Goal: Task Accomplishment & Management: Manage account settings

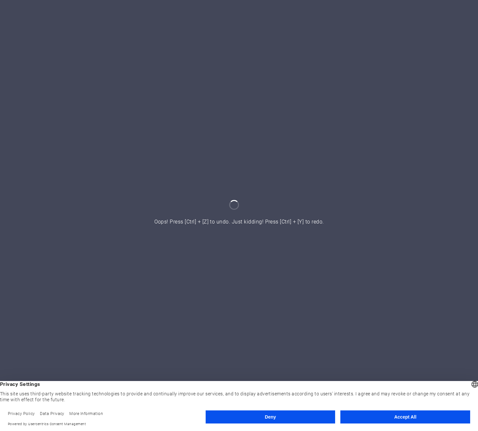
click at [369, 418] on button "Accept All" at bounding box center [405, 416] width 130 height 13
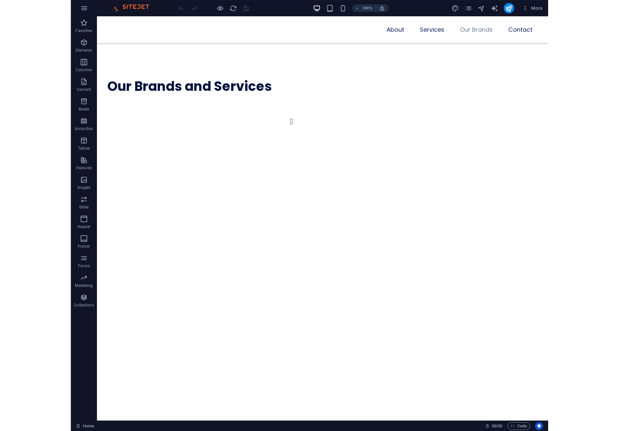
scroll to position [2033, 0]
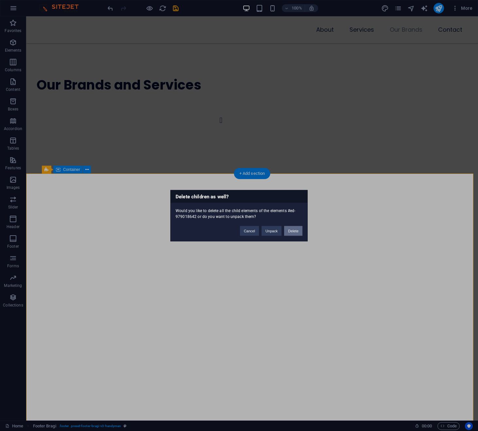
click at [289, 229] on button "Delete" at bounding box center [293, 231] width 18 height 10
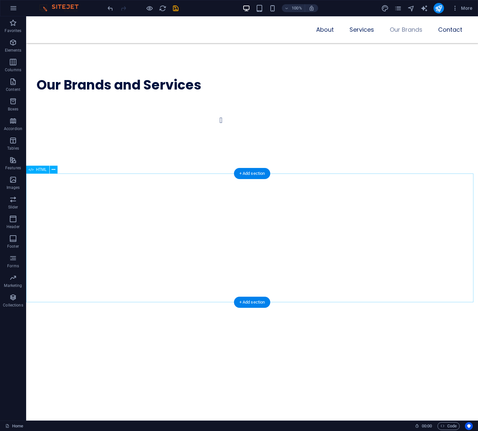
click at [174, 9] on icon "save" at bounding box center [176, 9] width 8 height 8
checkbox input "false"
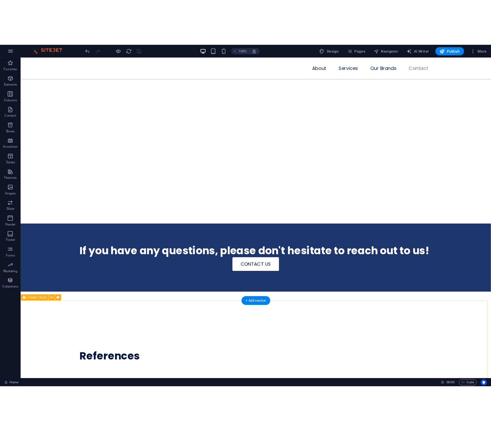
scroll to position [2333, 0]
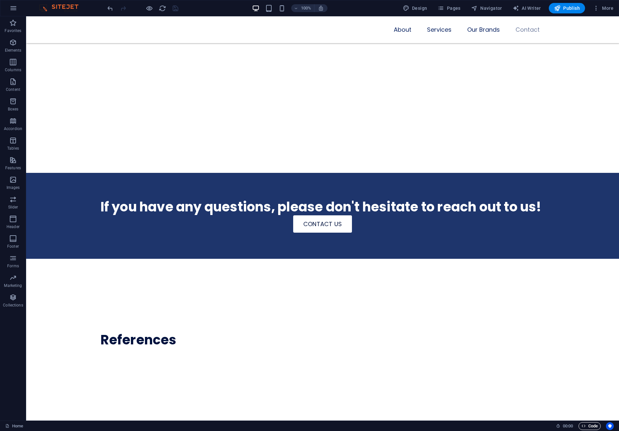
click at [477, 425] on icon "button" at bounding box center [584, 426] width 4 height 4
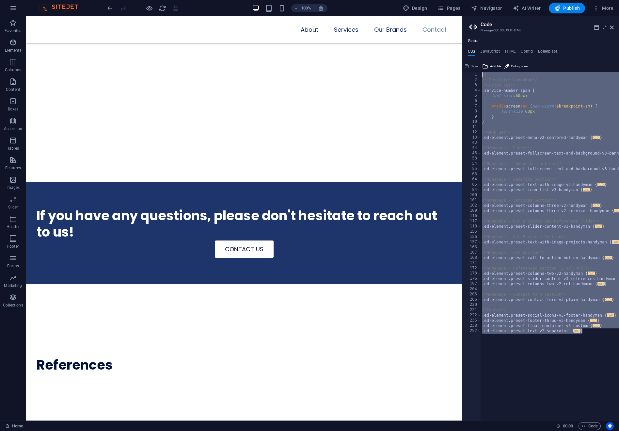
drag, startPoint x: 567, startPoint y: 316, endPoint x: 484, endPoint y: 57, distance: 272.2
click at [477, 57] on div "CSS JavaScript HTML Config Boilerplate // 1 2 3 4 5 6 7 8 9 10 11 12 13 43 44 4…" at bounding box center [541, 234] width 156 height 371
type textarea "// /* Template: HandyMan*/"
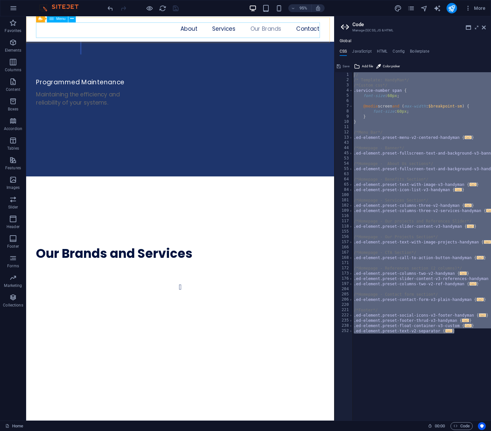
scroll to position [1820, 0]
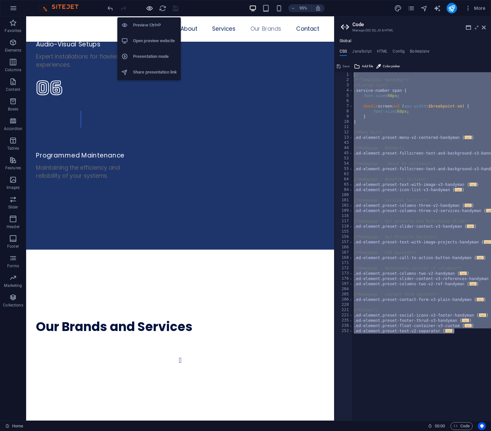
click at [150, 8] on icon "button" at bounding box center [150, 9] width 8 height 8
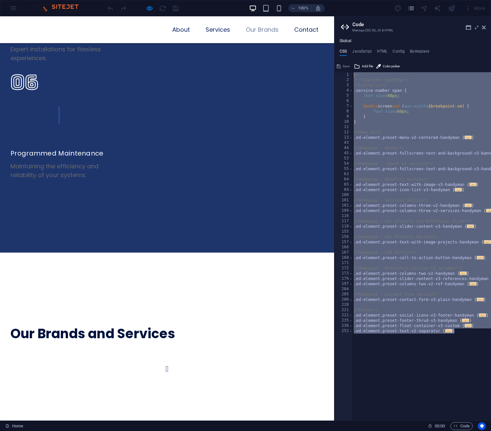
scroll to position [1653, 0]
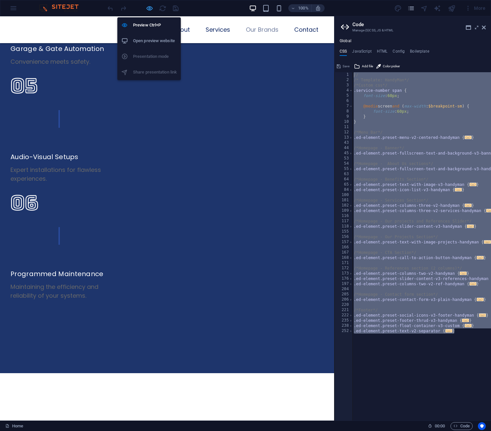
click at [148, 7] on icon "button" at bounding box center [150, 9] width 8 height 8
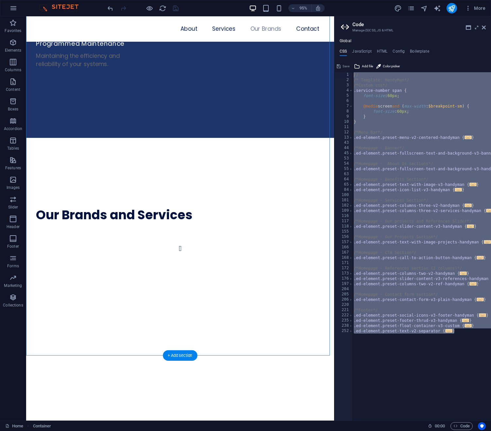
scroll to position [1993, 0]
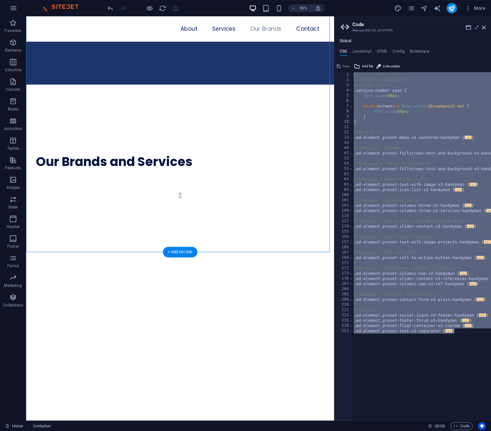
drag, startPoint x: 214, startPoint y: 156, endPoint x: 197, endPoint y: 217, distance: 63.2
drag, startPoint x: 483, startPoint y: 26, endPoint x: 457, endPoint y: 9, distance: 30.8
click at [477, 26] on icon at bounding box center [484, 27] width 4 height 5
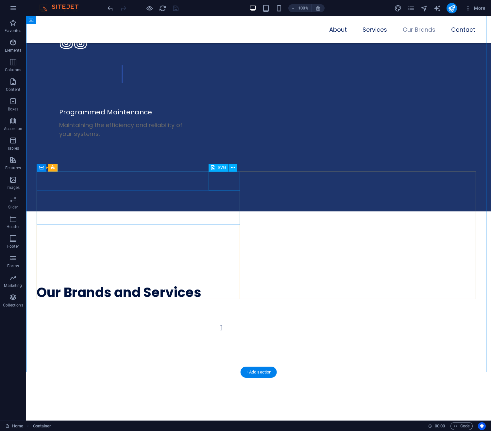
scroll to position [1827, 0]
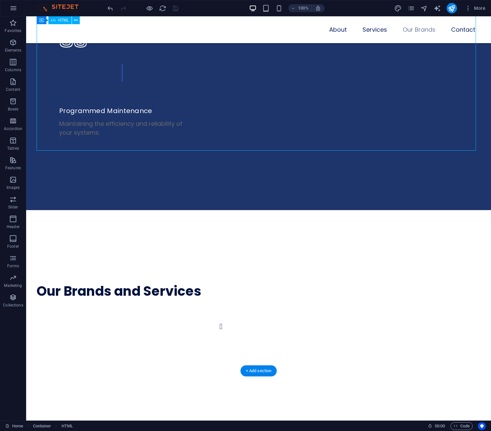
scroll to position [1826, 0]
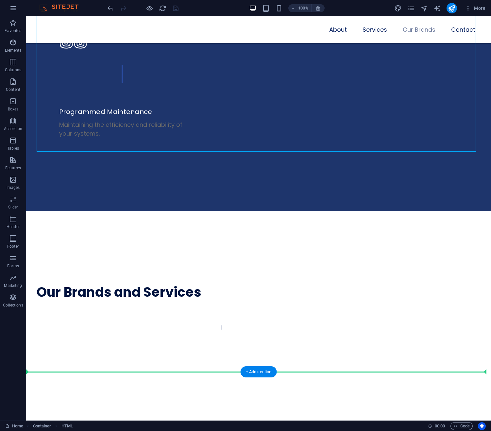
drag, startPoint x: 182, startPoint y: 66, endPoint x: 136, endPoint y: 329, distance: 266.6
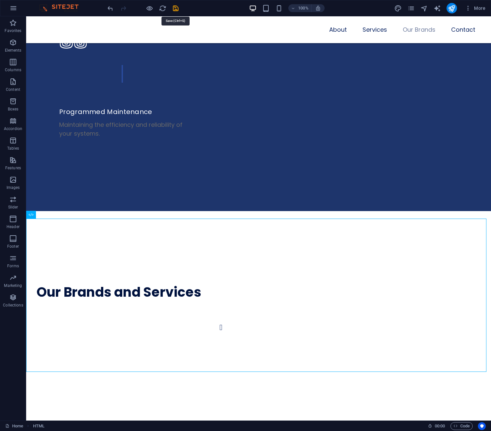
click at [175, 9] on icon "save" at bounding box center [176, 9] width 8 height 8
checkbox input "false"
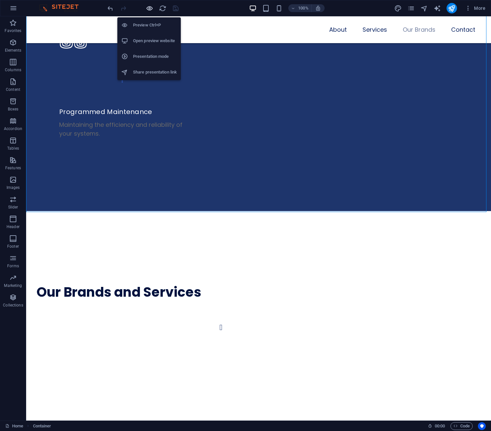
click at [151, 9] on icon "button" at bounding box center [150, 9] width 8 height 8
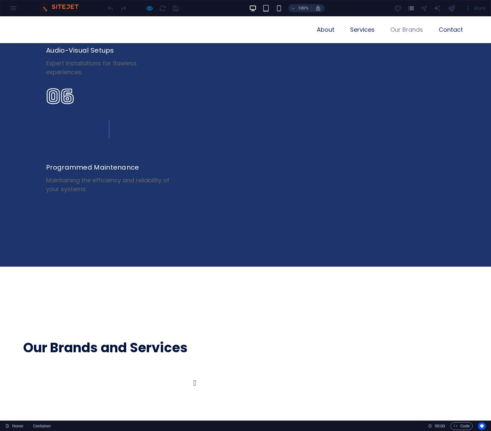
scroll to position [1403, 0]
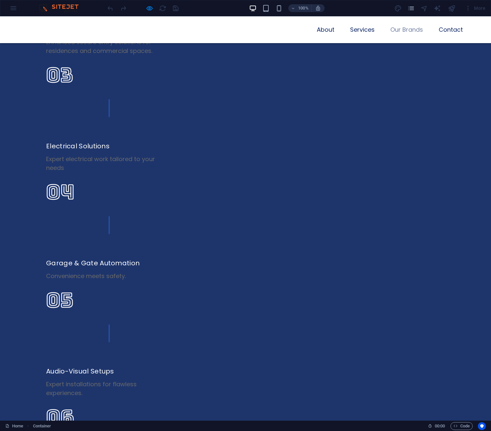
click at [477, 12] on div "More" at bounding box center [475, 8] width 26 height 10
drag, startPoint x: 452, startPoint y: 9, endPoint x: 450, endPoint y: 12, distance: 3.7
click at [452, 10] on div at bounding box center [451, 8] width 10 height 10
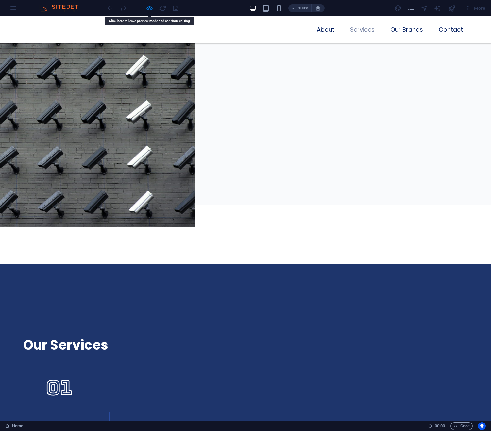
scroll to position [768, 0]
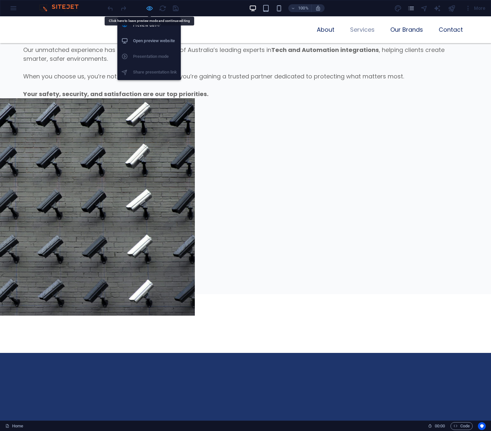
click at [149, 8] on icon "button" at bounding box center [150, 9] width 8 height 8
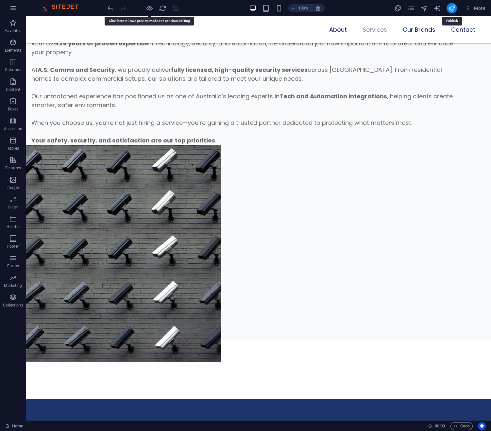
click at [454, 11] on icon "publish" at bounding box center [452, 9] width 8 height 8
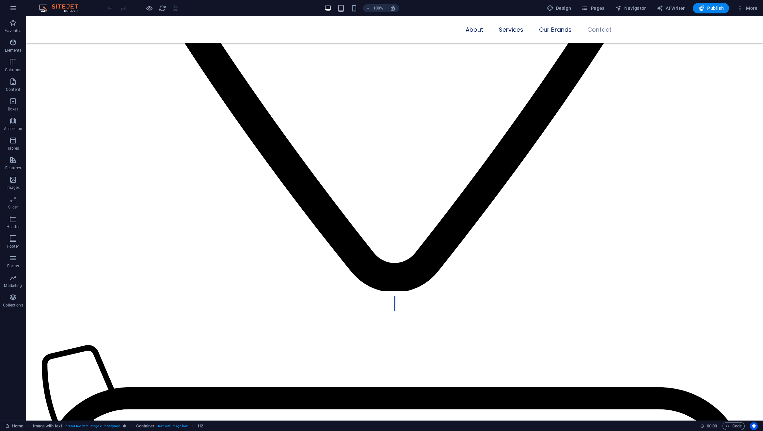
scroll to position [6413, 0]
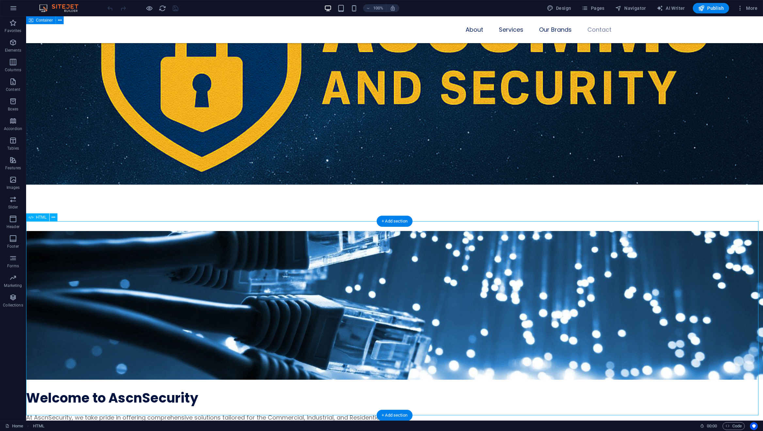
scroll to position [6219, 0]
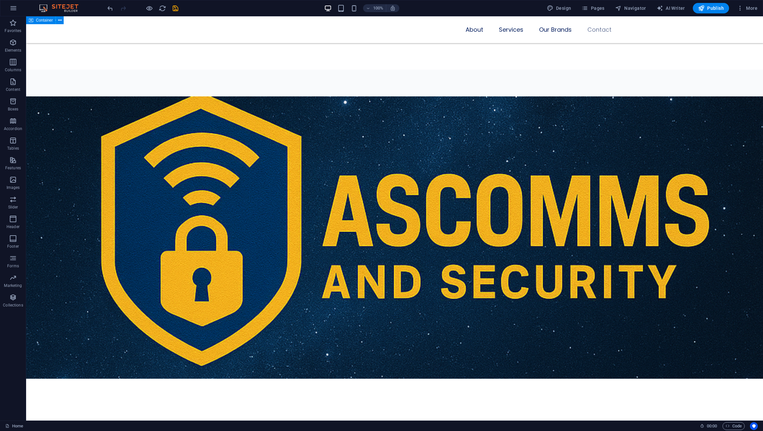
click at [177, 8] on icon "save" at bounding box center [176, 9] width 8 height 8
checkbox input "false"
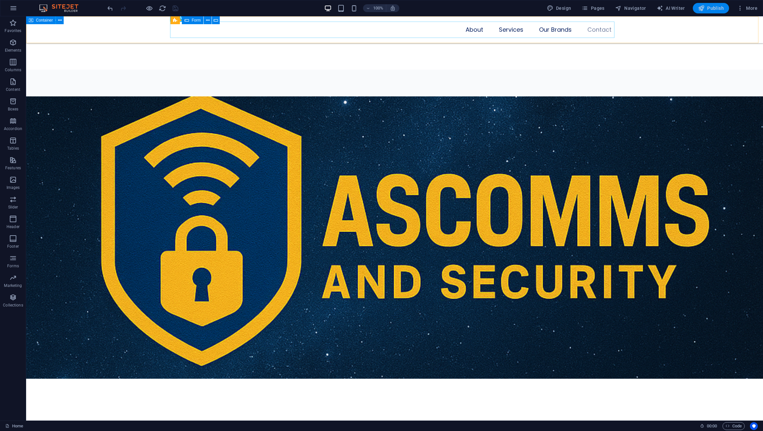
click at [490, 9] on span "Publish" at bounding box center [711, 8] width 26 height 7
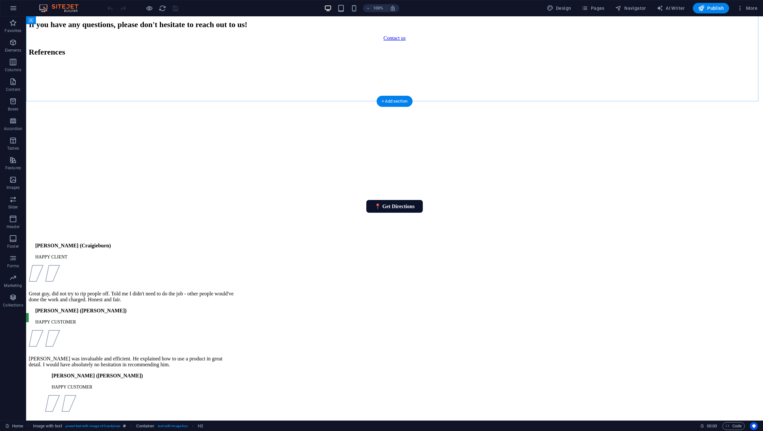
scroll to position [6413, 0]
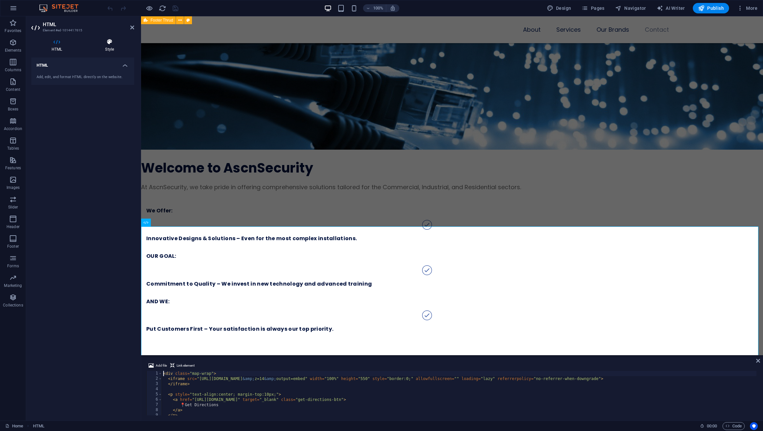
click at [115, 42] on icon at bounding box center [109, 42] width 49 height 7
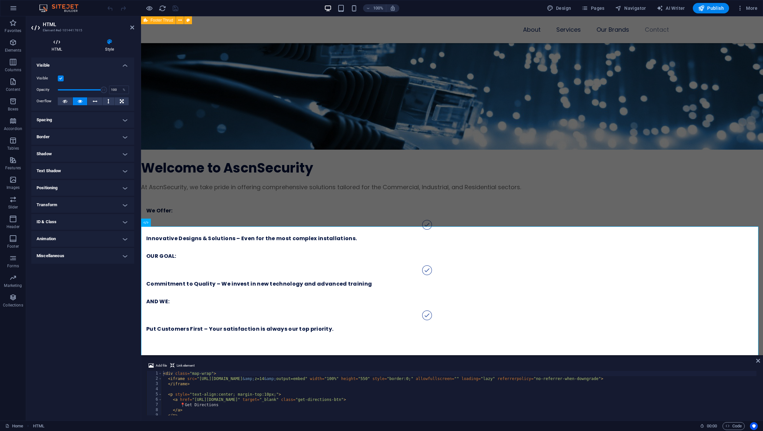
click at [58, 42] on icon at bounding box center [56, 42] width 51 height 7
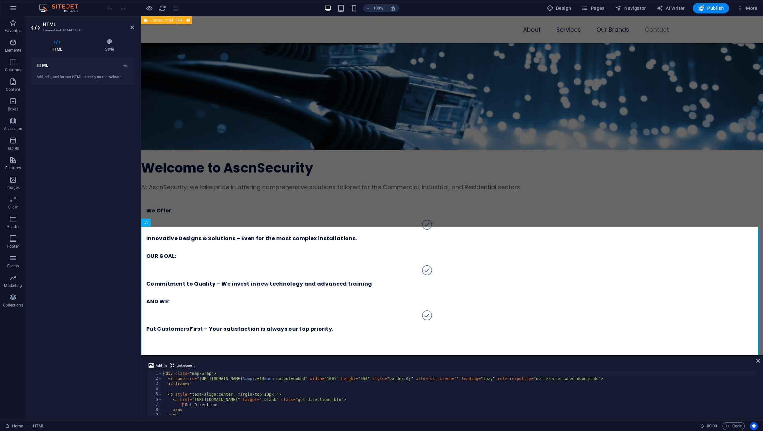
click at [65, 72] on div "Add, edit, and format HTML directly on the website." at bounding box center [82, 77] width 103 height 16
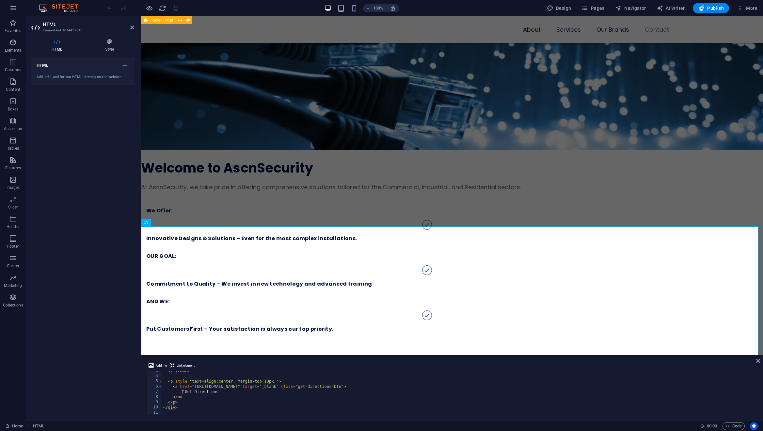
scroll to position [13, 0]
click at [187, 366] on span "Link element" at bounding box center [186, 366] width 18 height 8
click at [160, 363] on span "Add file" at bounding box center [161, 366] width 11 height 8
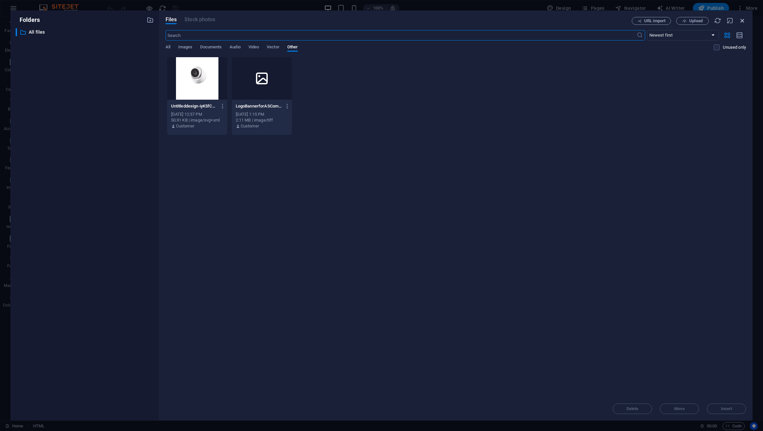
click at [745, 21] on icon "button" at bounding box center [742, 20] width 7 height 7
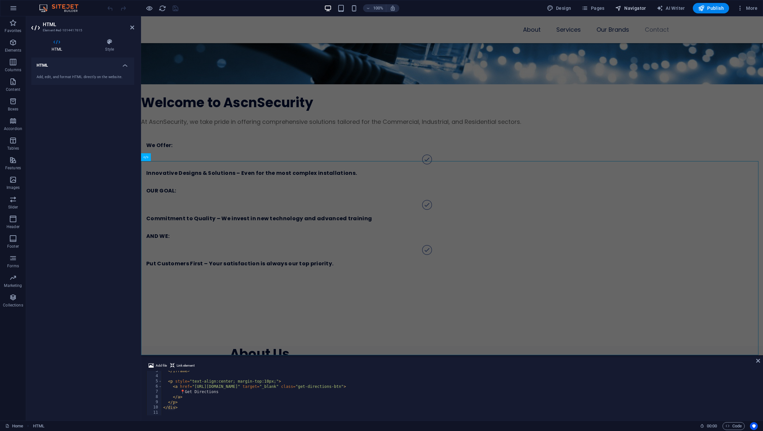
click at [629, 11] on button "Navigator" at bounding box center [631, 8] width 36 height 10
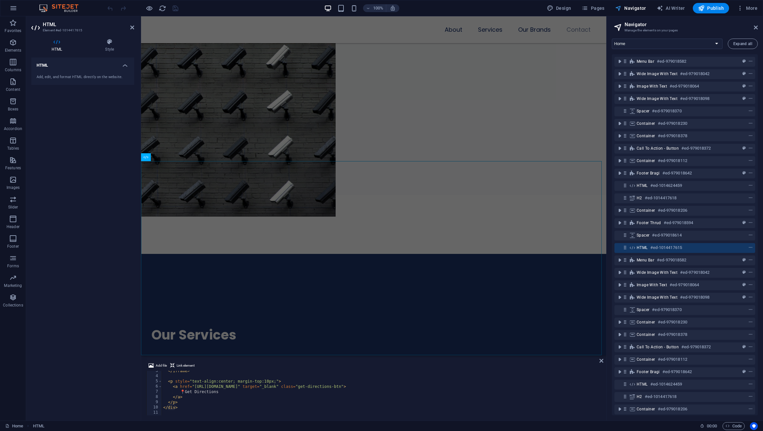
scroll to position [6685, 0]
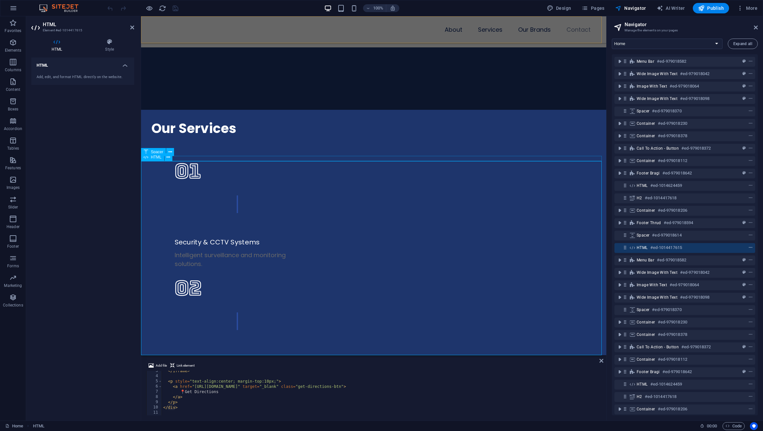
click at [749, 247] on icon "context-menu" at bounding box center [751, 247] width 5 height 5
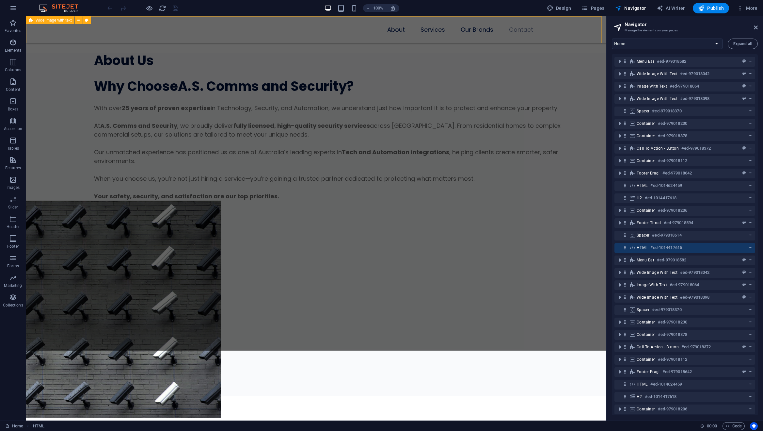
scroll to position [3142, 0]
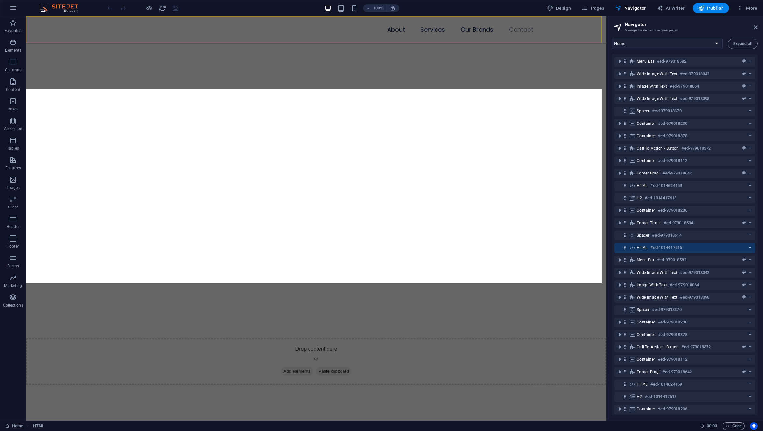
click at [750, 246] on icon "context-menu" at bounding box center [751, 247] width 5 height 5
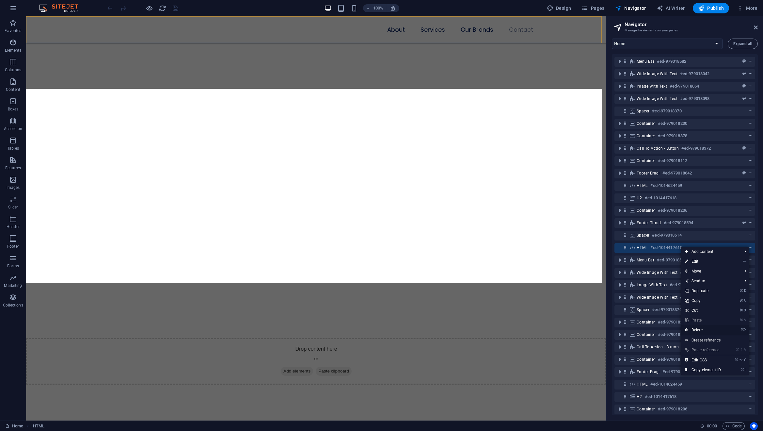
click at [704, 331] on link "⌦ Delete" at bounding box center [703, 330] width 44 height 10
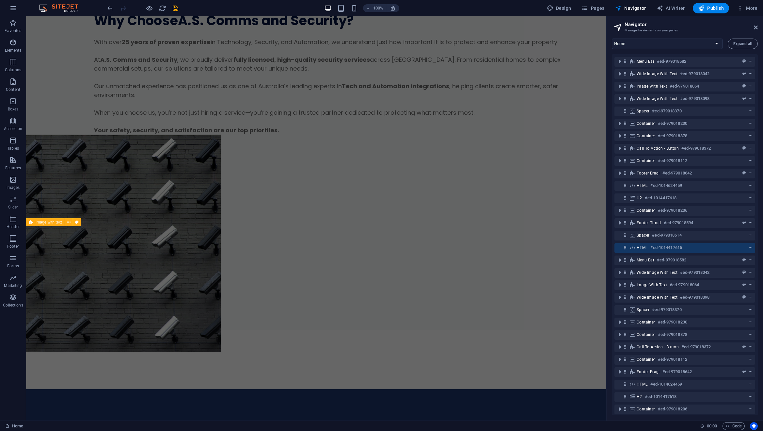
scroll to position [0, 0]
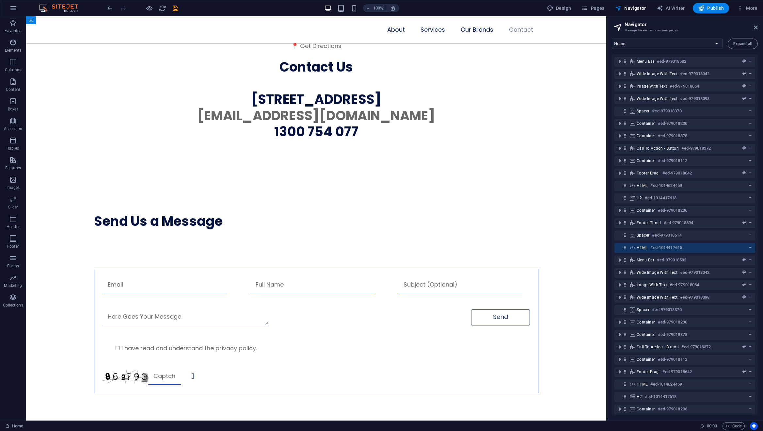
scroll to position [6219, 0]
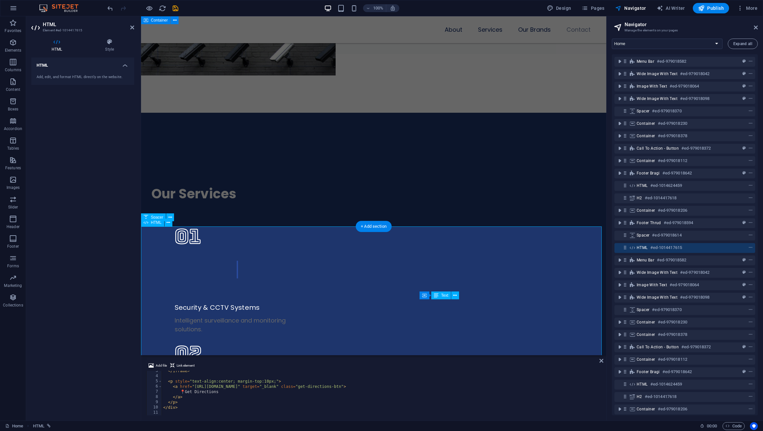
scroll to position [13, 0]
click at [752, 247] on icon "context-menu" at bounding box center [751, 247] width 5 height 5
click at [749, 248] on icon "context-menu" at bounding box center [751, 247] width 5 height 5
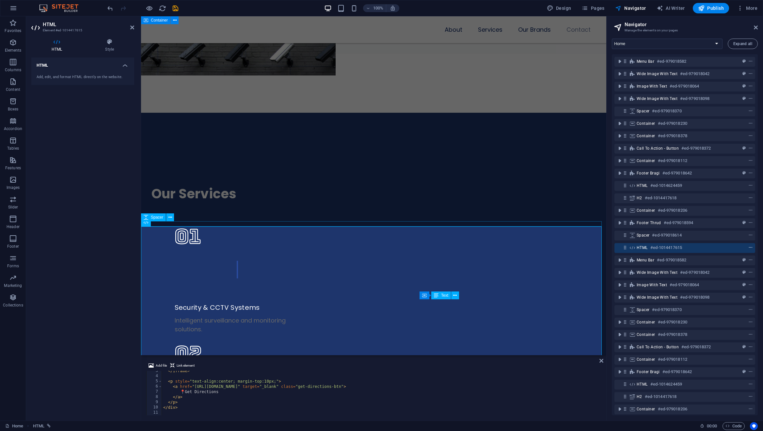
click at [749, 248] on icon "context-menu" at bounding box center [751, 247] width 5 height 5
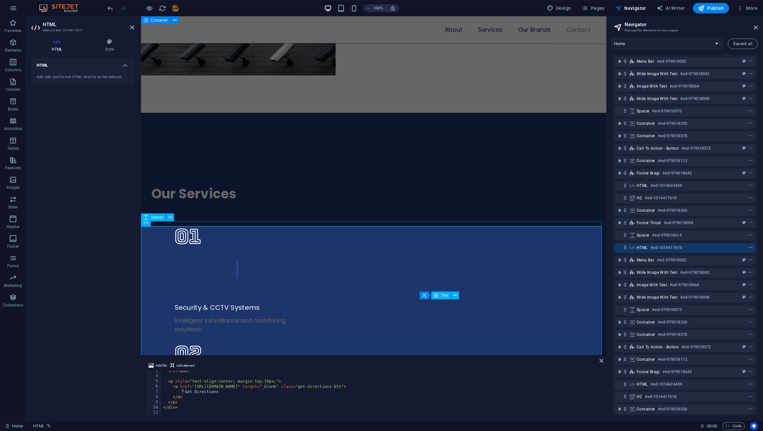
click at [749, 248] on icon "context-menu" at bounding box center [751, 247] width 5 height 5
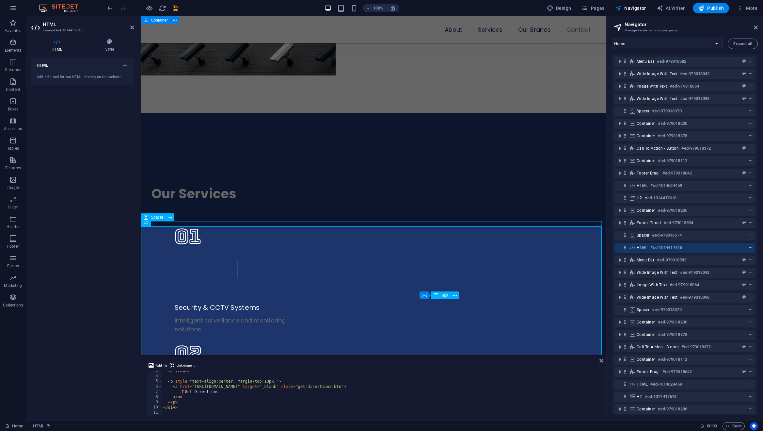
click at [749, 248] on icon "context-menu" at bounding box center [751, 247] width 5 height 5
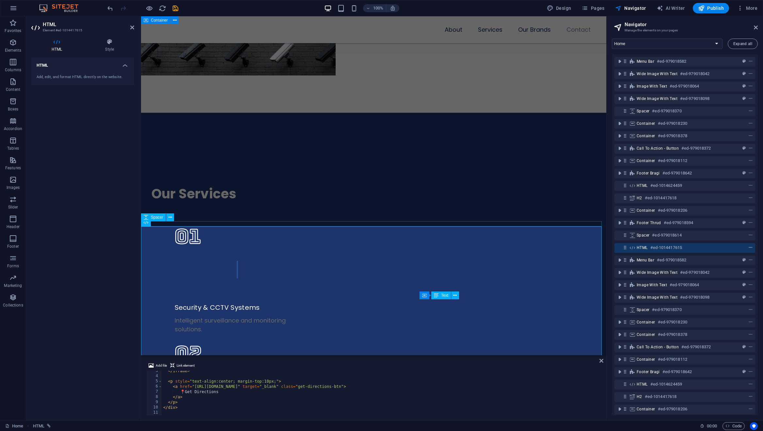
click at [749, 248] on icon "context-menu" at bounding box center [751, 247] width 5 height 5
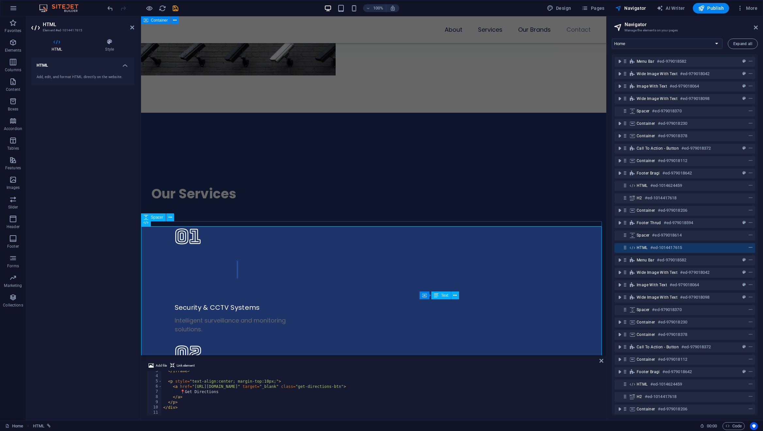
click at [749, 247] on icon "context-menu" at bounding box center [751, 247] width 5 height 5
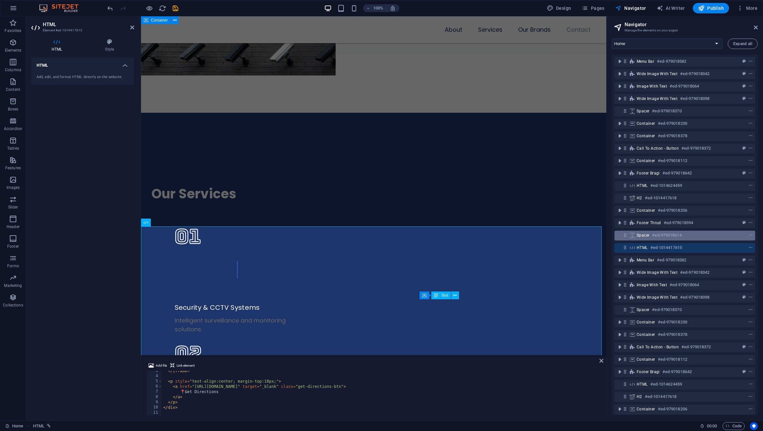
click at [639, 237] on span "Spacer" at bounding box center [643, 235] width 13 height 5
click at [645, 246] on span "HTML" at bounding box center [642, 247] width 11 height 5
click at [645, 247] on span "HTML" at bounding box center [642, 247] width 11 height 5
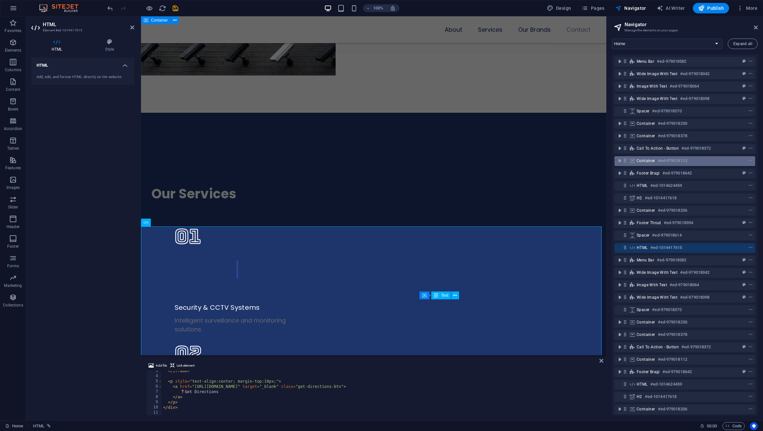
drag, startPoint x: 645, startPoint y: 247, endPoint x: 661, endPoint y: 164, distance: 84.6
click at [645, 246] on span "HTML" at bounding box center [642, 247] width 11 height 5
click at [175, 7] on icon "save" at bounding box center [176, 9] width 8 height 8
click at [175, 8] on icon "save" at bounding box center [176, 9] width 8 height 8
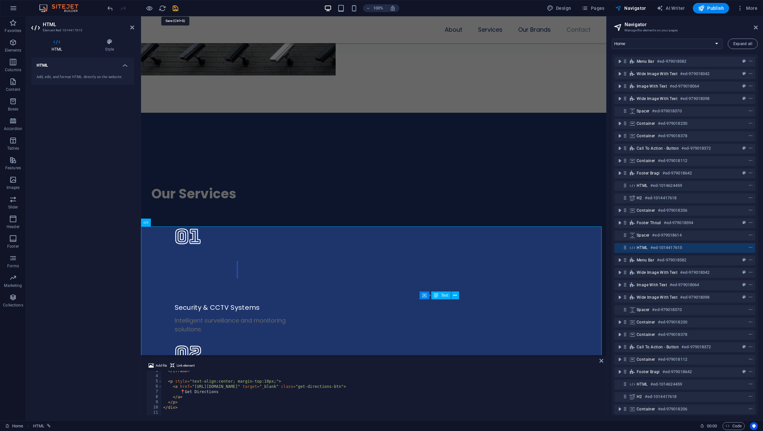
click at [175, 8] on icon "save" at bounding box center [176, 9] width 8 height 8
click at [174, 7] on icon "save" at bounding box center [176, 9] width 8 height 8
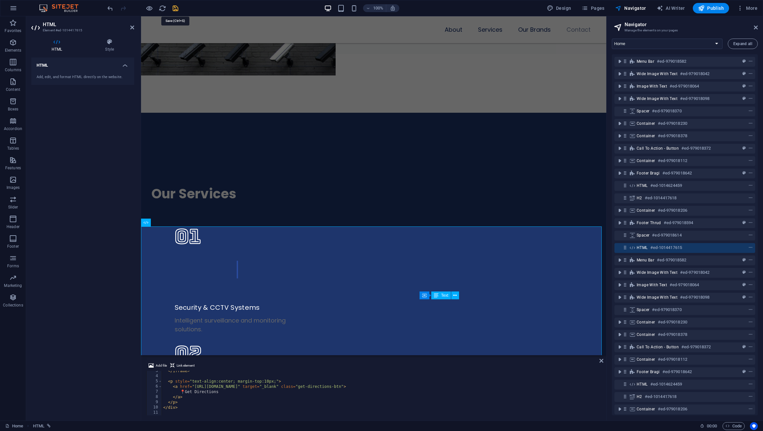
click at [174, 7] on icon "save" at bounding box center [176, 9] width 8 height 8
click at [173, 7] on icon "save" at bounding box center [176, 9] width 8 height 8
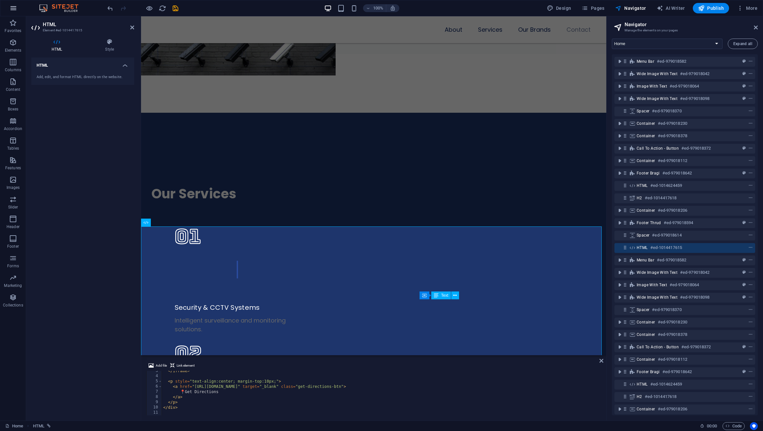
click at [13, 7] on icon "button" at bounding box center [13, 8] width 8 height 8
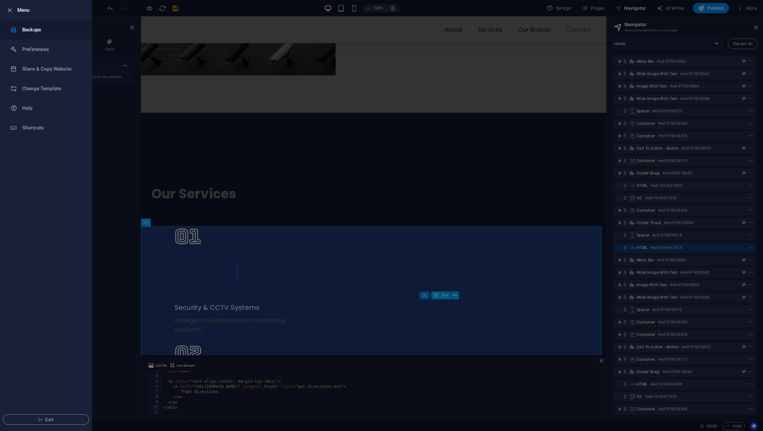
click at [56, 33] on h6 "Backups" at bounding box center [52, 30] width 60 height 8
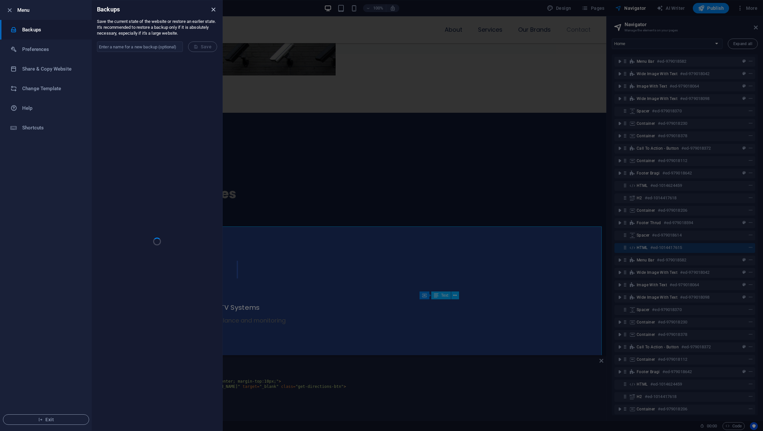
click at [216, 9] on icon "close" at bounding box center [214, 10] width 8 height 8
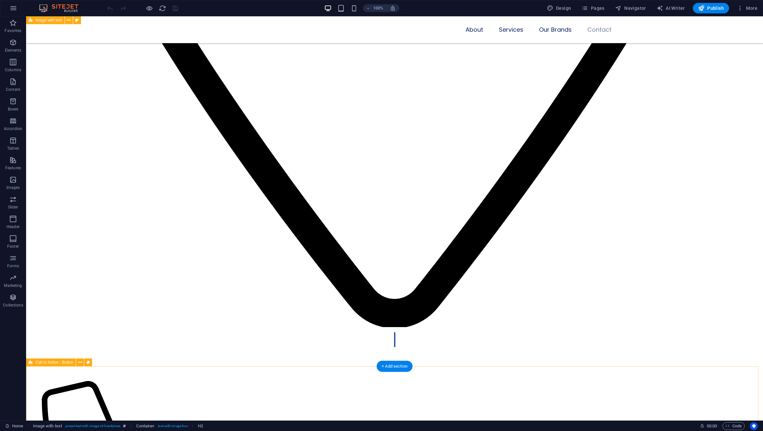
scroll to position [6413, 0]
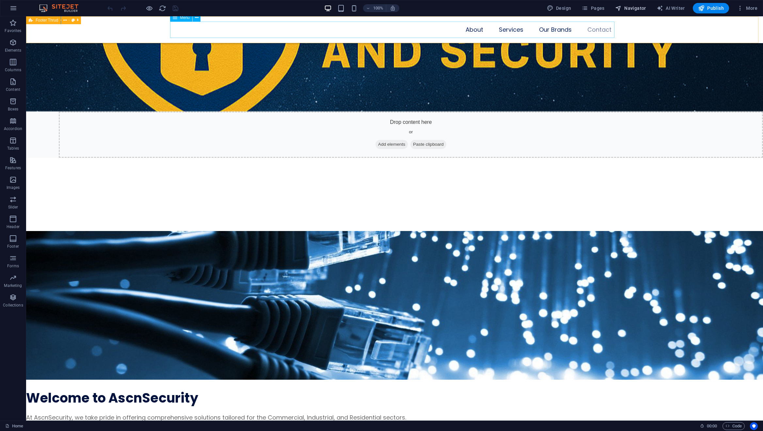
click at [633, 8] on span "Navigator" at bounding box center [630, 8] width 31 height 7
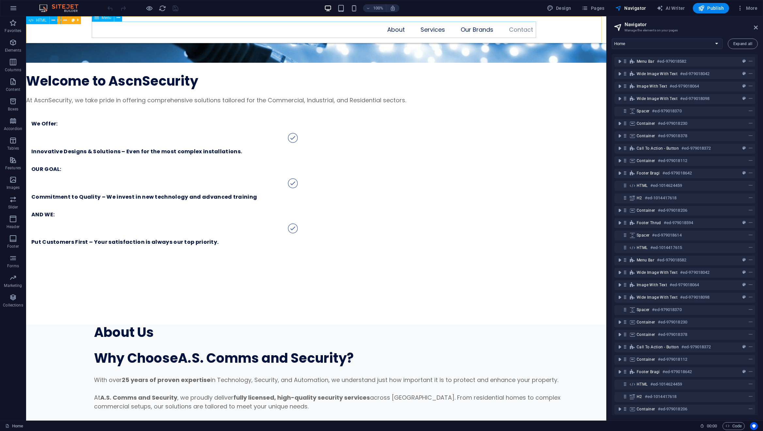
drag, startPoint x: 626, startPoint y: 247, endPoint x: 631, endPoint y: 414, distance: 167.0
click at [631, 414] on div "Menu Bar #ed-979018582 Wide image with text #ed-979018042 Image with text #ed-9…" at bounding box center [685, 234] width 146 height 361
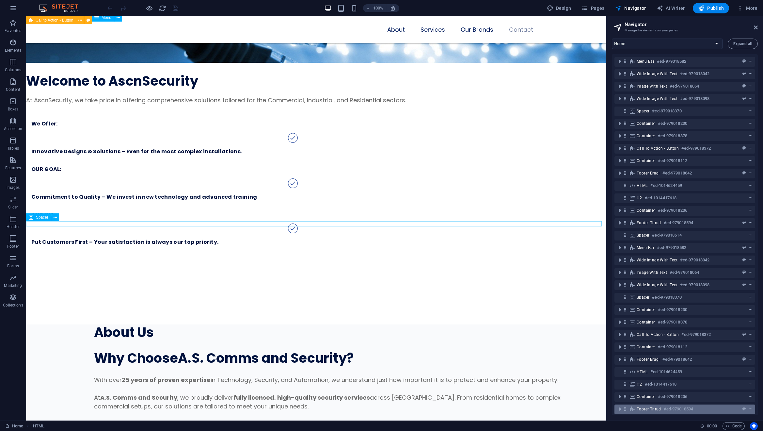
drag, startPoint x: 626, startPoint y: 249, endPoint x: 632, endPoint y: 410, distance: 161.5
click at [632, 410] on div "Menu Bar #ed-979018582 Wide image with text #ed-979018042 Image with text #ed-9…" at bounding box center [685, 234] width 146 height 361
drag, startPoint x: 625, startPoint y: 250, endPoint x: 624, endPoint y: 256, distance: 6.3
click at [625, 264] on div "Menu Bar #ed-979018582 Wide image with text #ed-979018042 Image with text #ed-9…" at bounding box center [685, 234] width 146 height 361
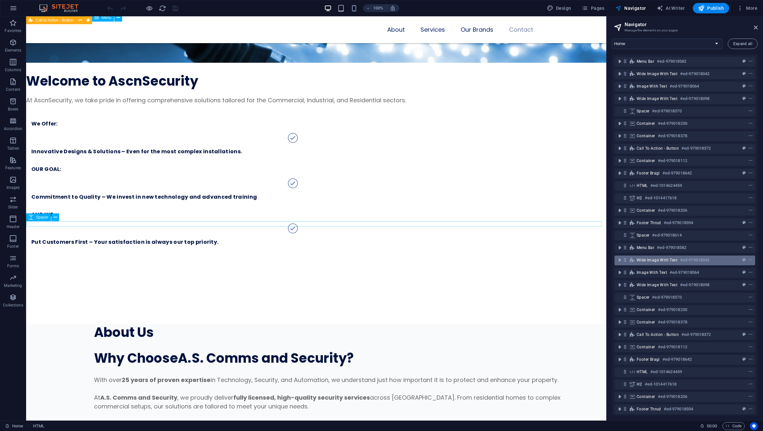
drag, startPoint x: 625, startPoint y: 253, endPoint x: 625, endPoint y: 264, distance: 11.5
click at [625, 264] on div "Menu Bar #ed-979018582 Wide image with text #ed-979018042 Image with text #ed-9…" at bounding box center [685, 234] width 146 height 361
drag, startPoint x: 626, startPoint y: 250, endPoint x: 625, endPoint y: 269, distance: 19.3
click at [627, 271] on div "Menu Bar #ed-979018582 Wide image with text #ed-979018042 Image with text #ed-9…" at bounding box center [685, 234] width 146 height 361
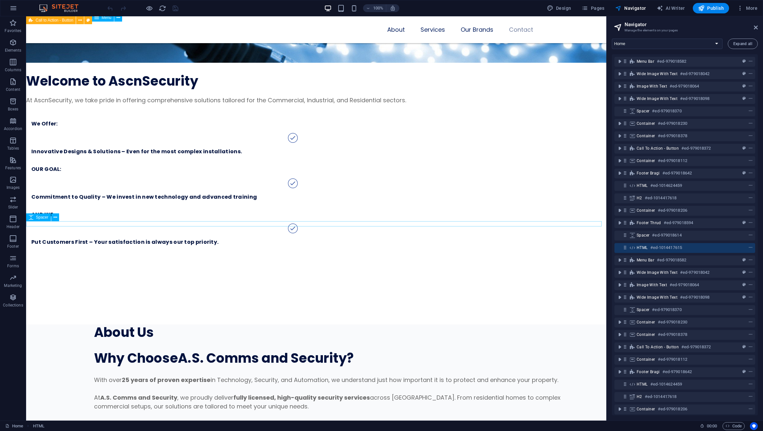
click at [752, 246] on span "context-menu" at bounding box center [751, 247] width 7 height 5
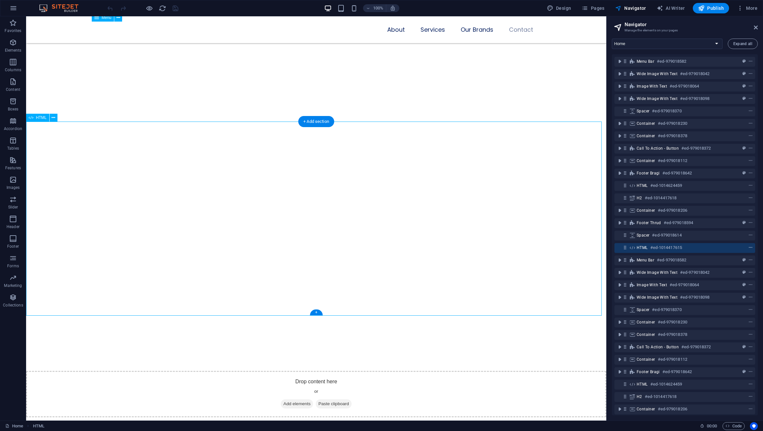
click at [749, 248] on icon "context-menu" at bounding box center [751, 247] width 5 height 5
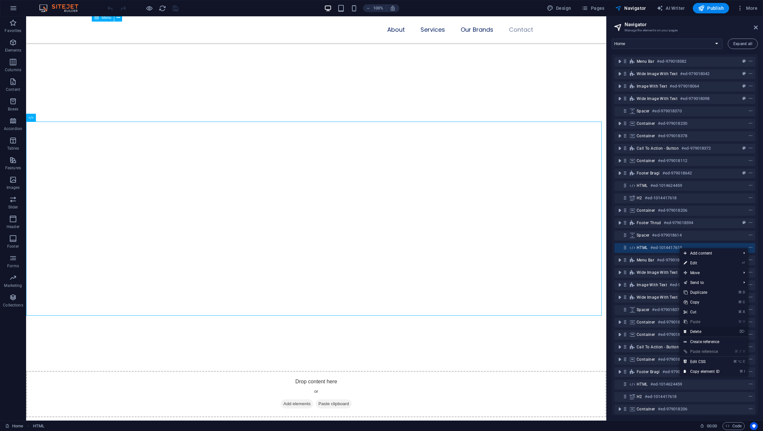
click at [698, 329] on link "⌦ Delete" at bounding box center [702, 332] width 44 height 10
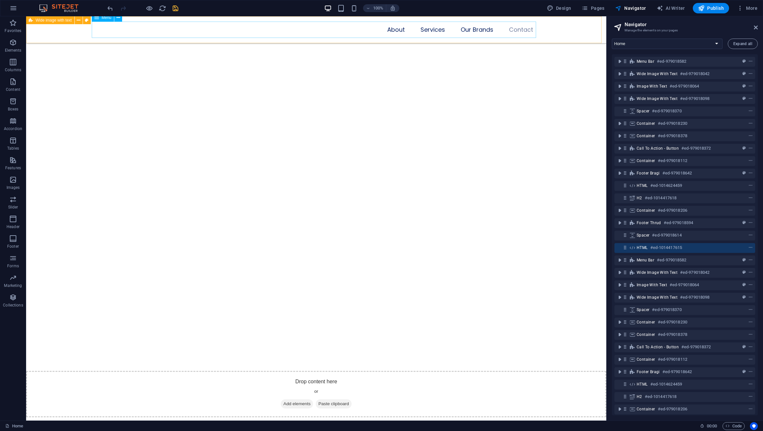
click at [177, 8] on icon "save" at bounding box center [176, 9] width 8 height 8
click at [176, 8] on icon "save" at bounding box center [176, 9] width 8 height 8
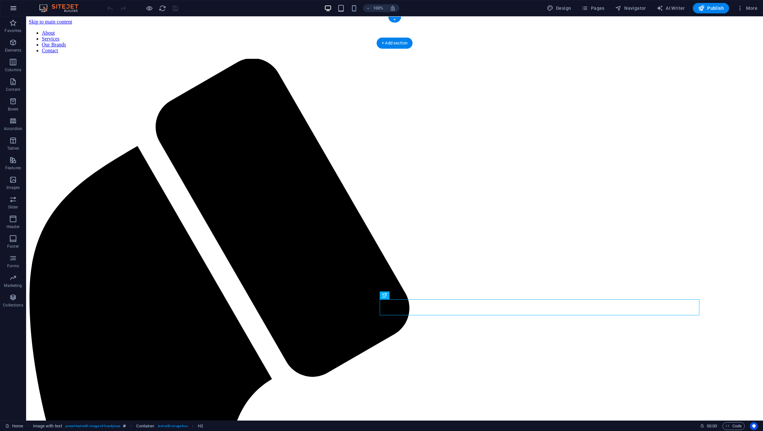
click at [13, 8] on icon "button" at bounding box center [13, 8] width 8 height 8
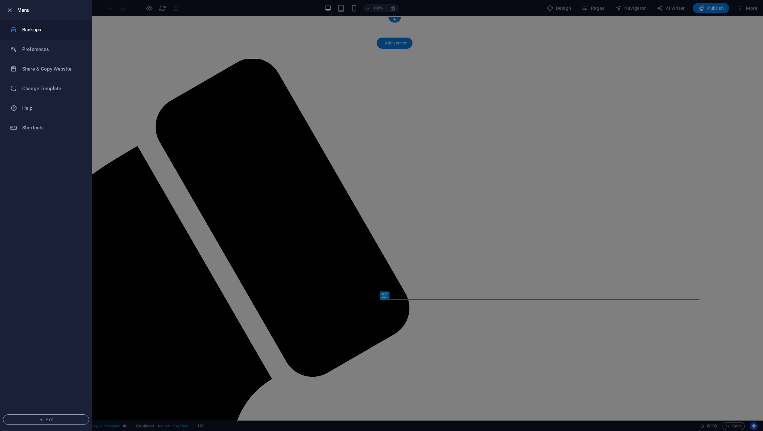
click at [35, 31] on h6 "Backups" at bounding box center [52, 30] width 60 height 8
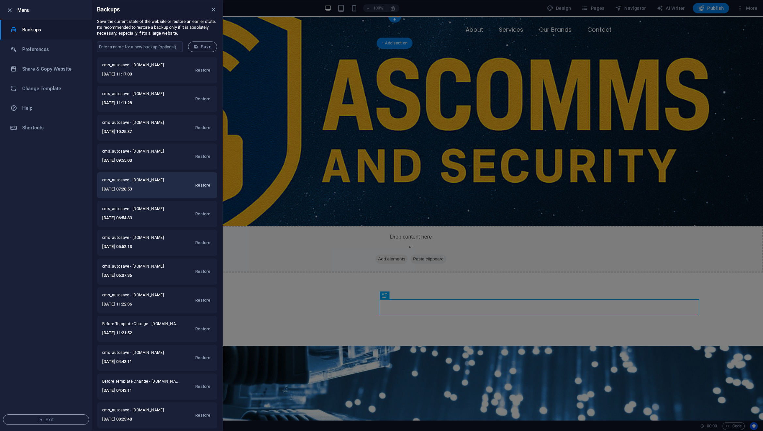
click at [204, 186] on span "Restore" at bounding box center [202, 185] width 15 height 8
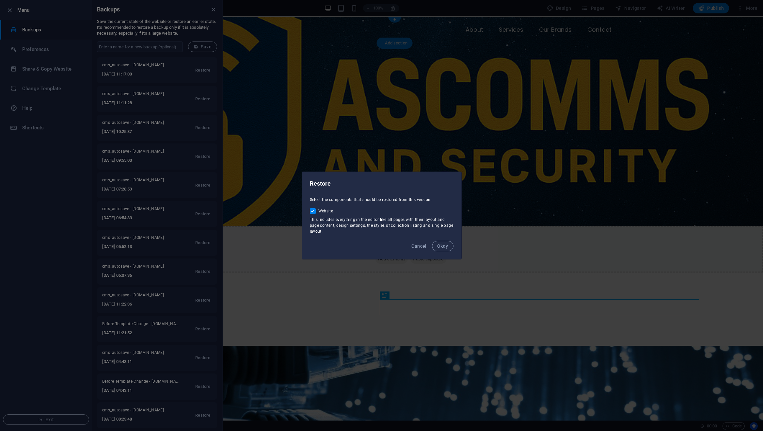
click at [437, 246] on button "Okay" at bounding box center [443, 246] width 22 height 10
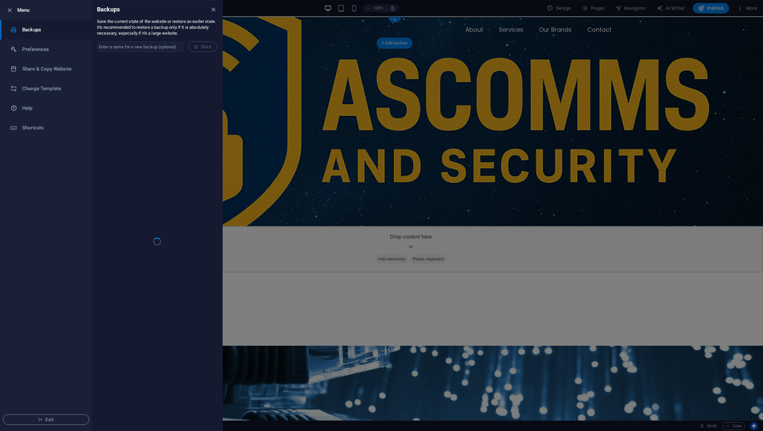
checkbox input "false"
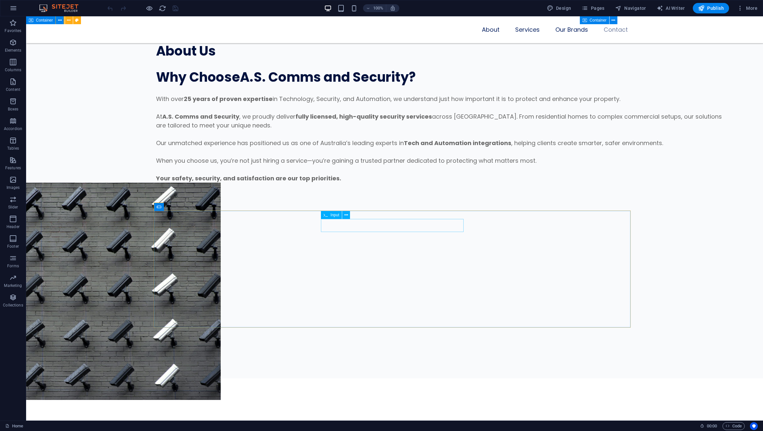
scroll to position [4829, 0]
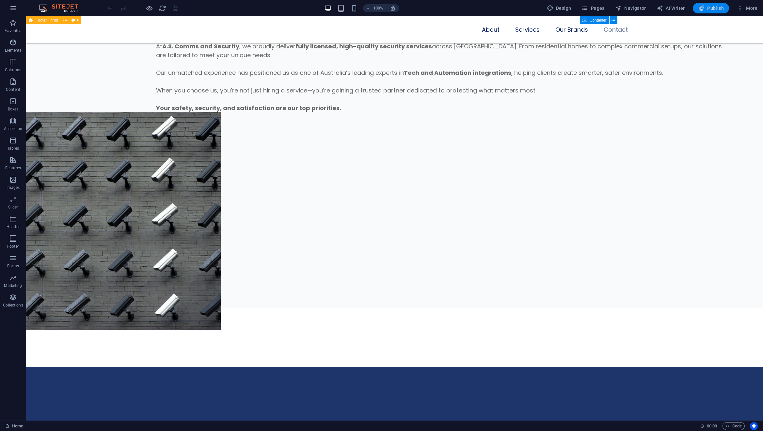
click at [715, 9] on span "Publish" at bounding box center [711, 8] width 26 height 7
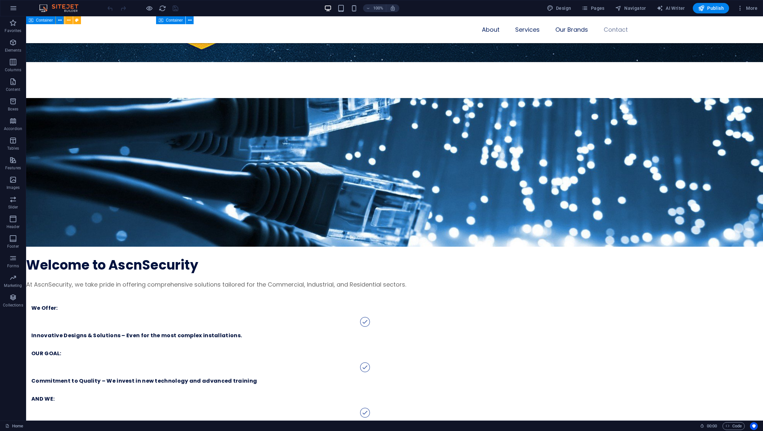
scroll to position [4393, 0]
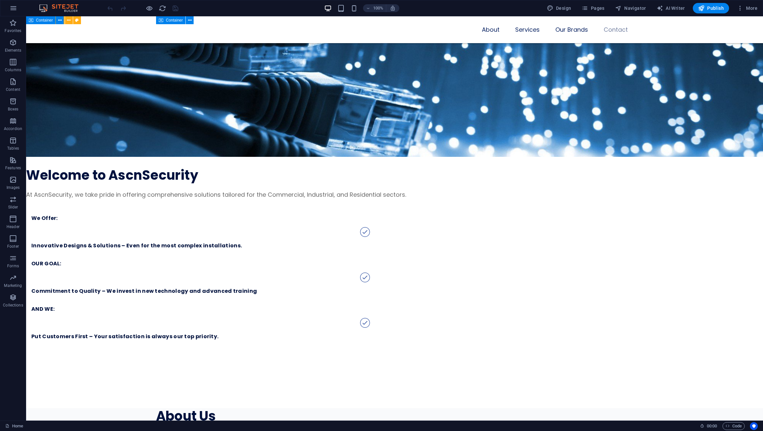
select select "px"
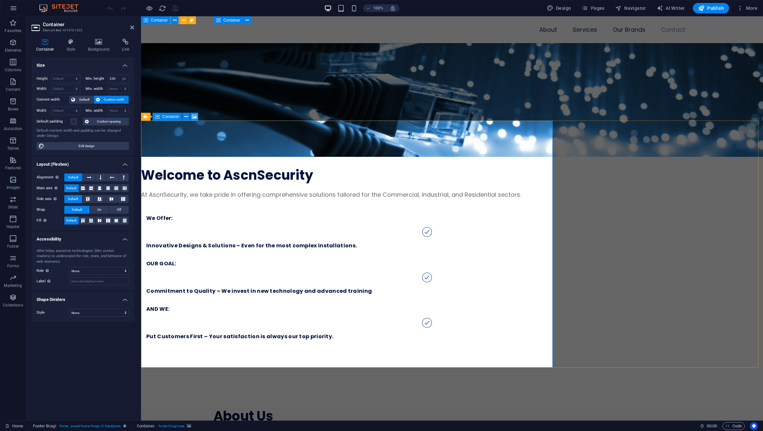
click at [196, 116] on icon at bounding box center [194, 116] width 5 height 7
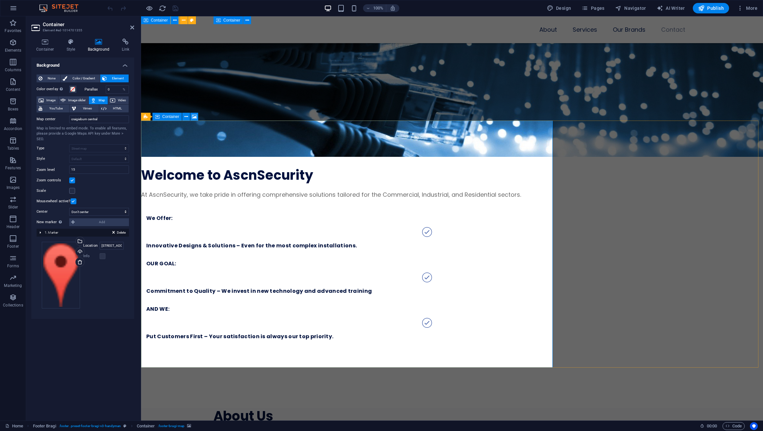
click at [118, 230] on span "Delete" at bounding box center [121, 233] width 9 height 6
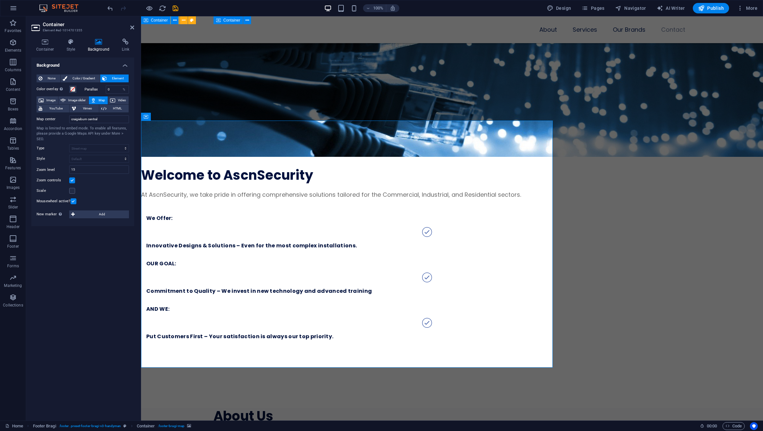
click at [169, 12] on div at bounding box center [142, 8] width 73 height 10
click at [173, 9] on icon "save" at bounding box center [176, 9] width 8 height 8
checkbox input "false"
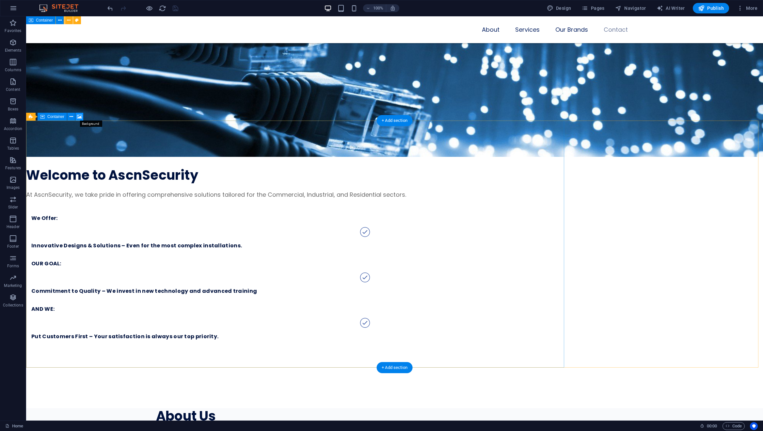
click at [78, 115] on icon at bounding box center [79, 116] width 5 height 7
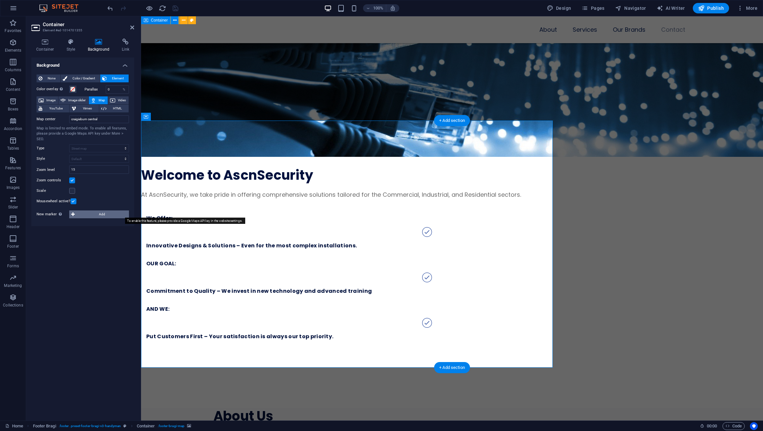
click at [83, 213] on span "Add" at bounding box center [102, 214] width 50 height 8
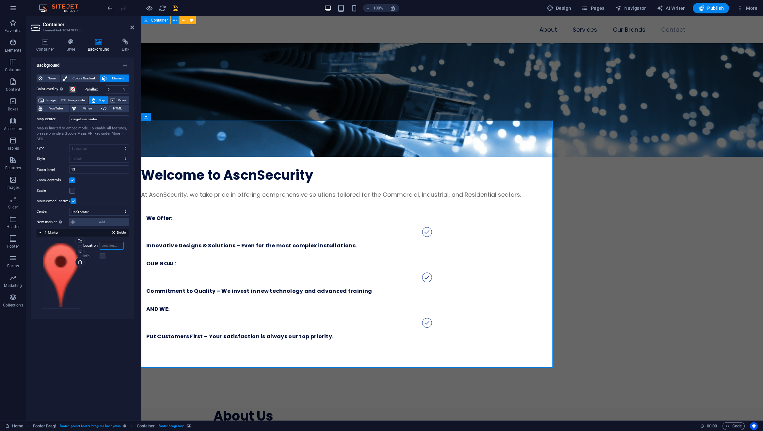
click at [111, 246] on input "Location" at bounding box center [112, 246] width 24 height 8
paste input "AIzaSyCU9FUZdGYkemybpdFz_TUClW-3IgTr8b8"
type input "AIzaSyCU9FUZdGYkemybpdFz_TUClW-3IgTr8b8"
click at [175, 7] on icon "save" at bounding box center [176, 9] width 8 height 8
checkbox input "false"
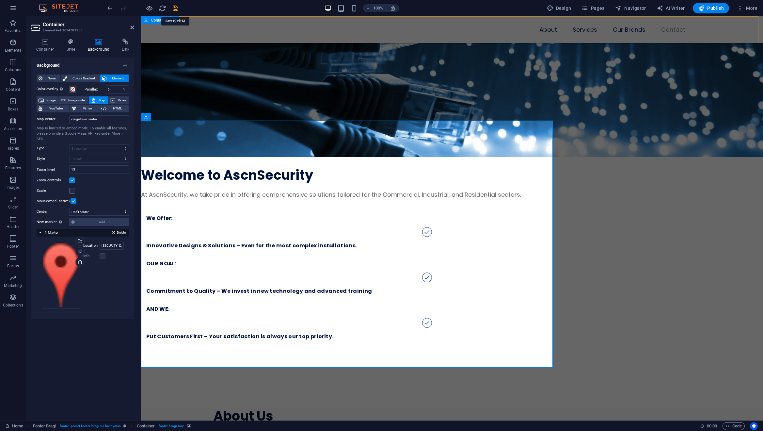
checkbox input "false"
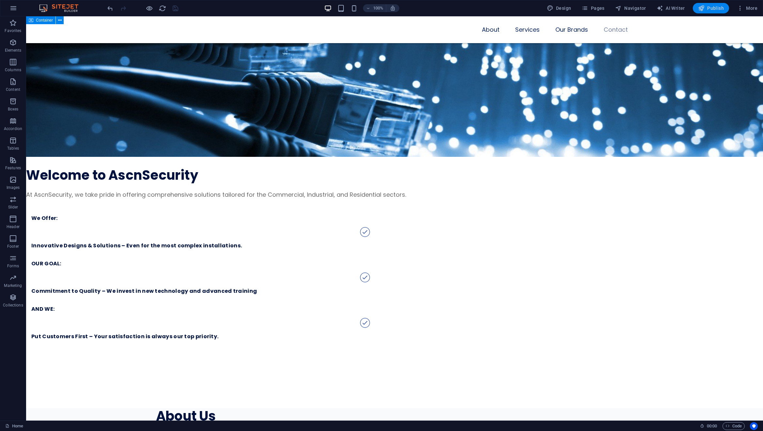
click at [712, 8] on span "Publish" at bounding box center [711, 8] width 26 height 7
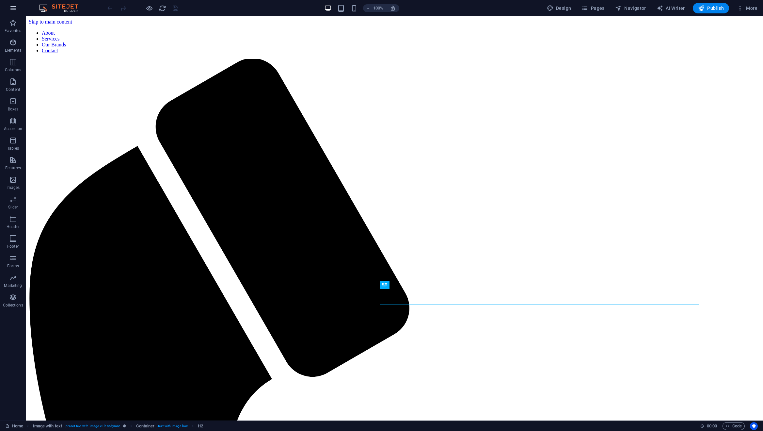
click at [11, 2] on button "button" at bounding box center [14, 8] width 16 height 16
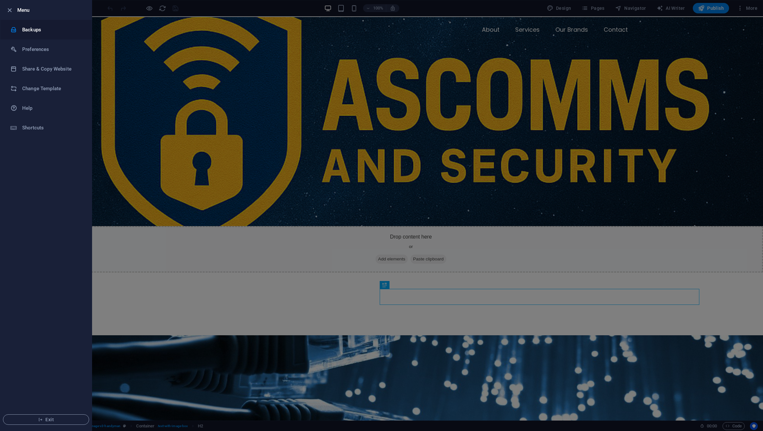
click at [20, 31] on div at bounding box center [16, 29] width 12 height 7
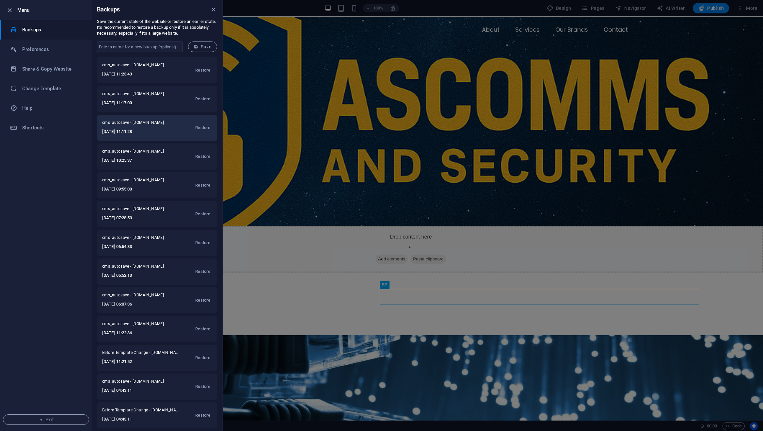
click at [156, 131] on h6 "[DATE] 11:11:28" at bounding box center [137, 132] width 70 height 8
click at [202, 130] on span "Restore" at bounding box center [202, 128] width 15 height 8
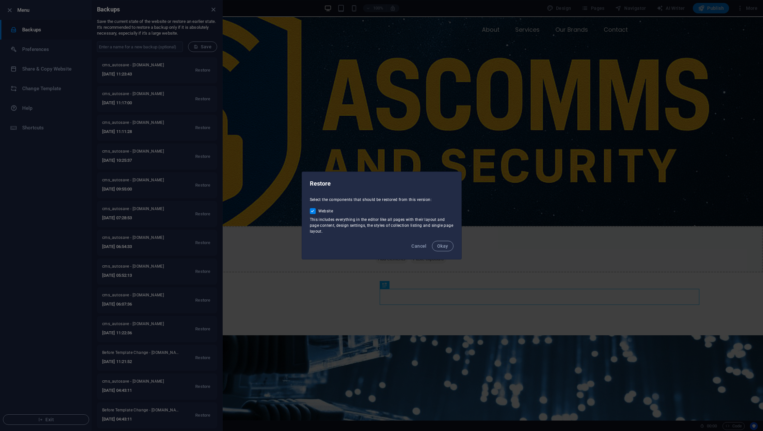
click at [446, 246] on span "Okay" at bounding box center [442, 245] width 11 height 5
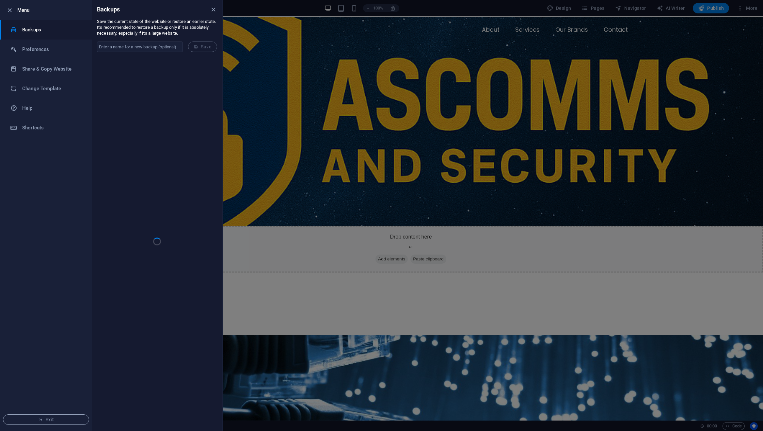
checkbox input "false"
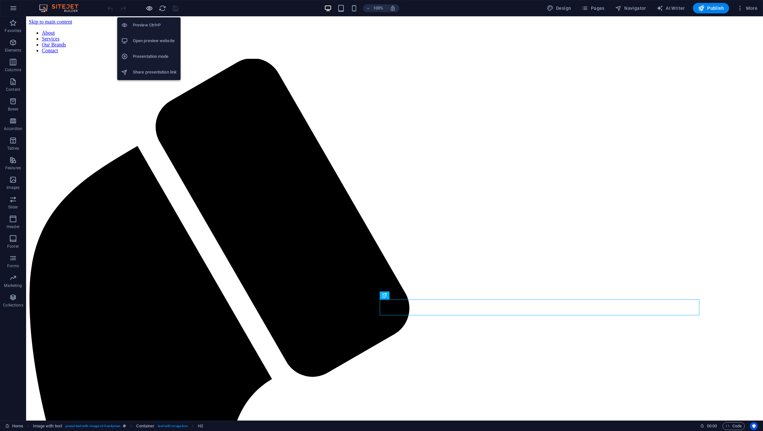
click at [147, 8] on icon "button" at bounding box center [150, 9] width 8 height 8
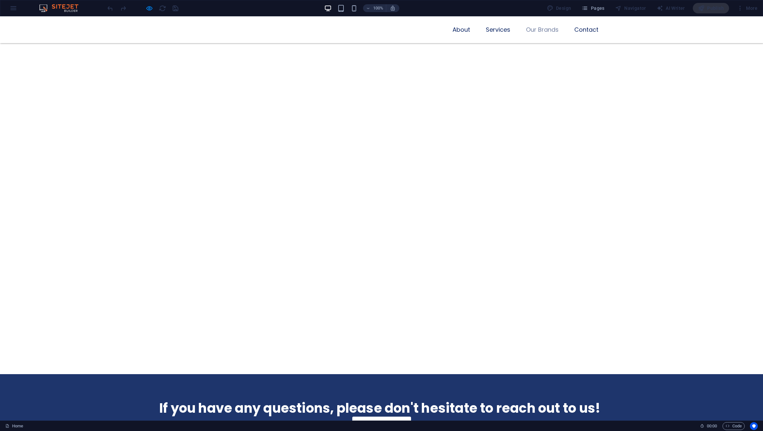
scroll to position [2388, 0]
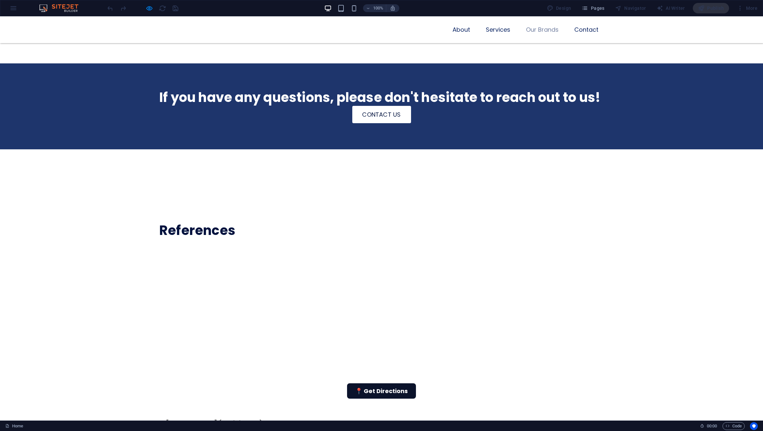
click at [13, 8] on div "100% Design Pages Navigator AI Writer Publish More" at bounding box center [381, 8] width 763 height 16
click at [14, 9] on div "100% Design Pages Navigator AI Writer Publish More" at bounding box center [381, 8] width 763 height 16
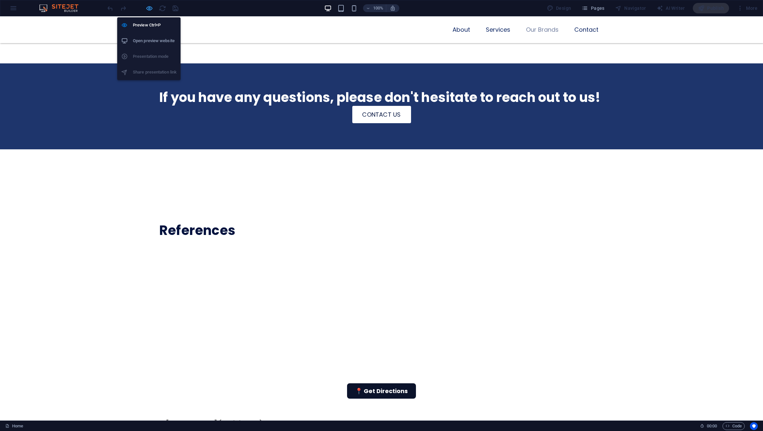
click at [148, 5] on icon "button" at bounding box center [150, 9] width 8 height 8
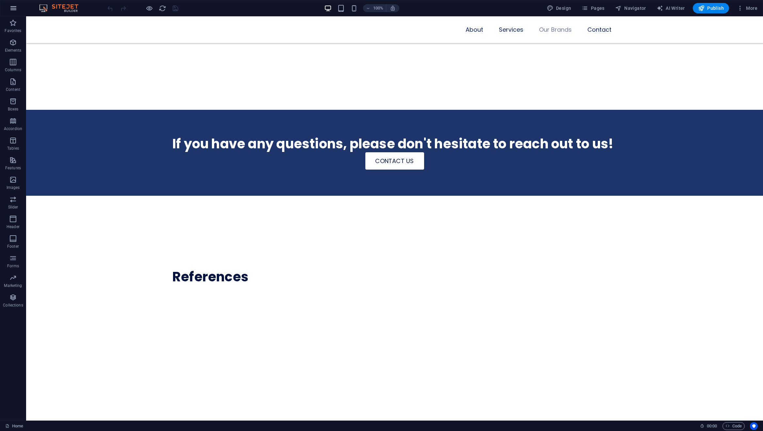
click at [17, 8] on icon "button" at bounding box center [13, 8] width 8 height 8
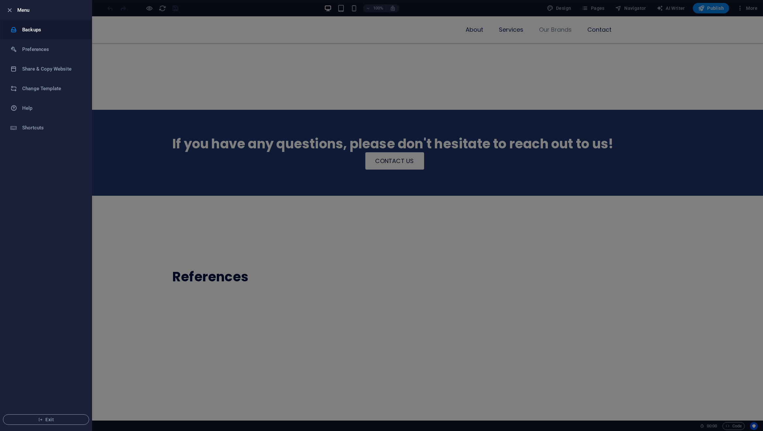
click at [33, 36] on li "Backups" at bounding box center [45, 30] width 91 height 20
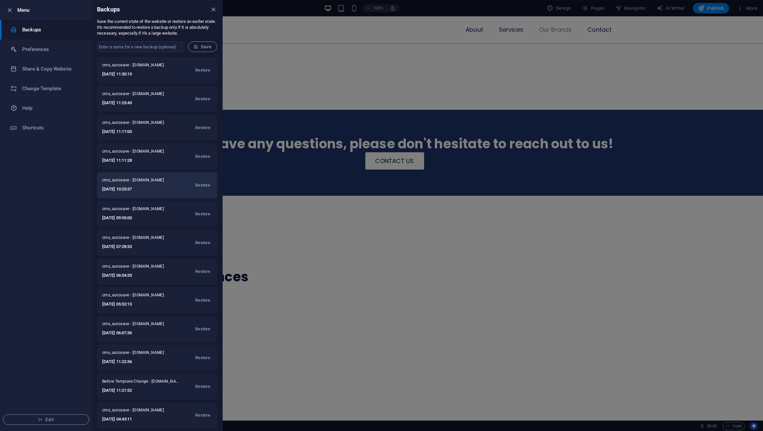
click at [149, 186] on h6 "2025-10-05 10:25:37" at bounding box center [137, 189] width 70 height 8
click at [198, 185] on span "Restore" at bounding box center [202, 185] width 15 height 8
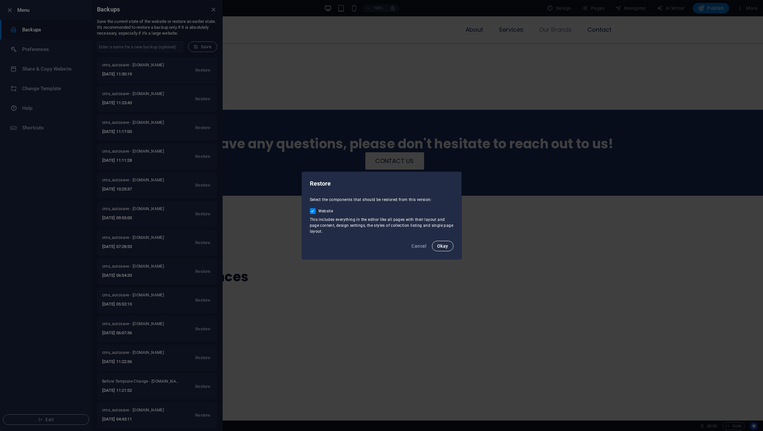
click at [443, 247] on span "Okay" at bounding box center [442, 245] width 11 height 5
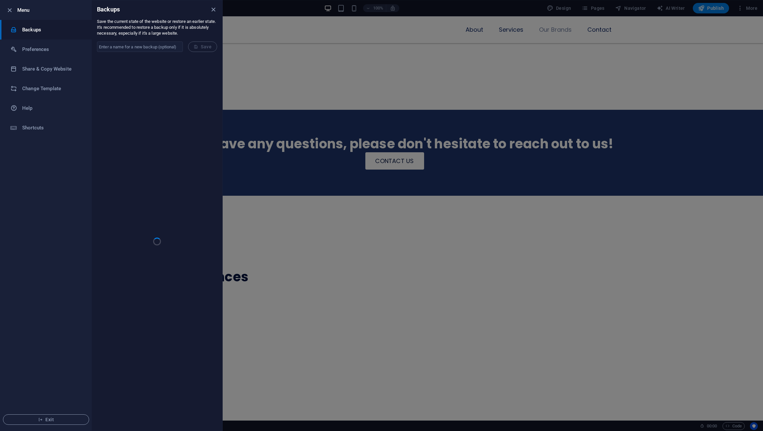
checkbox input "false"
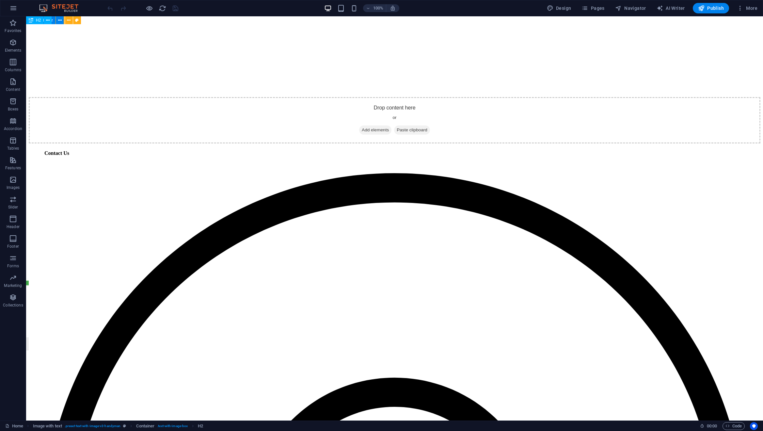
scroll to position [1, 0]
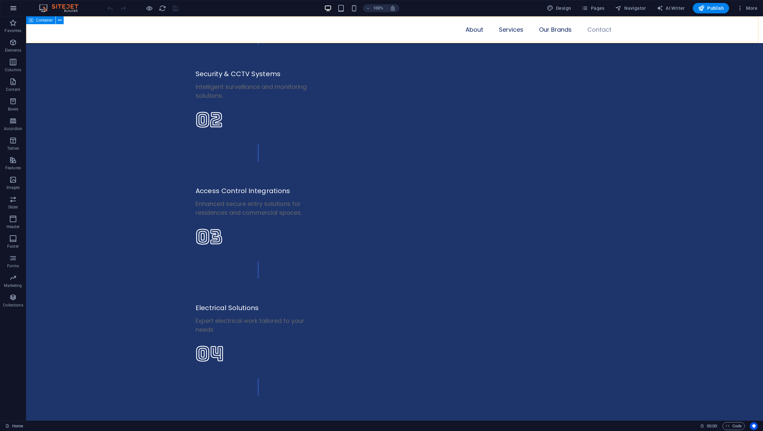
click at [12, 6] on icon "button" at bounding box center [13, 8] width 8 height 8
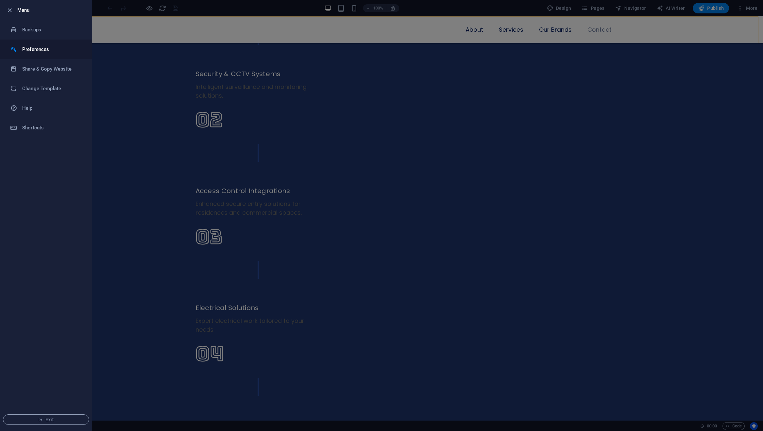
click at [41, 48] on h6 "Preferences" at bounding box center [52, 49] width 60 height 8
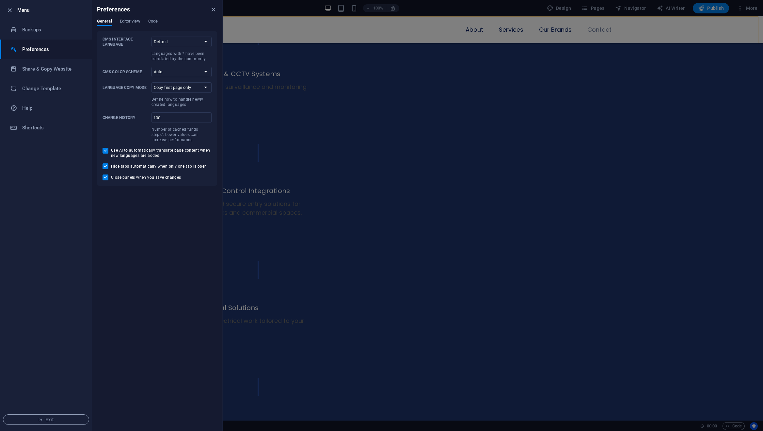
click at [41, 48] on h6 "Preferences" at bounding box center [52, 49] width 60 height 8
click at [31, 30] on h6 "Backups" at bounding box center [52, 30] width 60 height 8
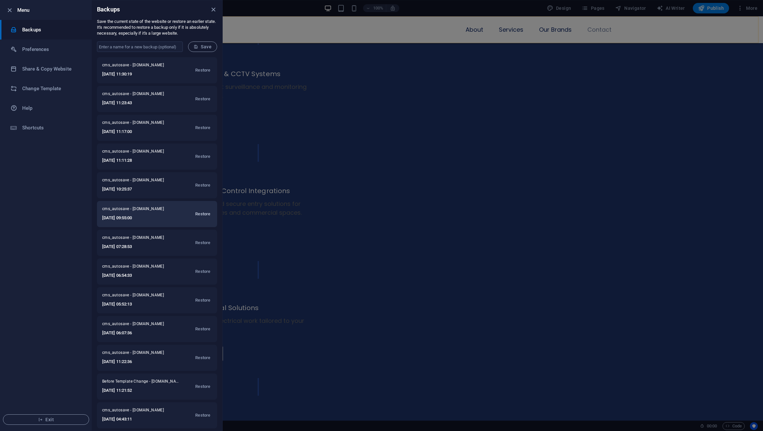
click at [204, 216] on span "Restore" at bounding box center [202, 214] width 15 height 8
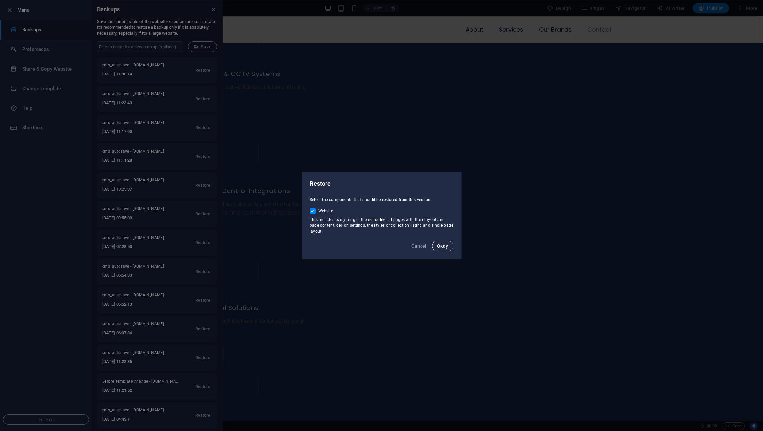
click at [447, 249] on button "Okay" at bounding box center [443, 246] width 22 height 10
checkbox input "false"
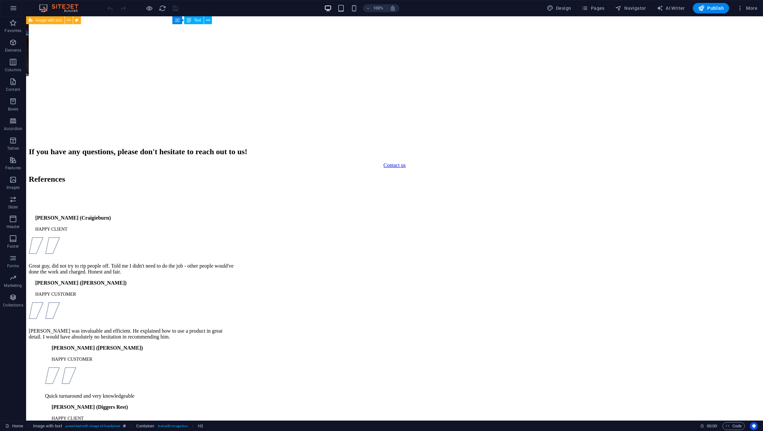
scroll to position [5836, 0]
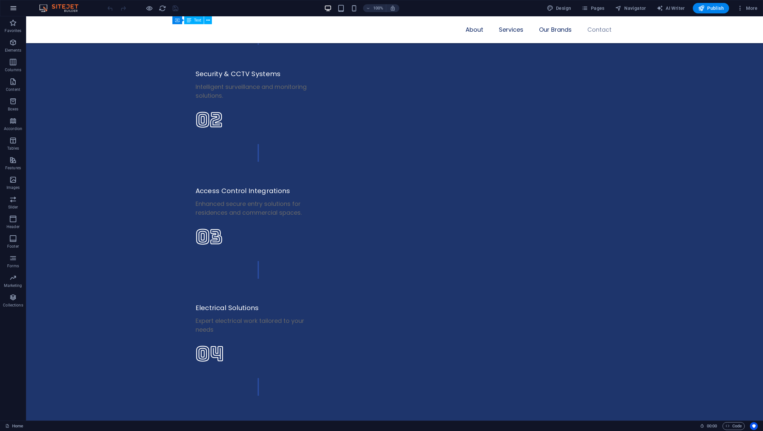
click at [15, 8] on icon "button" at bounding box center [13, 8] width 8 height 8
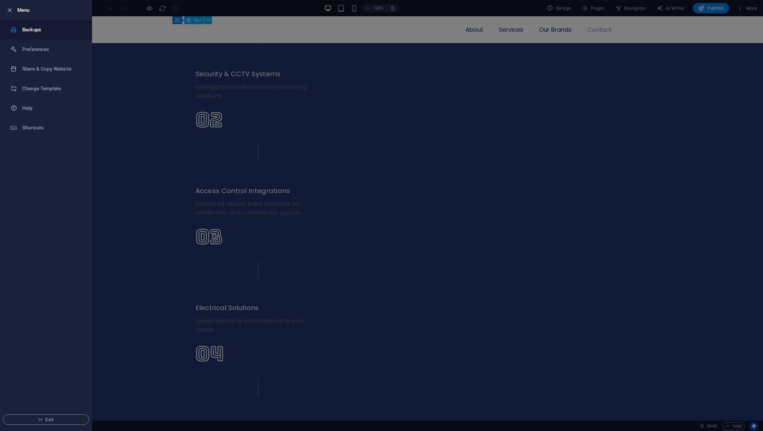
click at [49, 34] on li "Backups" at bounding box center [45, 30] width 91 height 20
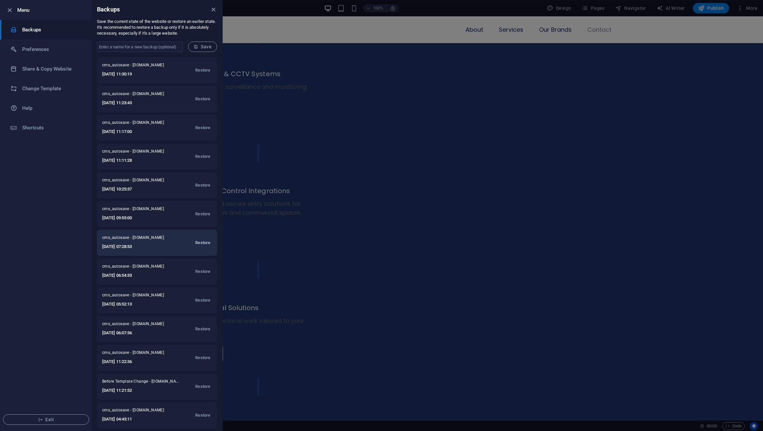
click at [200, 241] on span "Restore" at bounding box center [202, 243] width 15 height 8
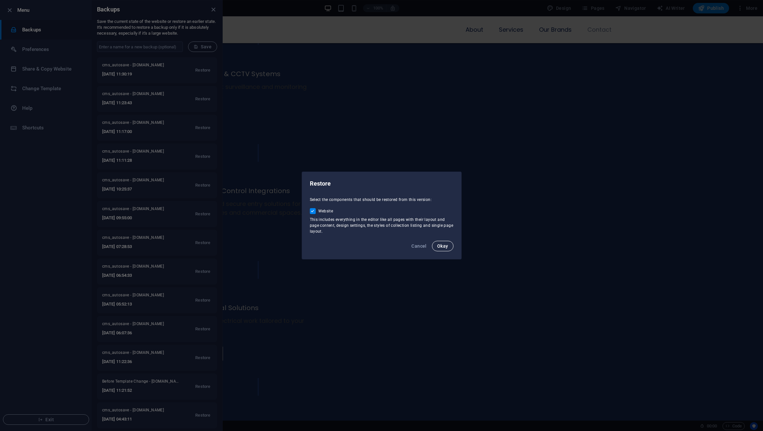
click at [443, 243] on span "Okay" at bounding box center [442, 245] width 11 height 5
checkbox input "false"
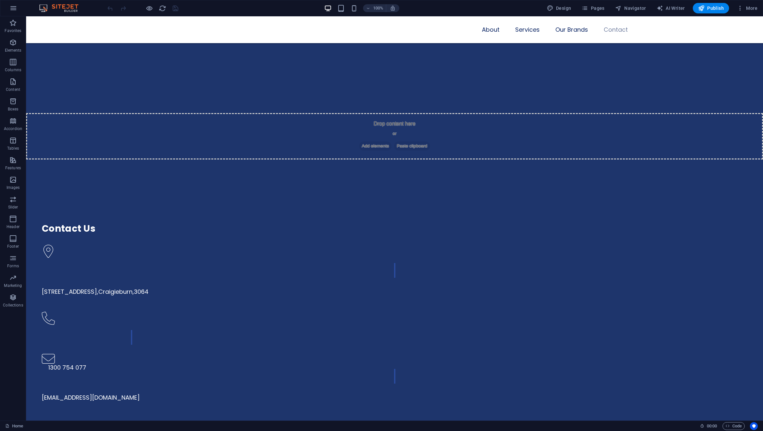
scroll to position [2128, 0]
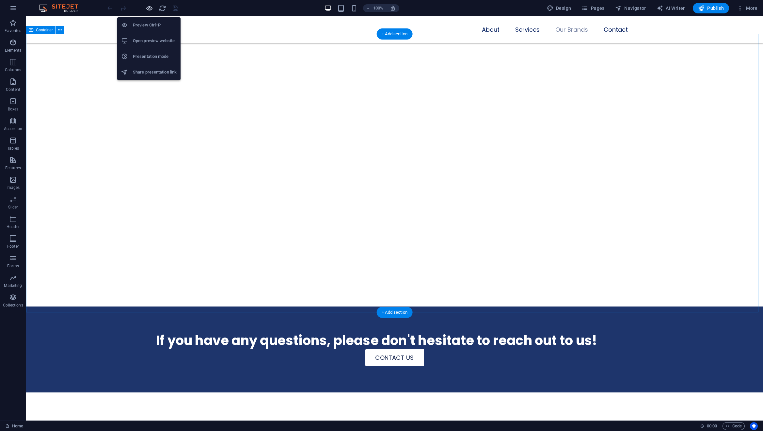
click at [149, 7] on icon "button" at bounding box center [150, 9] width 8 height 8
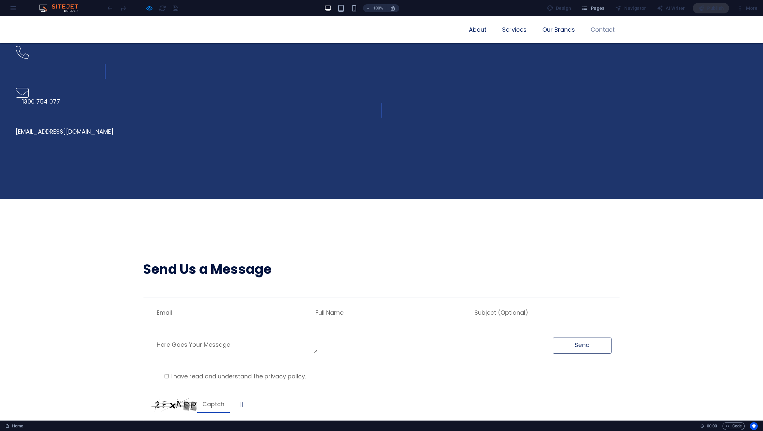
scroll to position [4829, 0]
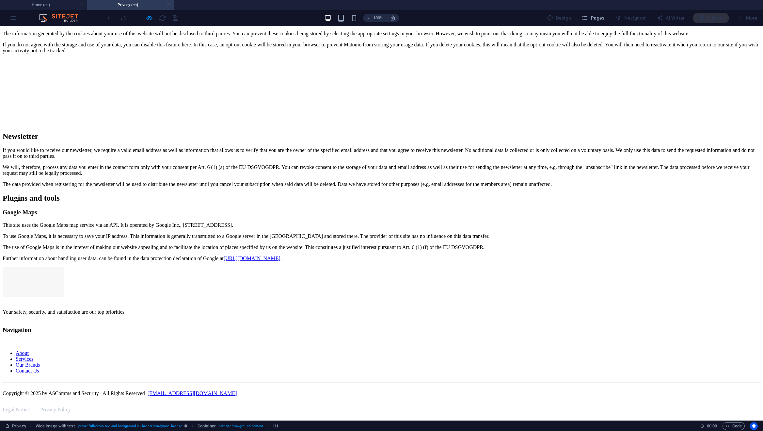
scroll to position [6008, 0]
click at [368, 407] on div "Legal Notice Privacy Policy" at bounding box center [186, 410] width 366 height 6
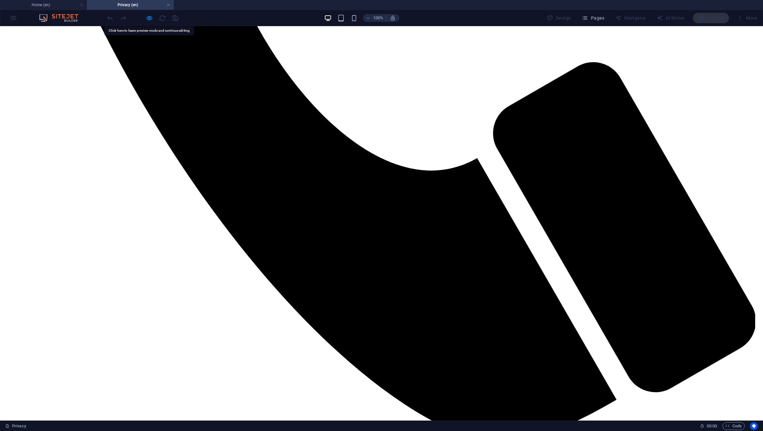
scroll to position [3316, 0]
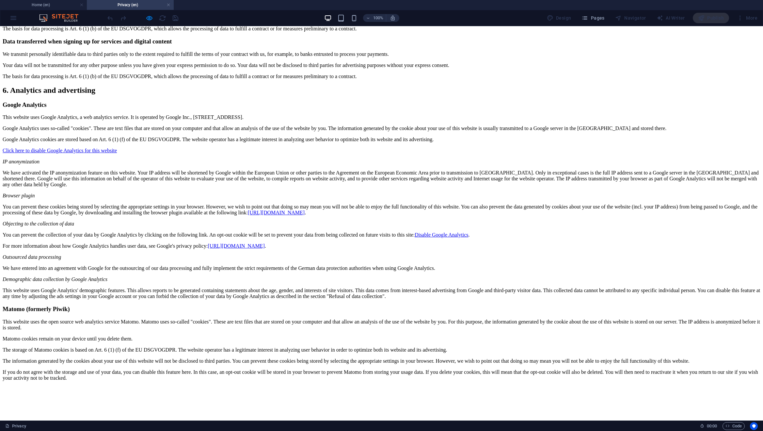
scroll to position [6008, 0]
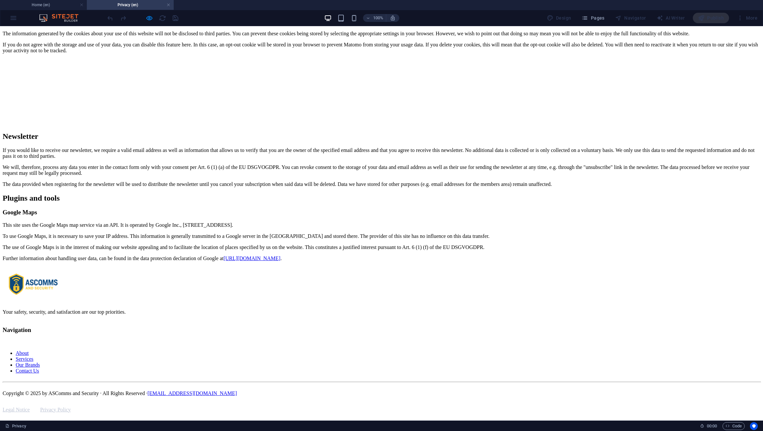
click at [368, 407] on div "Legal Notice Privacy Policy" at bounding box center [186, 410] width 366 height 6
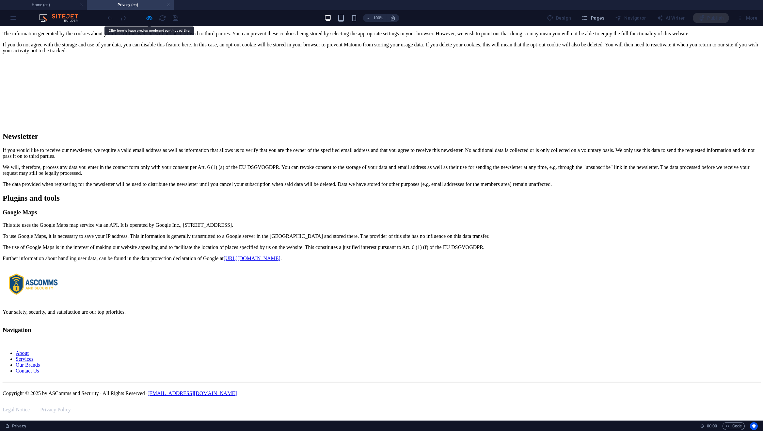
click at [368, 407] on div "Legal Notice Privacy Policy" at bounding box center [186, 410] width 366 height 6
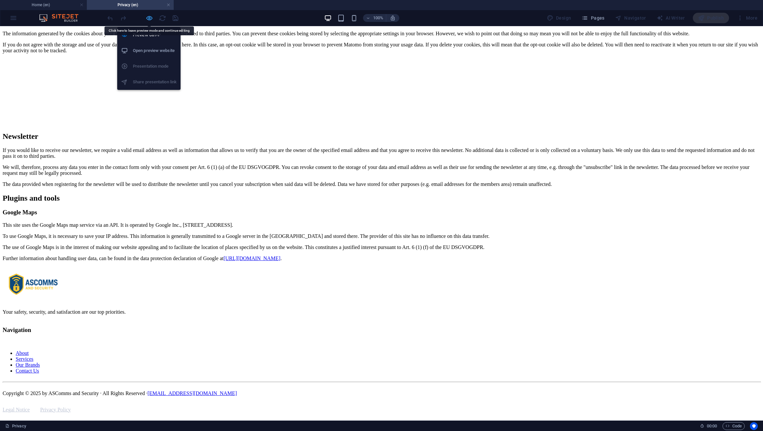
click at [148, 16] on icon "button" at bounding box center [150, 18] width 8 height 8
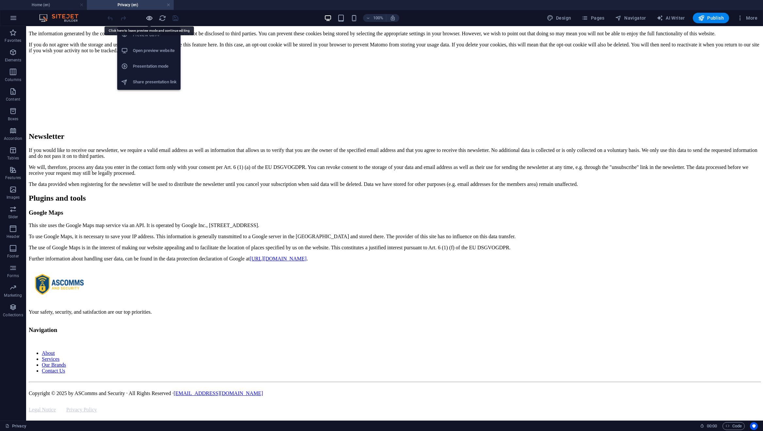
click at [149, 16] on icon "button" at bounding box center [150, 18] width 8 height 8
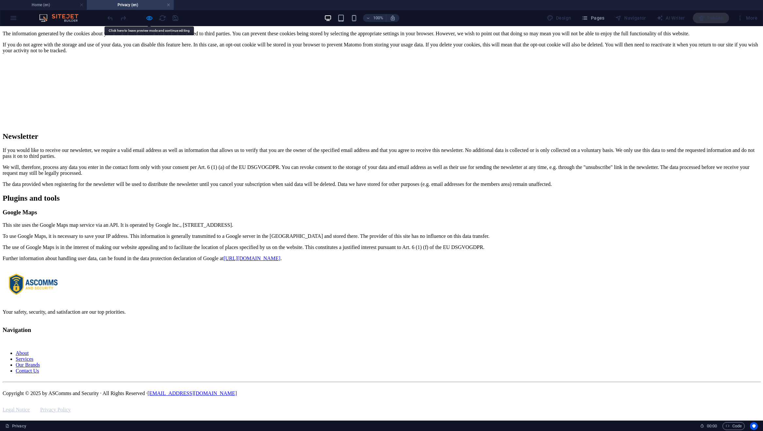
click at [30, 407] on link "Legal Notice" at bounding box center [16, 410] width 27 height 6
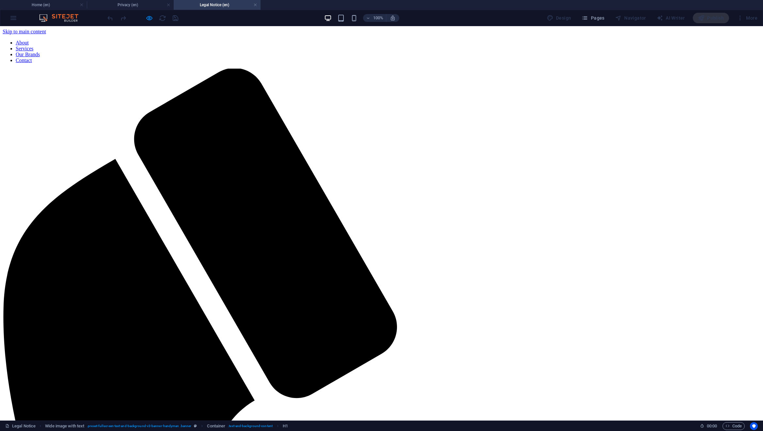
scroll to position [0, 0]
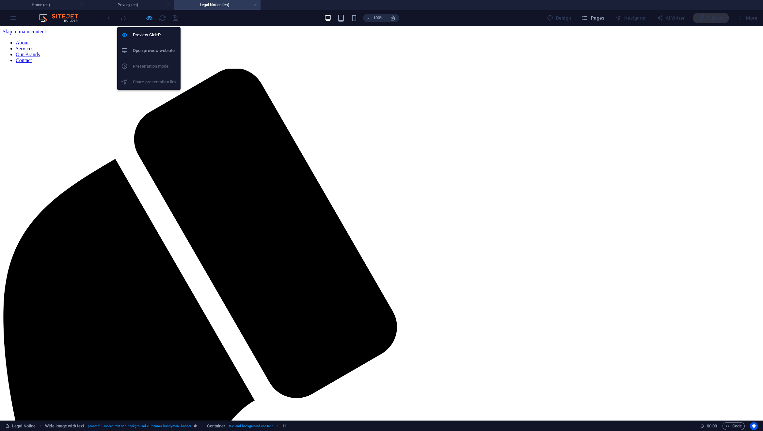
click at [148, 18] on icon "button" at bounding box center [150, 18] width 8 height 8
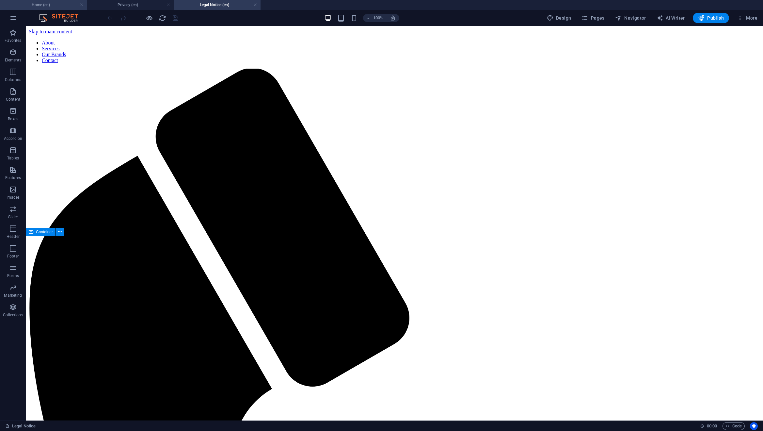
click at [57, 7] on h4 "Home (en)" at bounding box center [43, 4] width 87 height 7
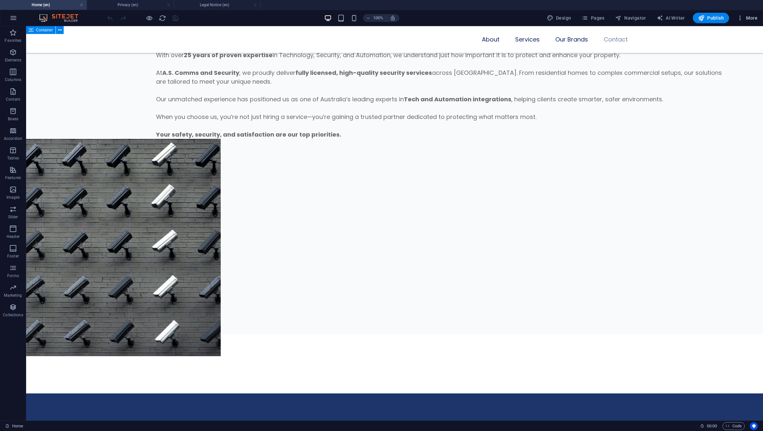
click at [753, 20] on span "More" at bounding box center [747, 18] width 21 height 7
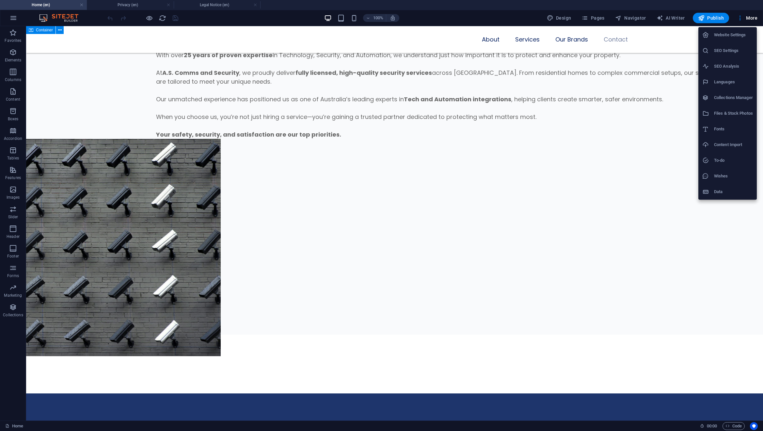
click at [719, 83] on h6 "Languages" at bounding box center [733, 82] width 39 height 8
select select "41"
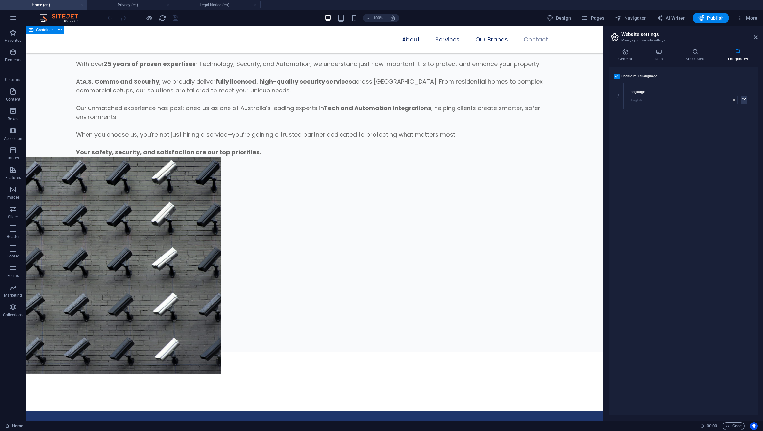
click at [618, 76] on label at bounding box center [617, 77] width 6 height 6
click at [0, 0] on input "Enable multilanguage To disable multilanguage delete all languages until only o…" at bounding box center [0, 0] width 0 height 0
click at [176, 19] on icon "save" at bounding box center [176, 18] width 8 height 8
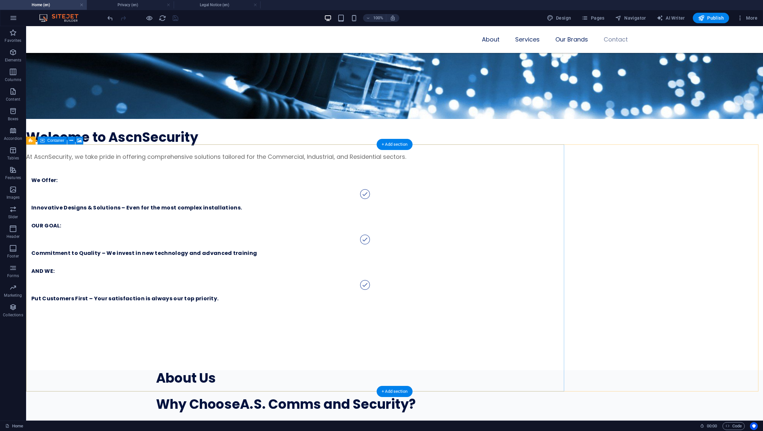
scroll to position [4379, 0]
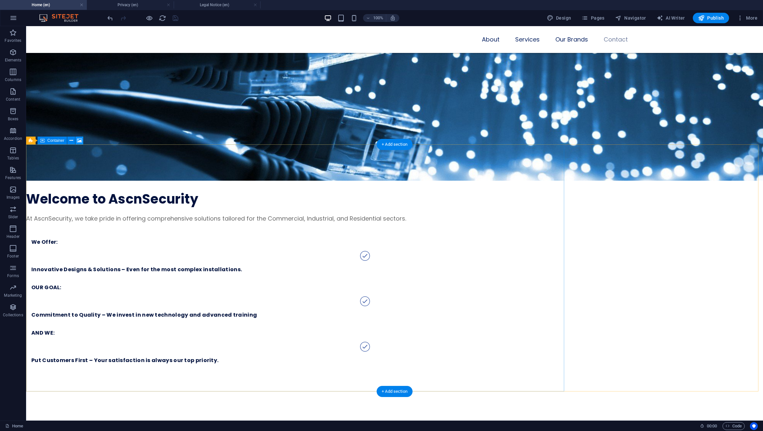
click at [79, 141] on icon at bounding box center [79, 140] width 5 height 7
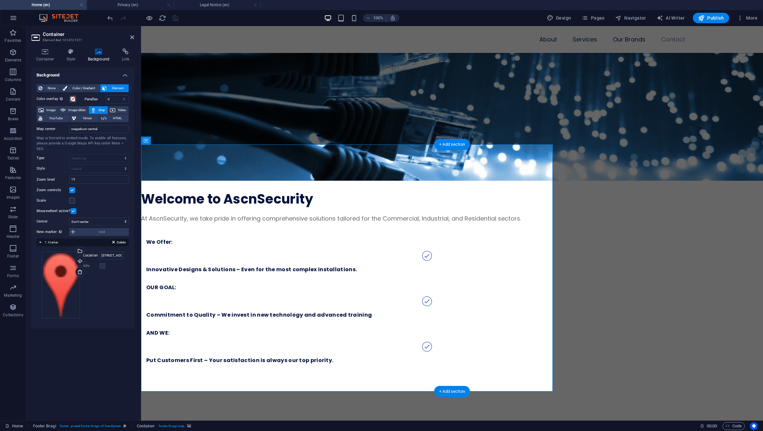
click at [119, 240] on span "Delete" at bounding box center [121, 242] width 9 height 6
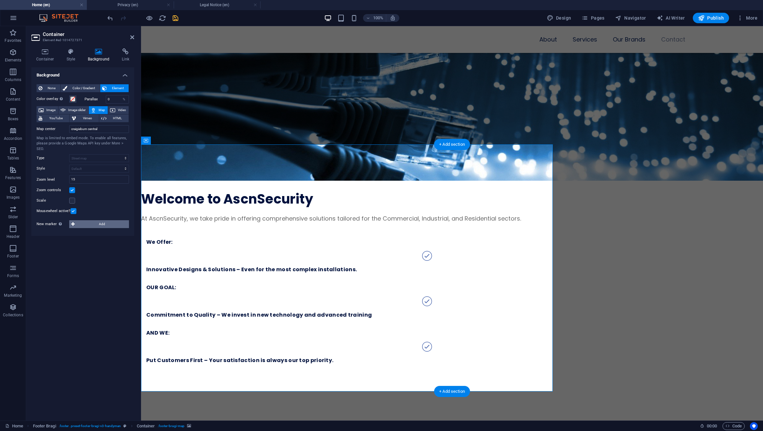
click at [91, 224] on span "Add" at bounding box center [102, 224] width 50 height 8
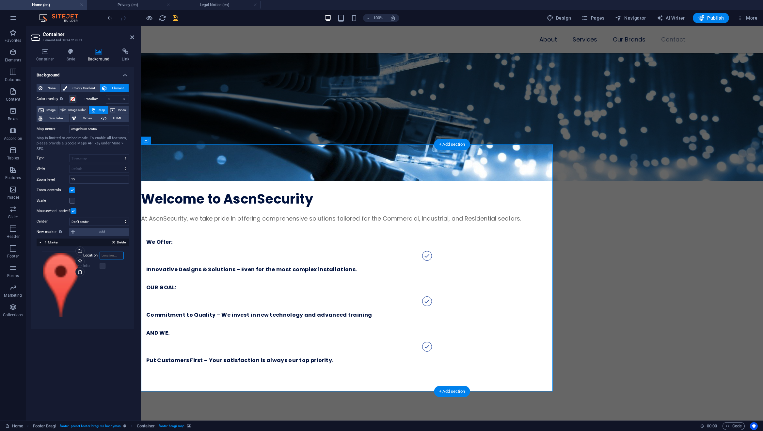
click at [108, 253] on input "Location" at bounding box center [112, 256] width 24 height 8
paste input "AIzaSyCU9FUZdGYkemybpdFz_TUClW-3IgTr8b8"
type input "AIzaSyCU9FUZdGYkemybpdFz_TUClW-3IgTr8b8"
click at [180, 17] on div "100% Design Pages Navigator AI Writer Publish More" at bounding box center [433, 18] width 654 height 10
click at [177, 19] on icon "save" at bounding box center [176, 18] width 8 height 8
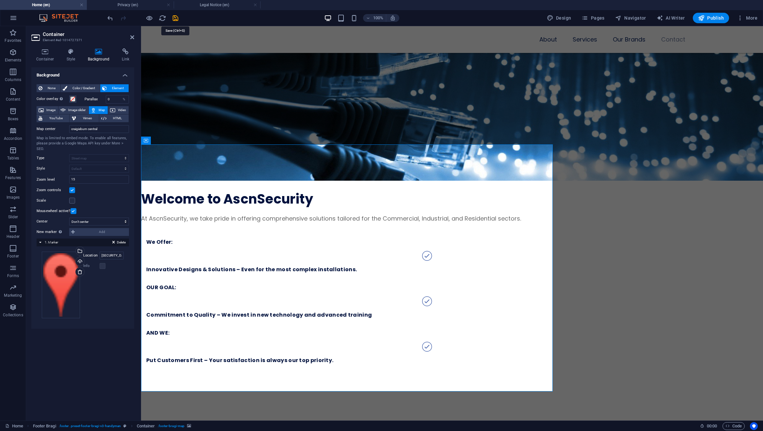
checkbox input "false"
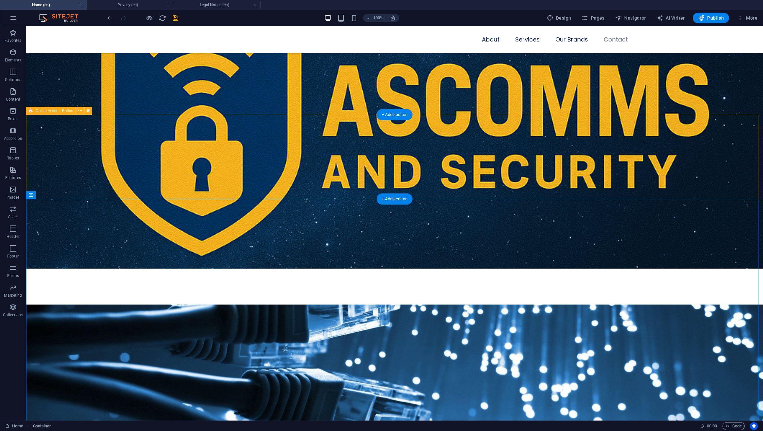
scroll to position [4054, 0]
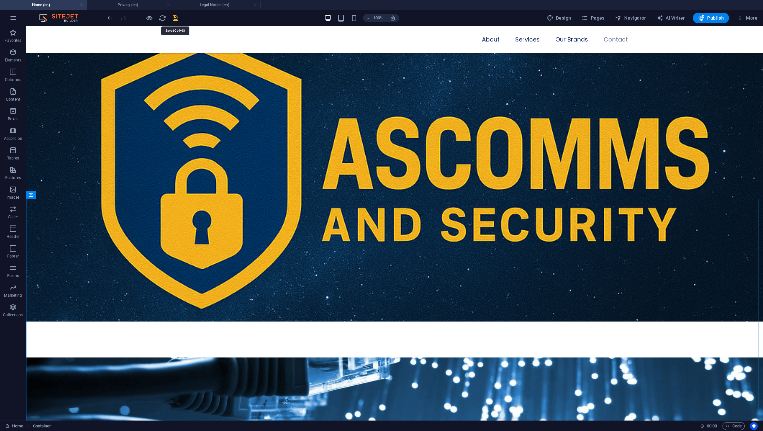
click at [175, 19] on icon "save" at bounding box center [176, 18] width 8 height 8
checkbox input "false"
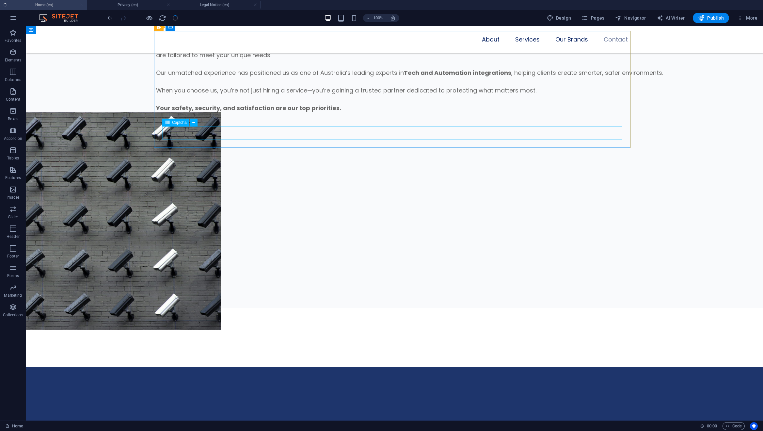
scroll to position [4311, 0]
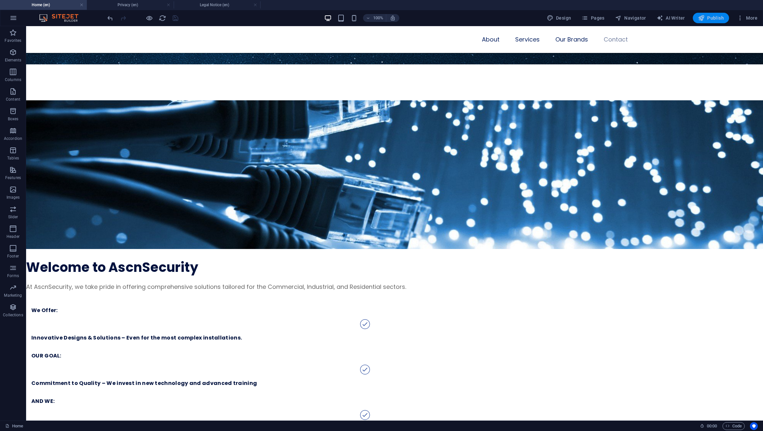
click at [710, 21] on span "Publish" at bounding box center [711, 18] width 26 height 7
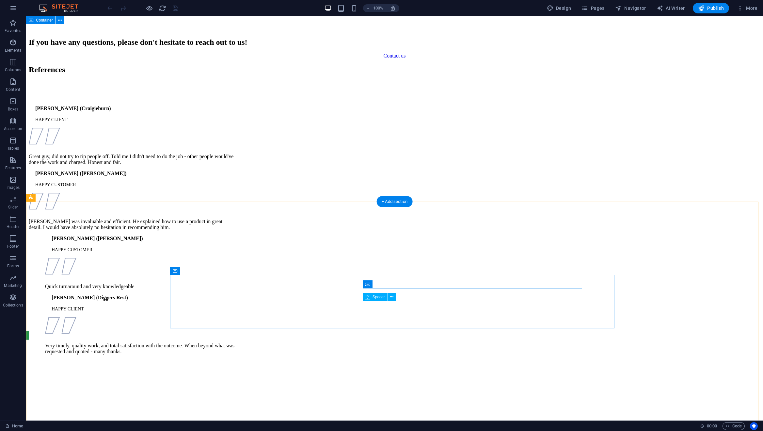
scroll to position [4864, 0]
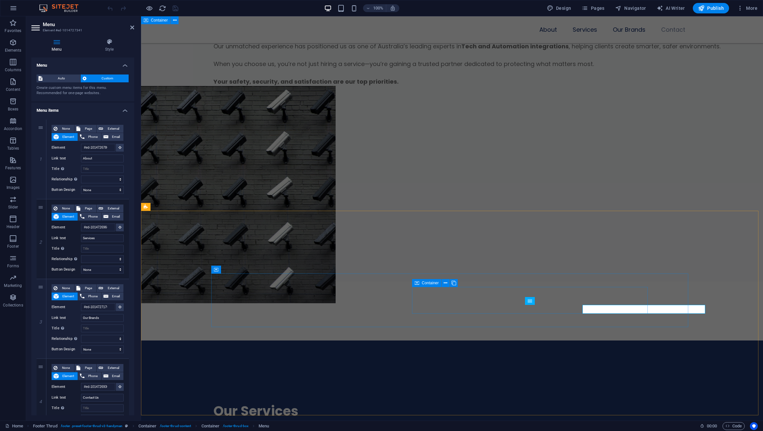
scroll to position [4829, 0]
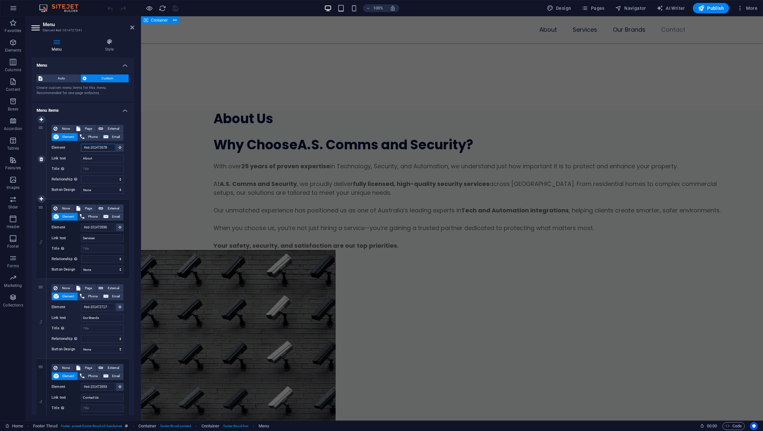
scroll to position [398, 0]
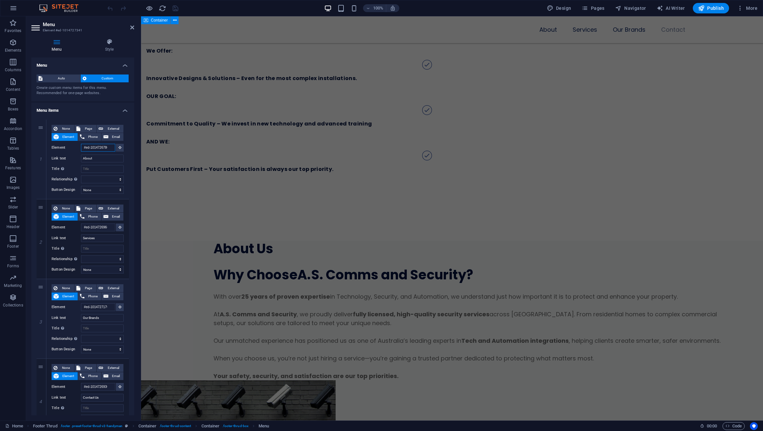
drag, startPoint x: 106, startPoint y: 147, endPoint x: 137, endPoint y: 148, distance: 31.1
click at [137, 148] on div "Menu Style Menu Auto Custom Create custom menu items for this menu. Recommended…" at bounding box center [82, 226] width 113 height 387
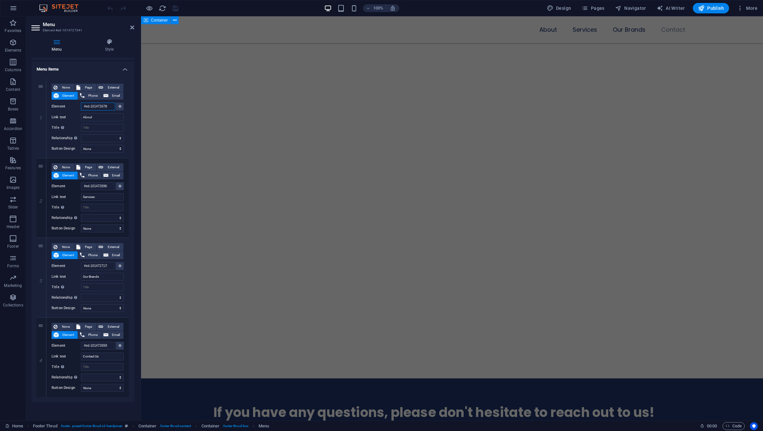
scroll to position [2040, 0]
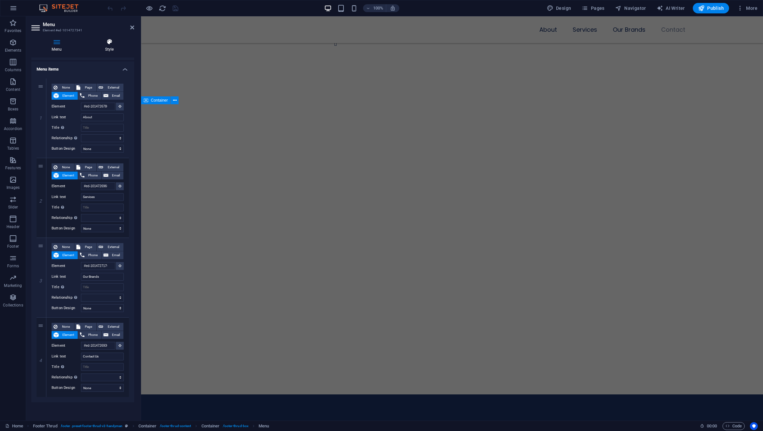
click at [111, 43] on icon at bounding box center [110, 42] width 50 height 7
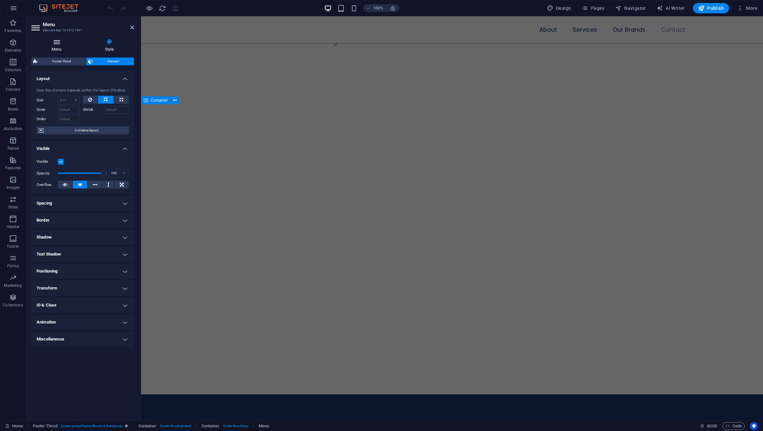
click at [57, 41] on icon at bounding box center [56, 42] width 51 height 7
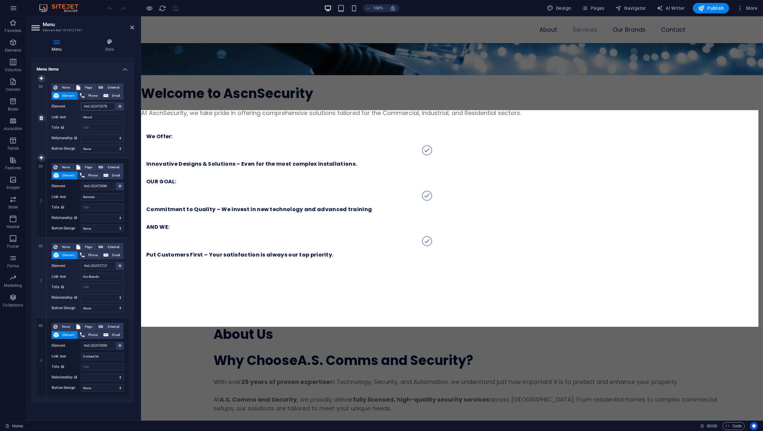
scroll to position [398, 0]
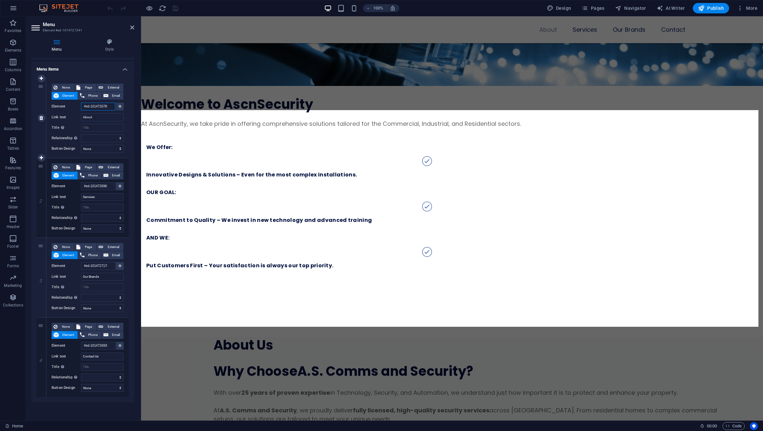
drag, startPoint x: 97, startPoint y: 106, endPoint x: 112, endPoint y: 106, distance: 15.0
click at [112, 106] on input "#ed-1014726780" at bounding box center [98, 107] width 34 height 8
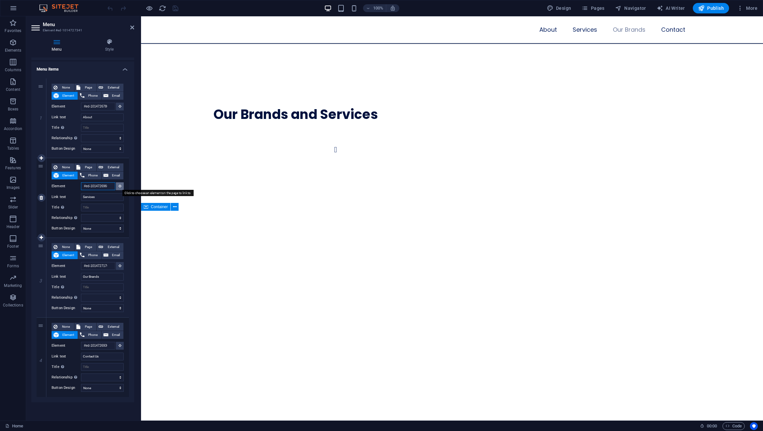
drag, startPoint x: 103, startPoint y: 184, endPoint x: 116, endPoint y: 184, distance: 12.7
click at [116, 184] on div "Element #ed-1014726966" at bounding box center [88, 186] width 72 height 8
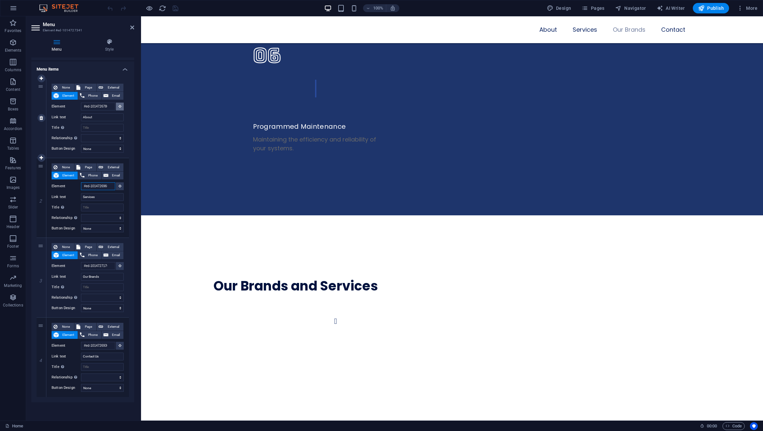
scroll to position [1827, 0]
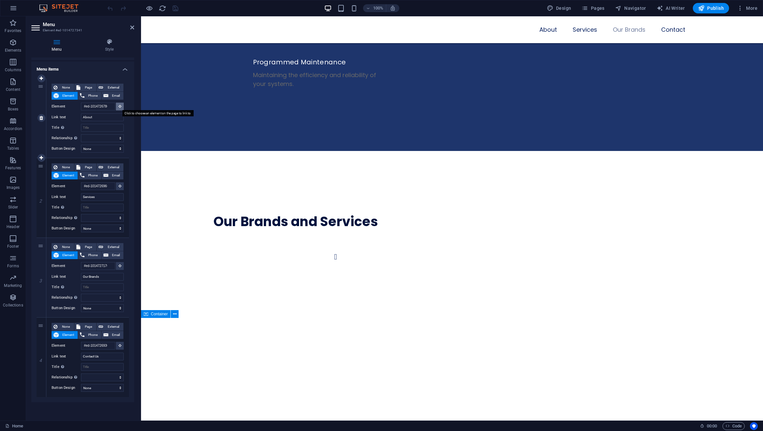
click at [119, 106] on icon at bounding box center [120, 106] width 3 height 3
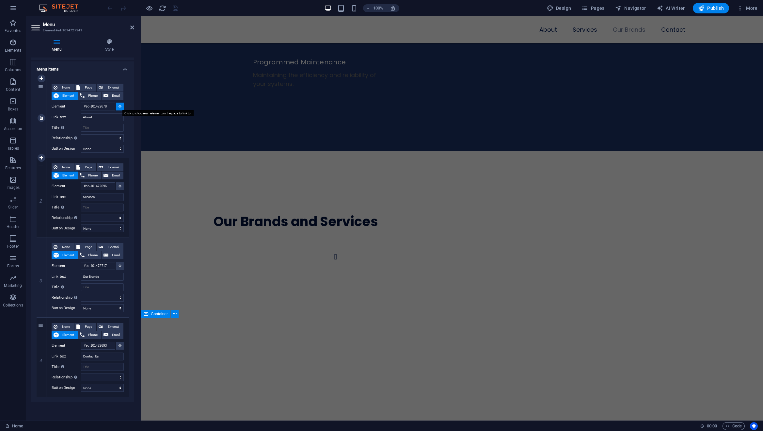
click at [119, 105] on icon at bounding box center [120, 106] width 3 height 3
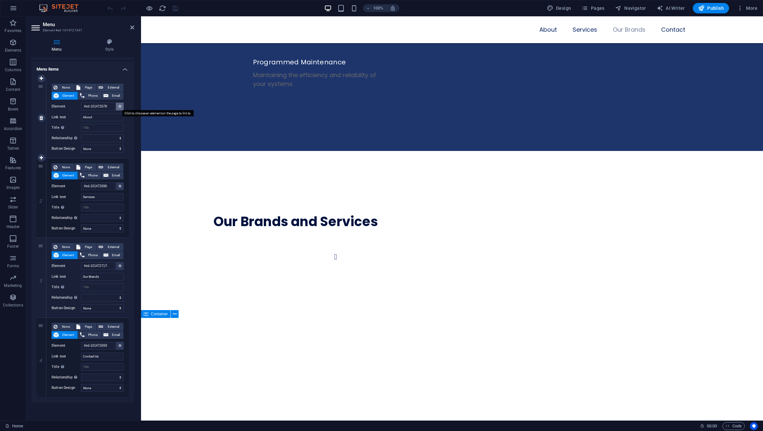
click at [119, 105] on icon at bounding box center [120, 106] width 3 height 3
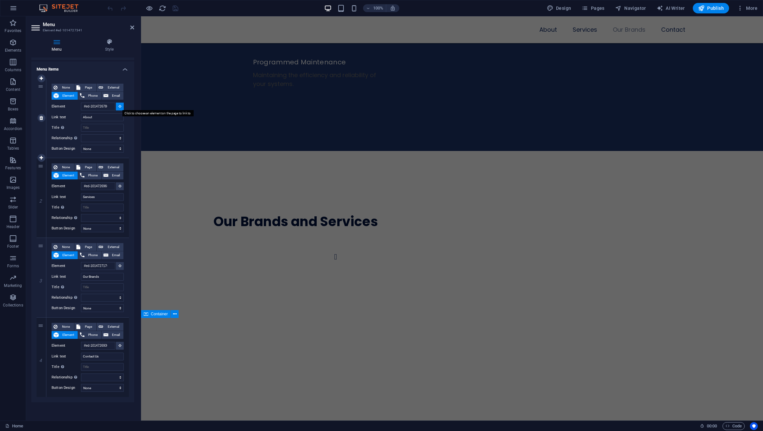
click at [119, 105] on icon at bounding box center [120, 106] width 3 height 3
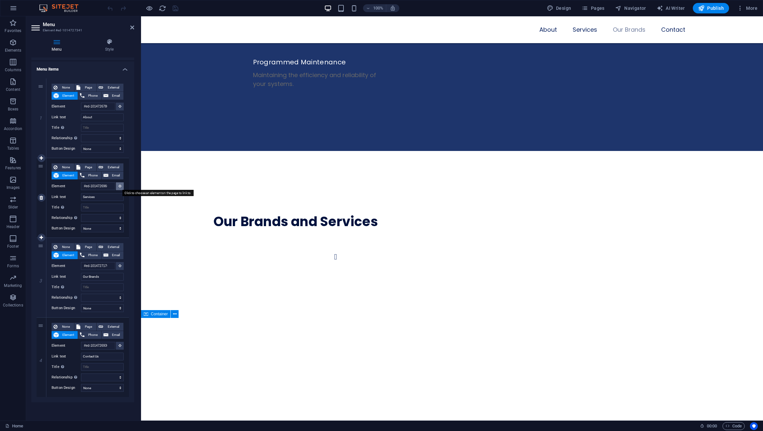
click at [120, 184] on button at bounding box center [120, 186] width 8 height 8
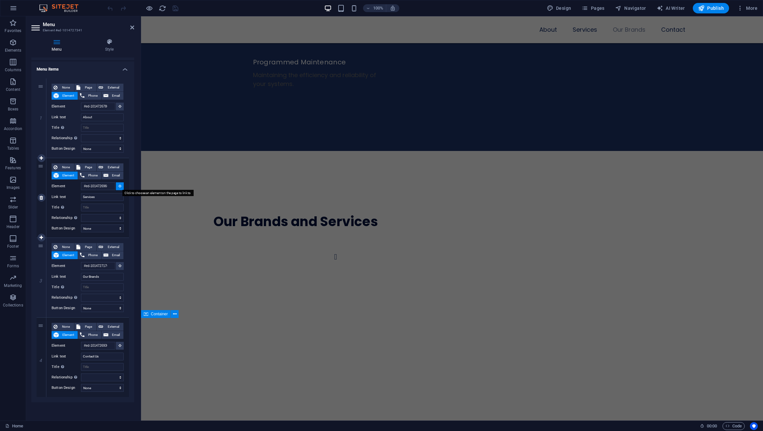
click at [120, 184] on button at bounding box center [120, 186] width 8 height 8
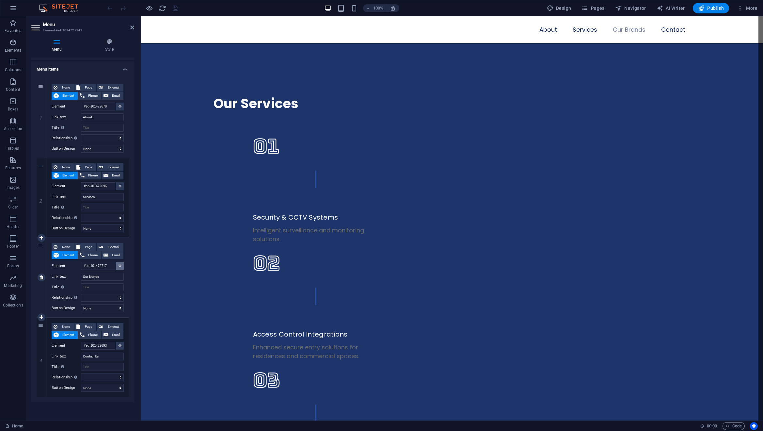
scroll to position [1612, 0]
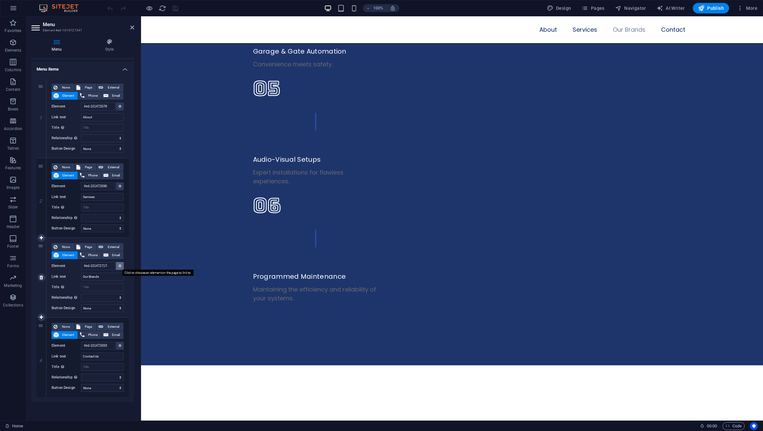
click at [119, 267] on icon at bounding box center [120, 265] width 3 height 3
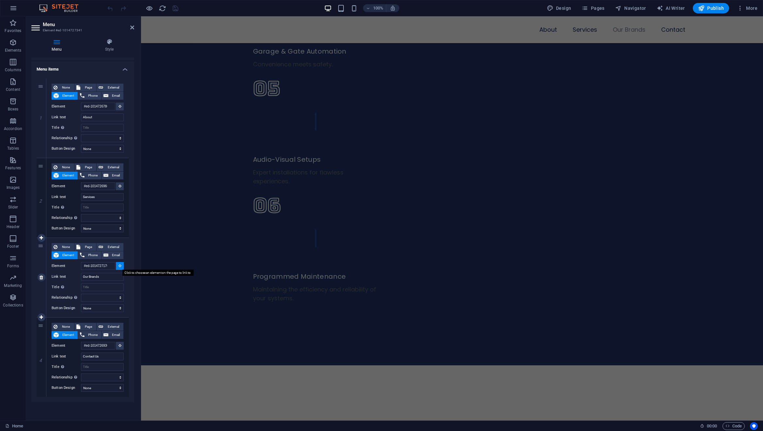
click at [119, 267] on icon at bounding box center [120, 265] width 3 height 3
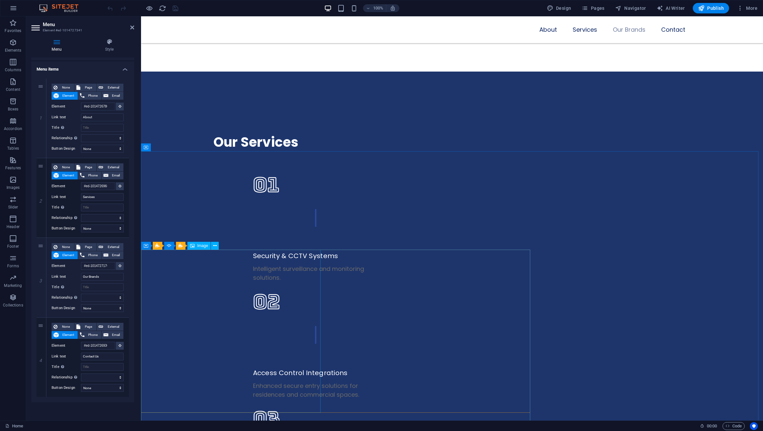
scroll to position [0, 0]
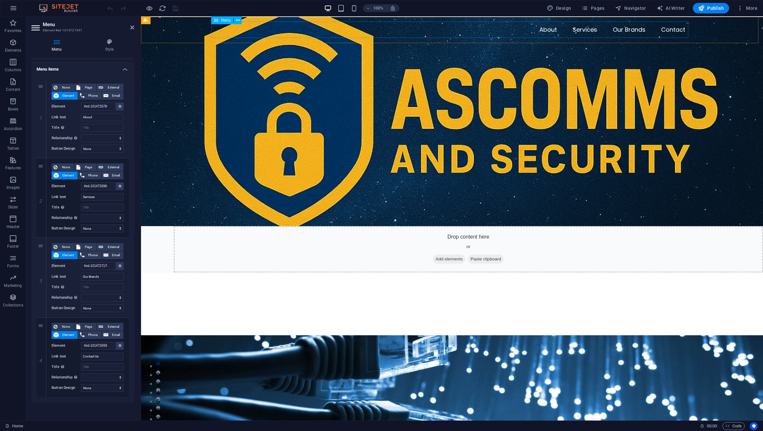
click at [548, 30] on nav "About Services Our Brands Contact" at bounding box center [452, 30] width 477 height 16
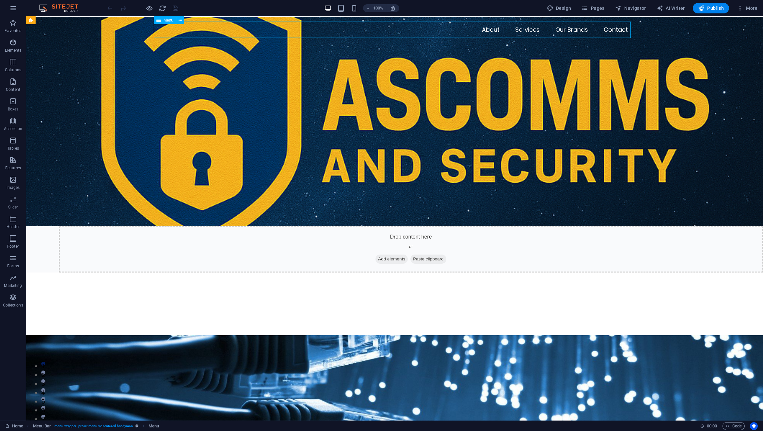
click at [548, 30] on nav "About Services Our Brands Contact" at bounding box center [394, 30] width 477 height 16
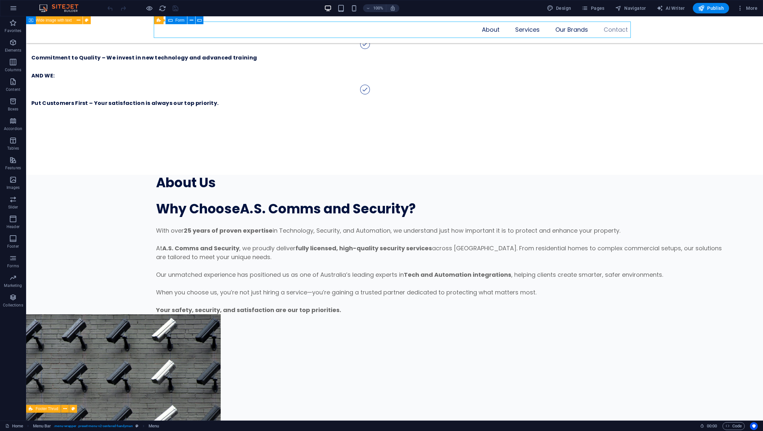
scroll to position [4829, 0]
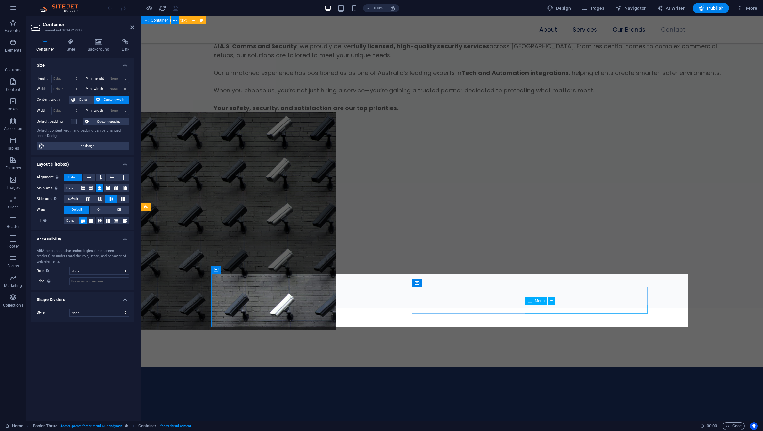
click at [542, 300] on span "Menu" at bounding box center [540, 301] width 10 height 4
click at [542, 302] on span "Menu" at bounding box center [540, 301] width 10 height 4
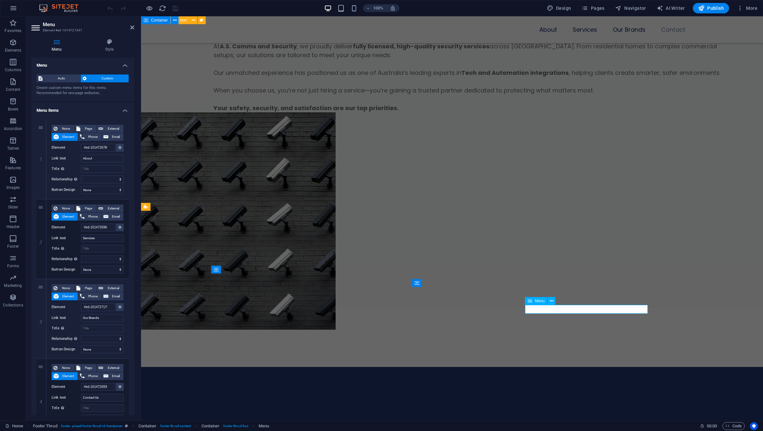
click at [541, 302] on span "Menu" at bounding box center [540, 301] width 10 height 4
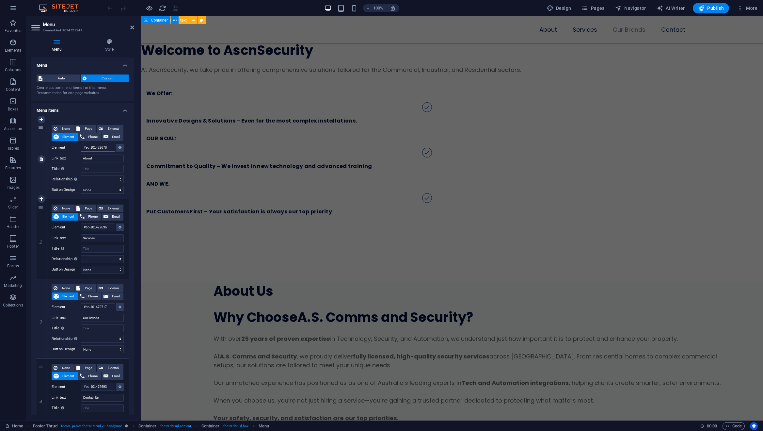
scroll to position [398, 0]
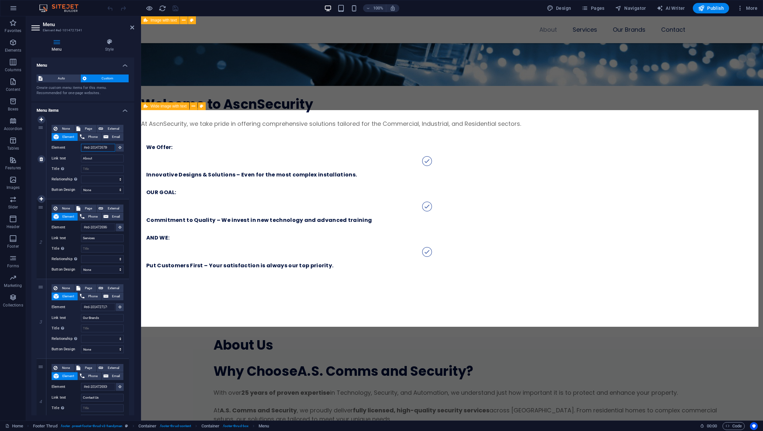
drag, startPoint x: 100, startPoint y: 147, endPoint x: 110, endPoint y: 146, distance: 10.1
click at [110, 146] on input "#ed-1014726780" at bounding box center [98, 148] width 34 height 8
click at [102, 145] on input "#ed-1014726780" at bounding box center [98, 148] width 34 height 8
click at [106, 146] on input "#ed-1014726780" at bounding box center [98, 148] width 34 height 8
click at [107, 146] on input "#ed-1014726780" at bounding box center [98, 148] width 34 height 8
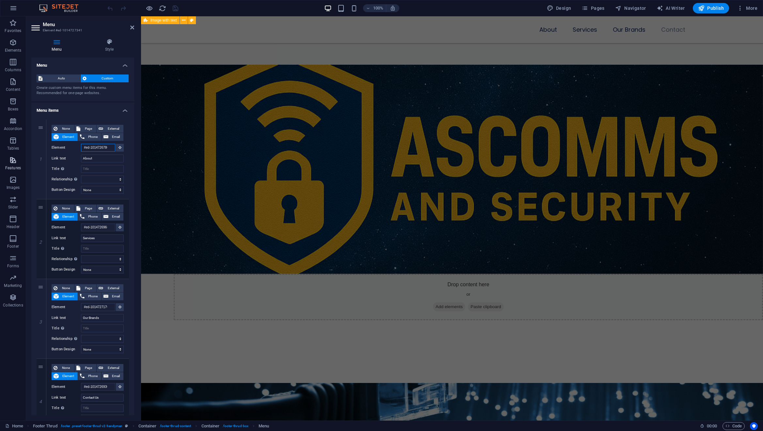
scroll to position [4435, 0]
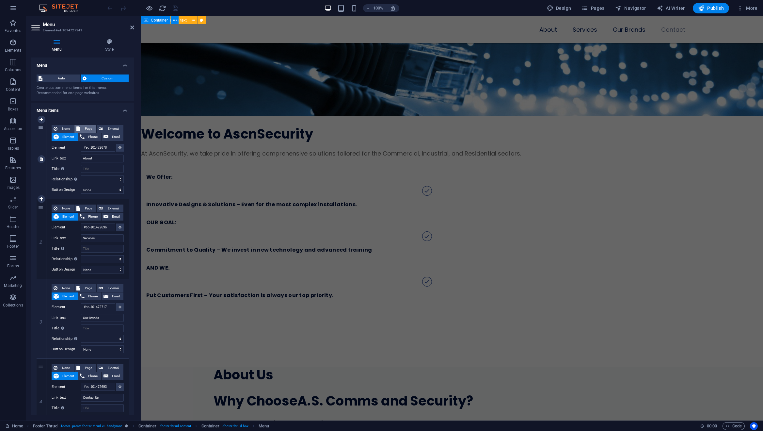
click at [89, 128] on span "Page" at bounding box center [88, 129] width 12 height 8
select select
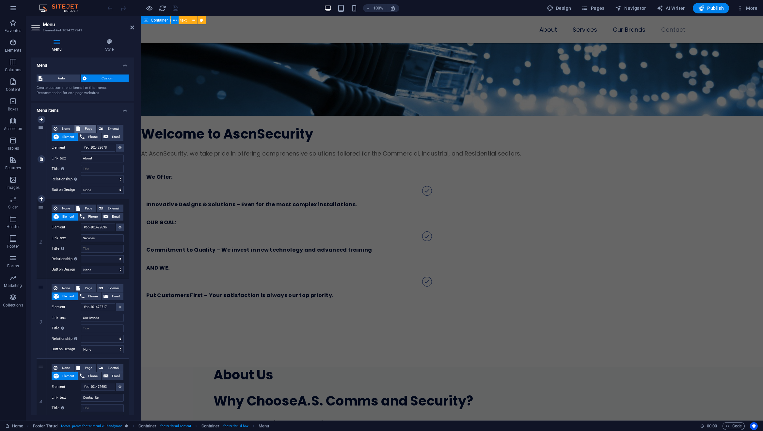
select select
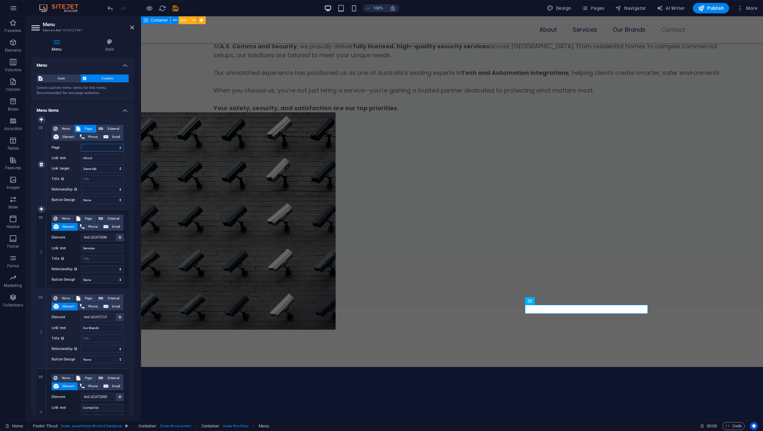
select select "0"
select select
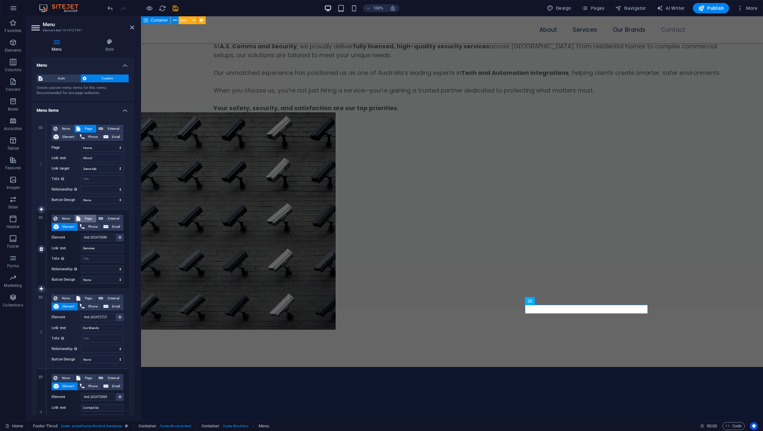
click at [86, 216] on span "Page" at bounding box center [88, 219] width 12 height 8
select select
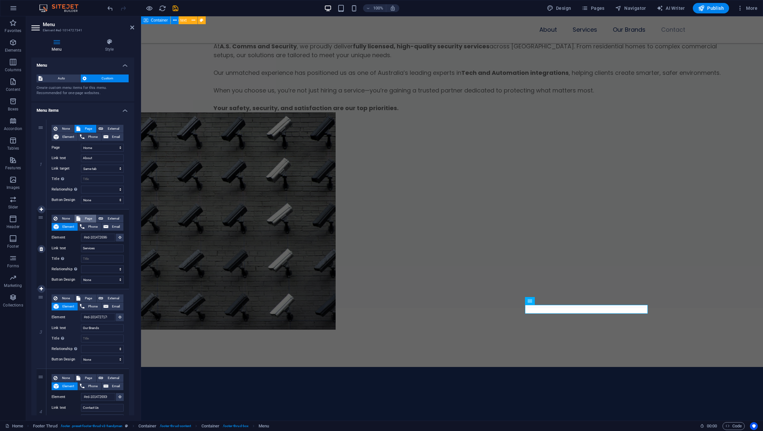
select select
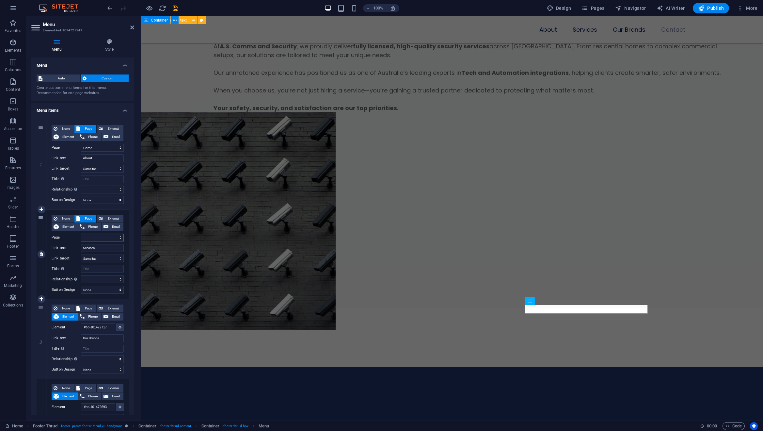
select select "0"
select select
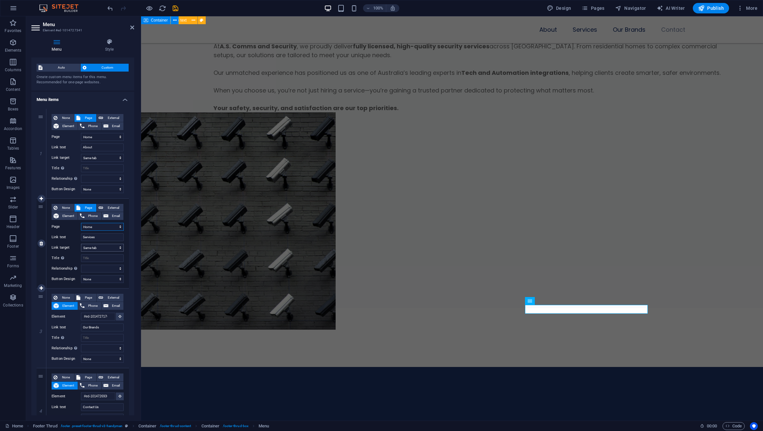
scroll to position [40, 0]
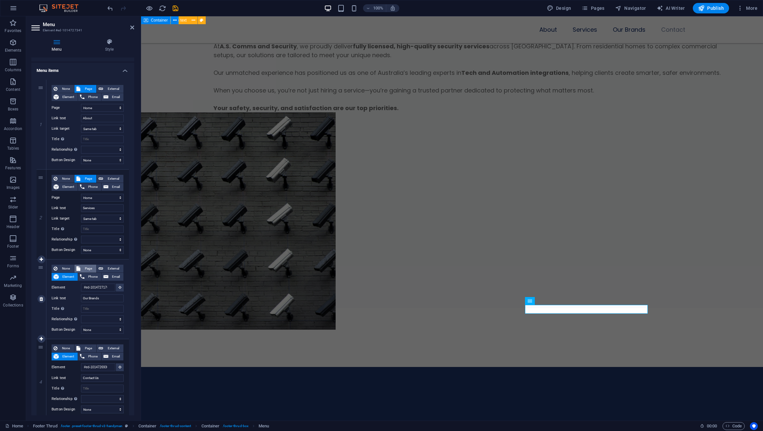
click at [86, 266] on span "Page" at bounding box center [88, 269] width 12 height 8
select select
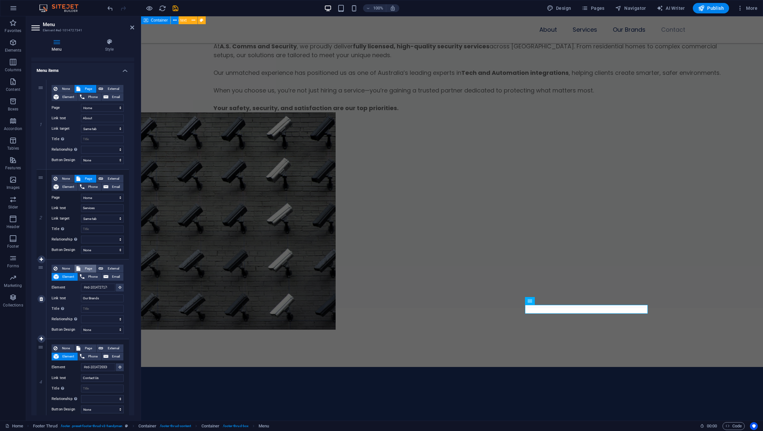
select select
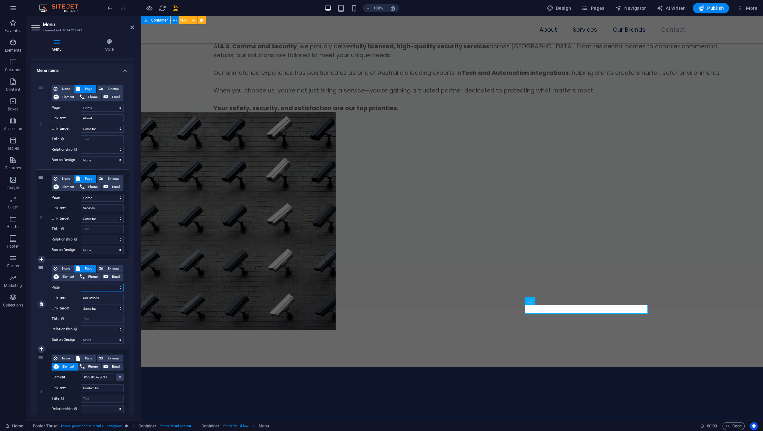
select select "0"
select select
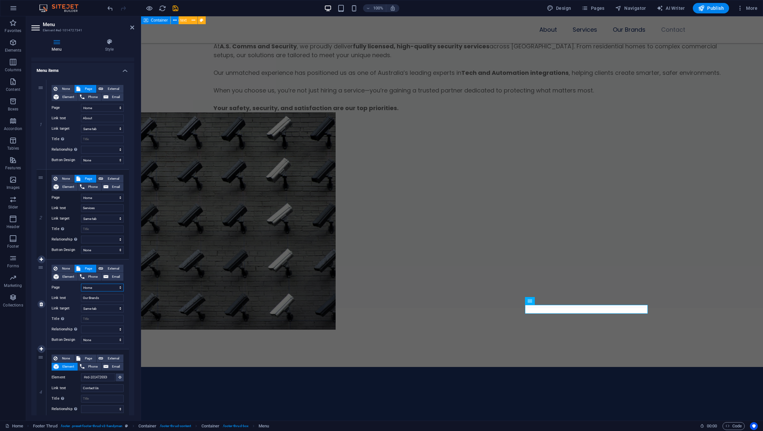
select select
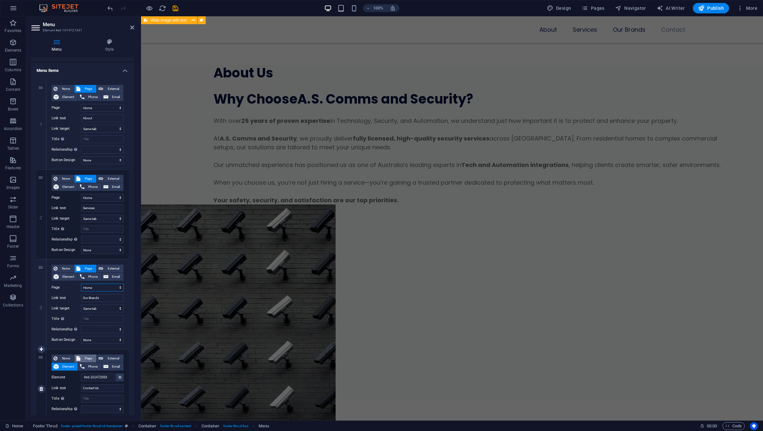
scroll to position [4775, 0]
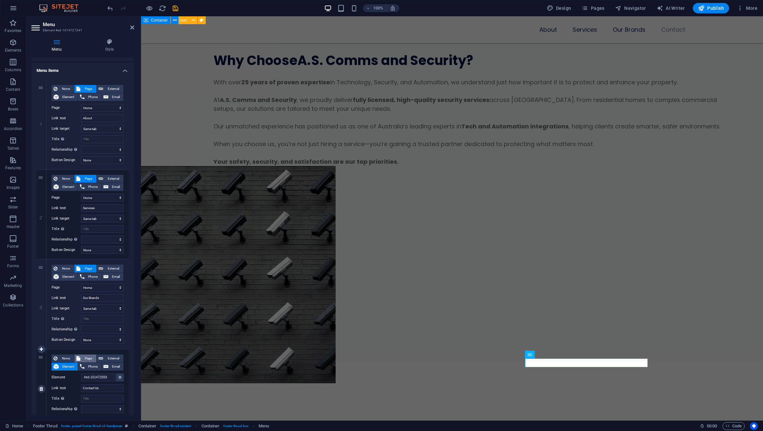
click at [89, 357] on span "Page" at bounding box center [88, 358] width 12 height 8
select select
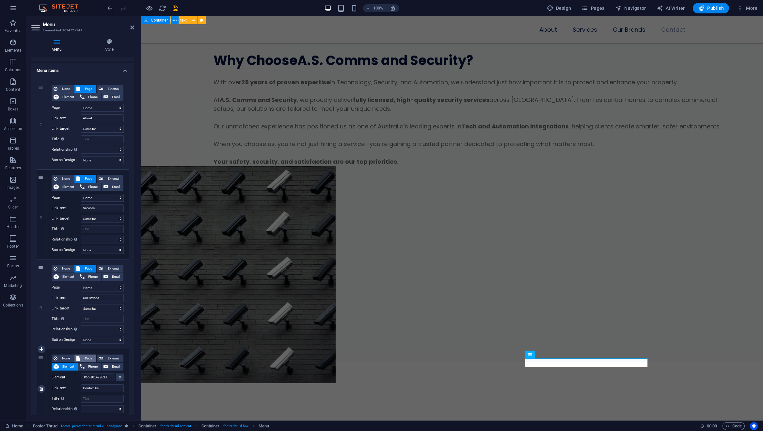
select select
select select "0"
select select
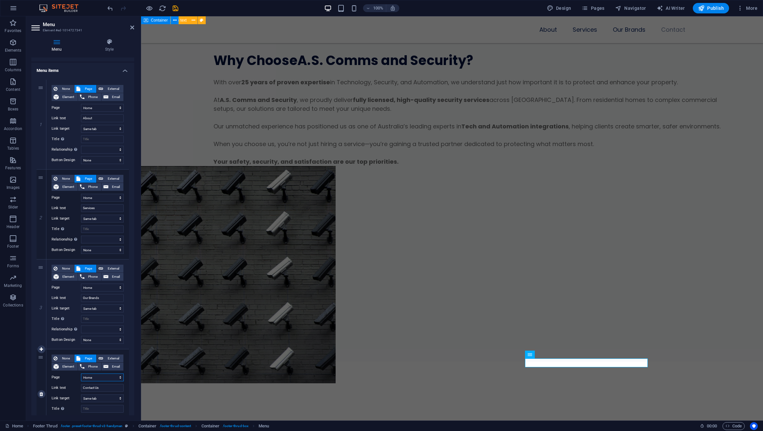
select select
click at [179, 8] on div "100% Design Pages Navigator AI Writer Publish More" at bounding box center [433, 8] width 654 height 10
click at [177, 7] on icon "save" at bounding box center [176, 9] width 8 height 8
checkbox input "false"
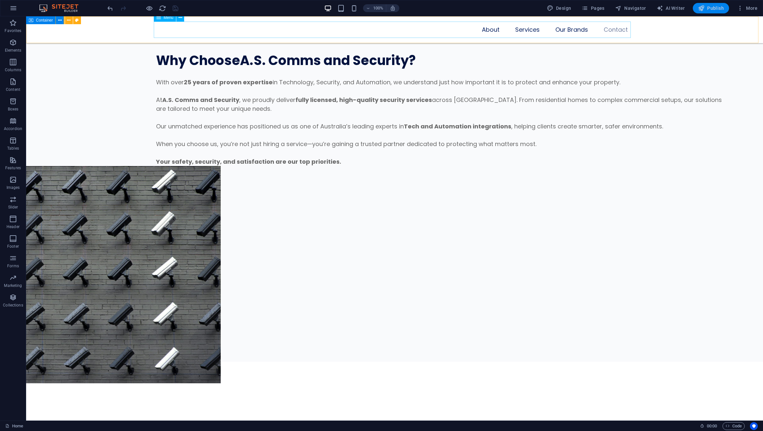
click at [714, 10] on span "Publish" at bounding box center [711, 8] width 26 height 7
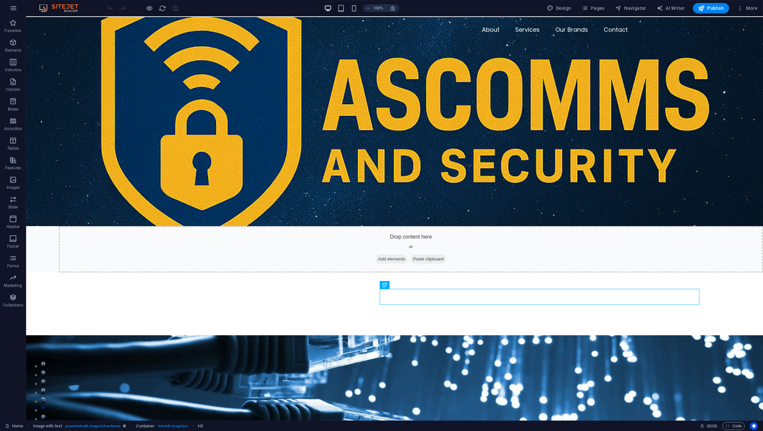
click at [466, 32] on nav "About Services Our Brands Contact" at bounding box center [394, 30] width 477 height 16
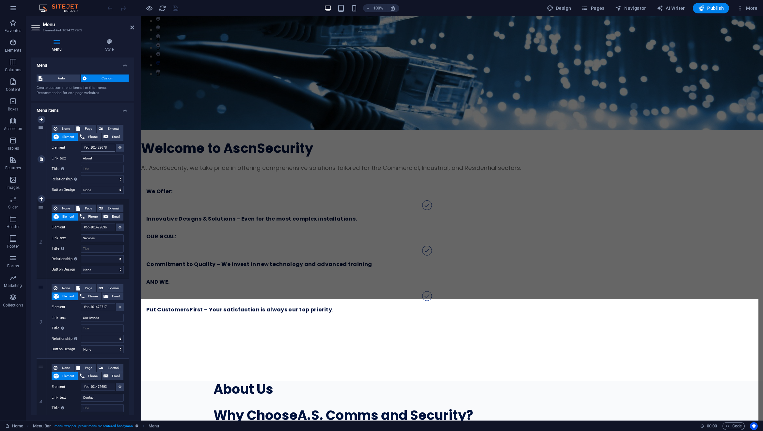
scroll to position [398, 0]
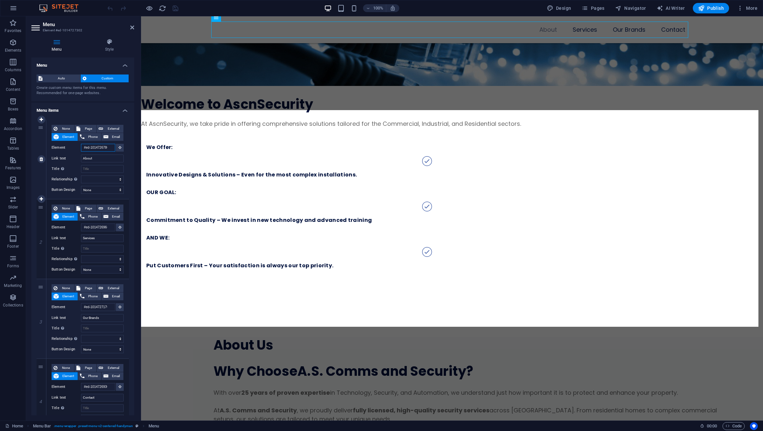
click at [100, 148] on input "#ed-1014726780" at bounding box center [98, 148] width 34 height 8
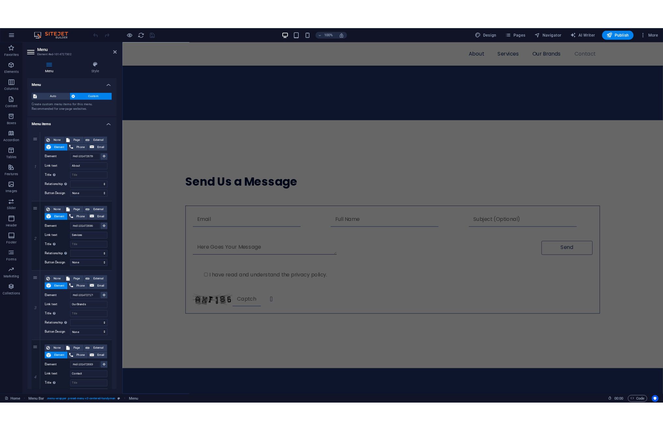
scroll to position [4829, 0]
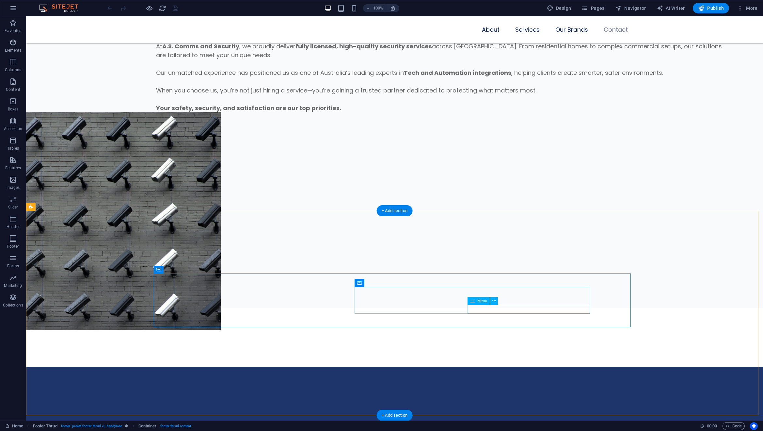
select select
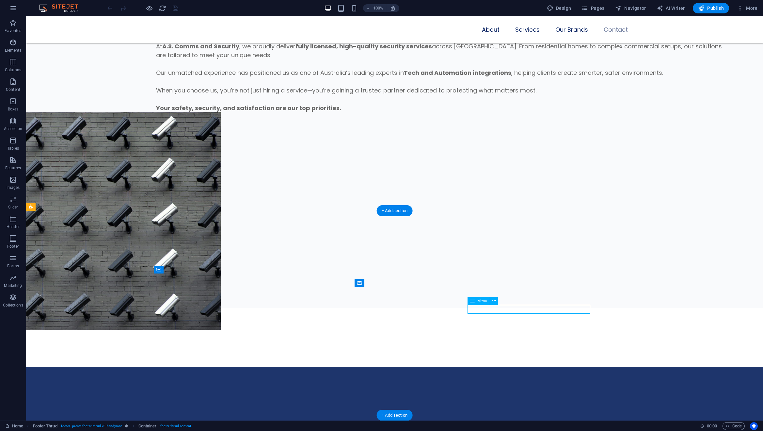
select select
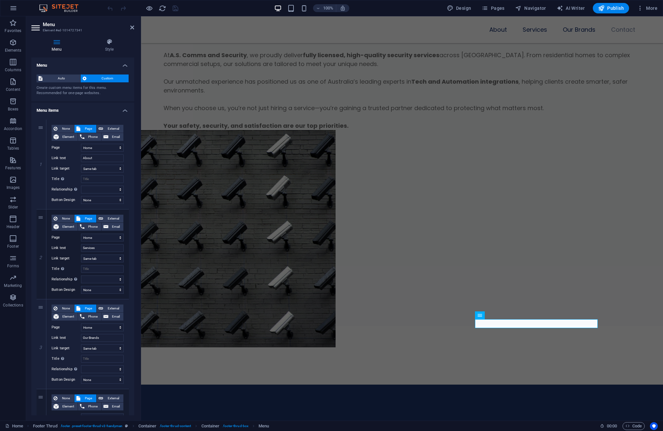
scroll to position [4843, 0]
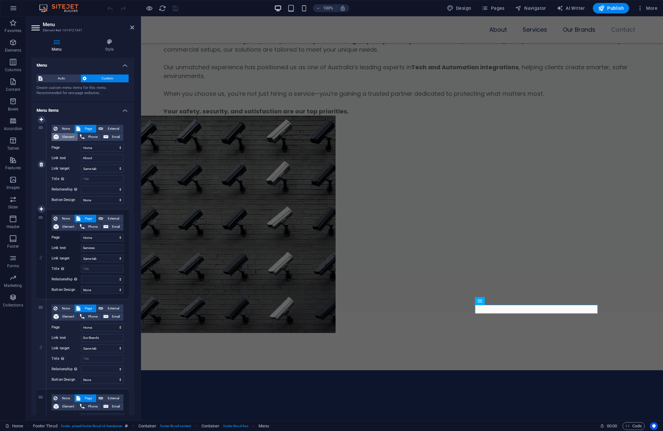
click at [63, 135] on span "Element" at bounding box center [68, 137] width 15 height 8
select select
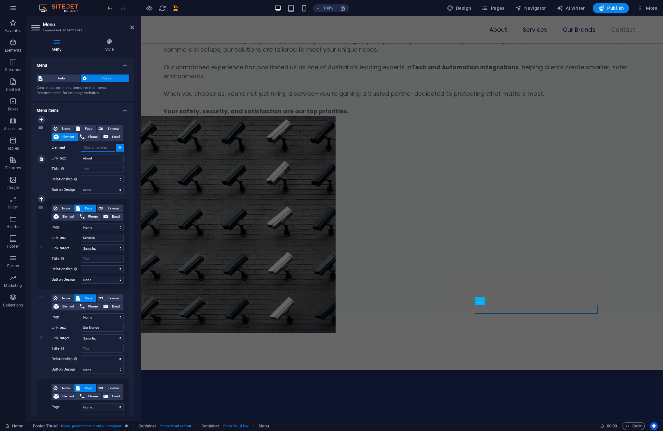
paste input "#ed-1014726780"
type input "#ed-1014726780"
select select
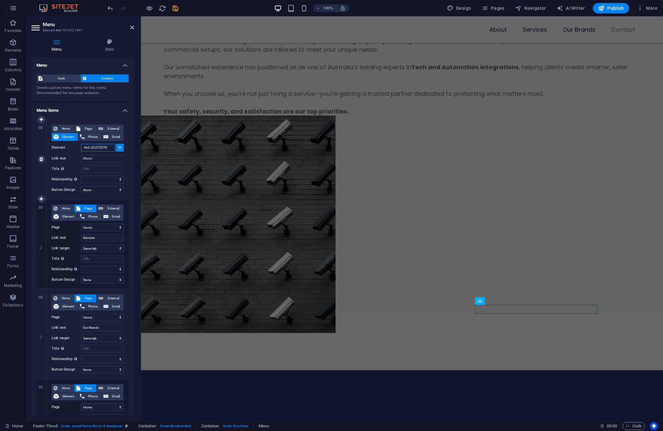
select select
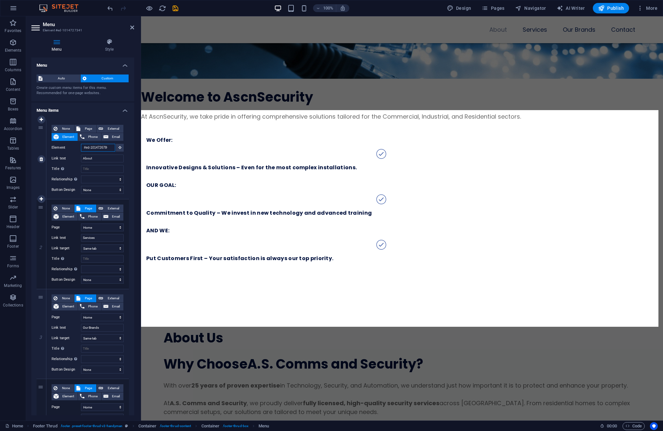
drag, startPoint x: 88, startPoint y: 147, endPoint x: 104, endPoint y: 149, distance: 15.4
click at [111, 148] on input "#ed-1014726780" at bounding box center [98, 148] width 34 height 8
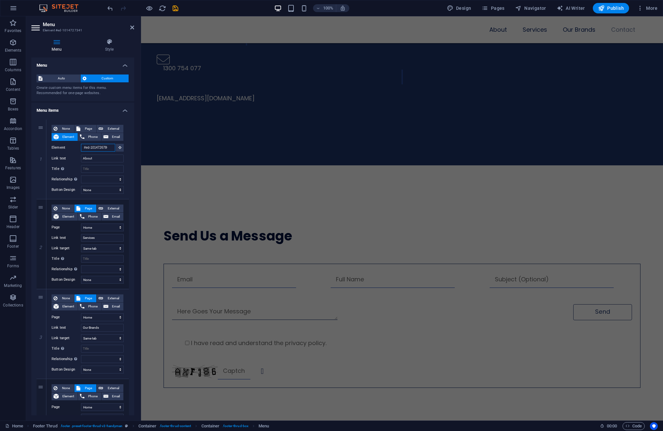
scroll to position [4737, 0]
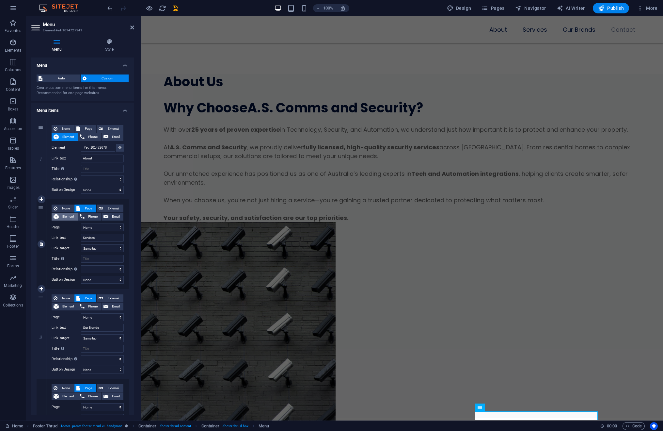
click at [68, 217] on span "Element" at bounding box center [68, 217] width 15 height 8
select select
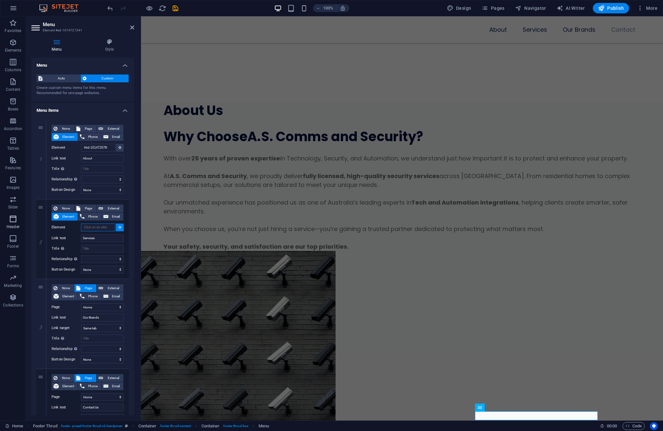
scroll to position [4683, 0]
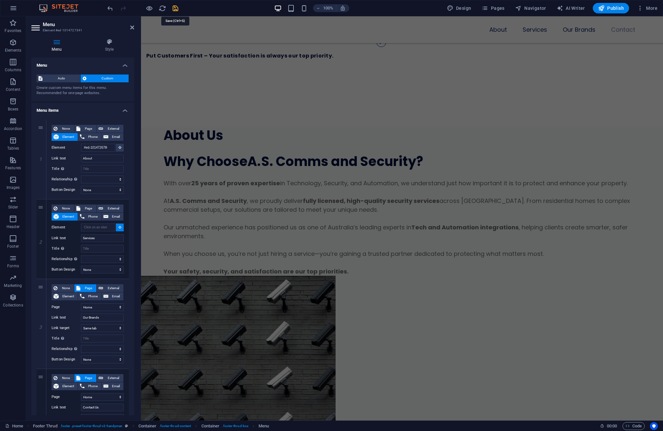
click at [176, 9] on icon "save" at bounding box center [176, 9] width 8 height 8
checkbox input "false"
click at [176, 9] on div at bounding box center [142, 8] width 73 height 10
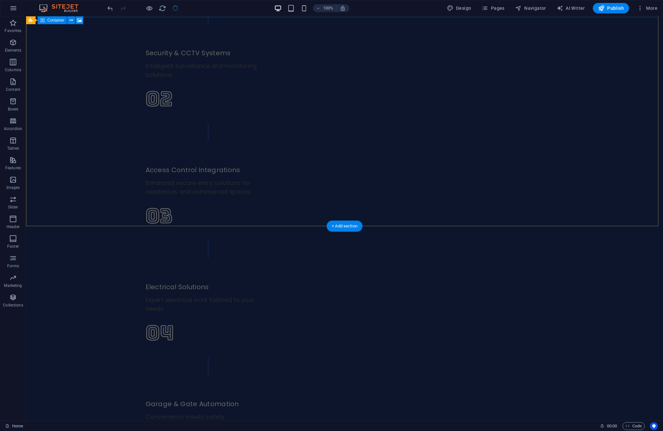
scroll to position [0, 0]
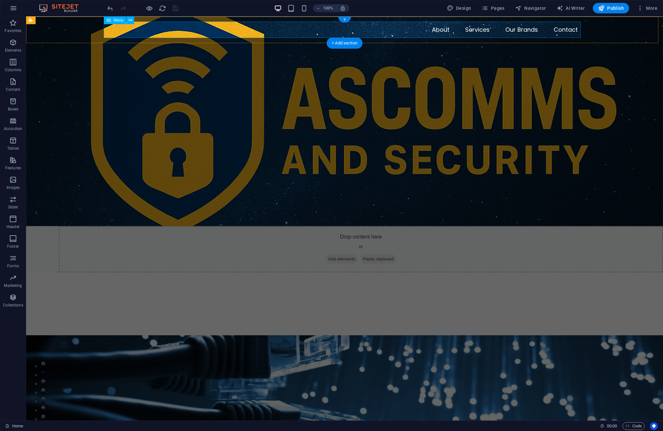
click at [474, 31] on nav "About Services Our Brands Contact" at bounding box center [344, 30] width 477 height 16
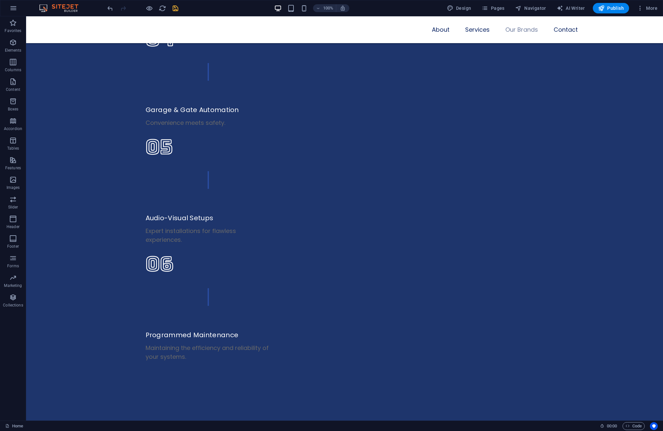
click at [474, 31] on nav "About Services Our Brands Contact" at bounding box center [344, 30] width 477 height 16
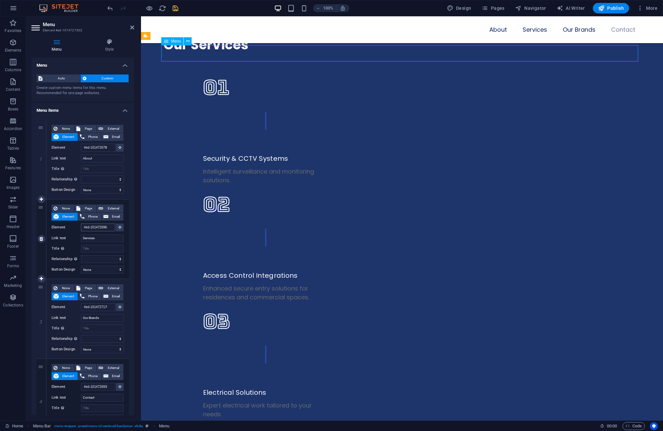
scroll to position [723, 0]
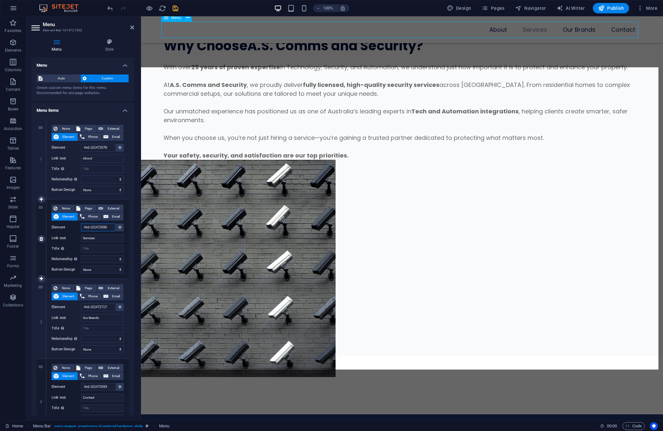
click at [110, 228] on input "#ed-1014726966" at bounding box center [98, 227] width 34 height 8
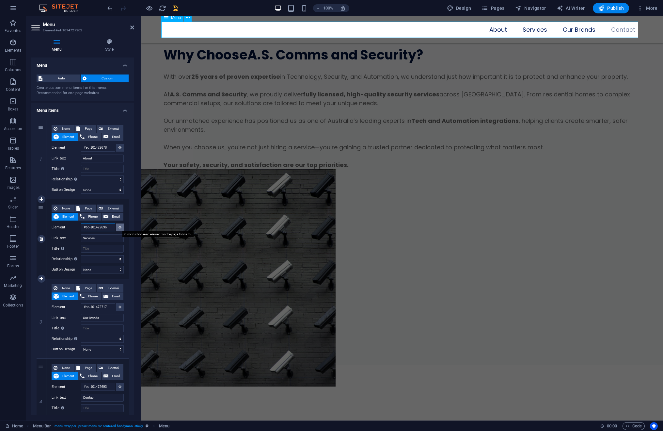
drag, startPoint x: 98, startPoint y: 228, endPoint x: 119, endPoint y: 229, distance: 20.9
click at [119, 229] on div "Element #ed-1014726966" at bounding box center [88, 227] width 72 height 8
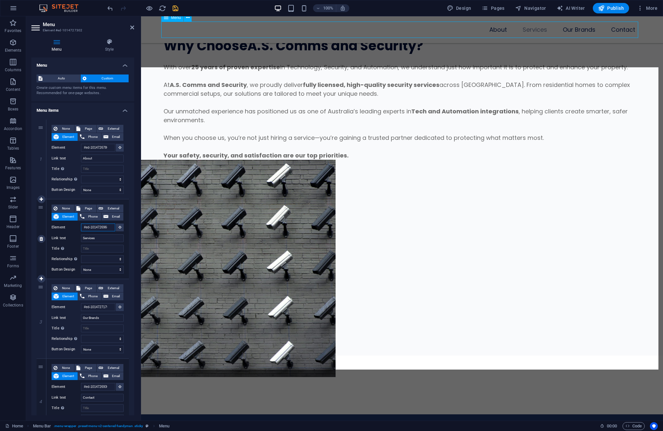
click at [105, 225] on input "#ed-1014726966" at bounding box center [98, 227] width 34 height 8
click at [105, 226] on input "#ed-1014726966" at bounding box center [98, 227] width 34 height 8
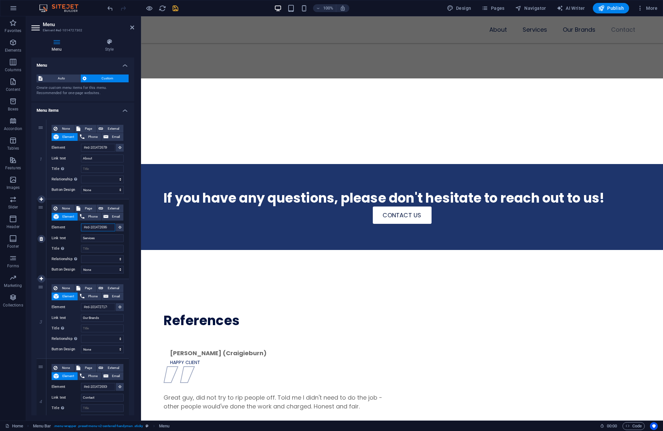
scroll to position [4736, 0]
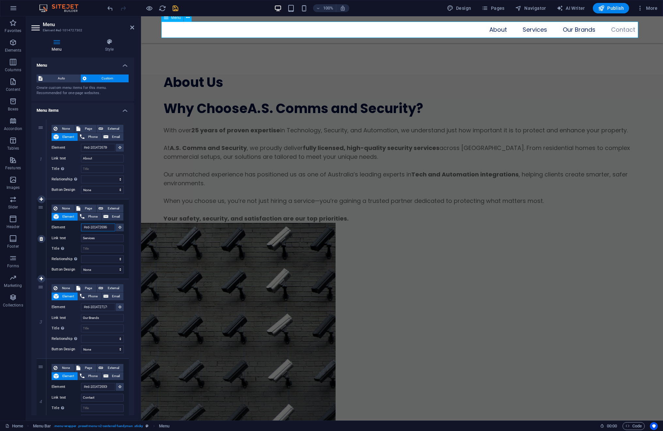
drag, startPoint x: 107, startPoint y: 227, endPoint x: 42, endPoint y: 224, distance: 64.4
click at [42, 224] on div "2 None Page External Element Phone Email Page Home Subpage Legal Notice Privacy…" at bounding box center [83, 239] width 92 height 80
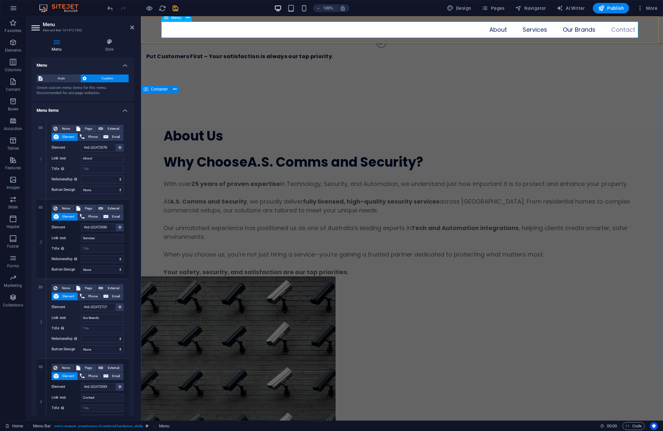
scroll to position [4843, 0]
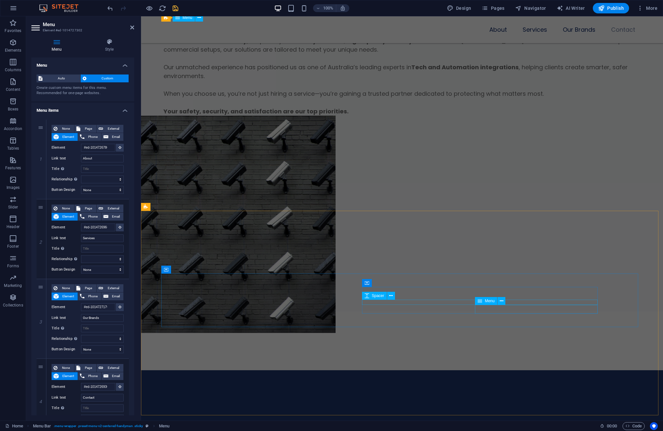
click at [492, 302] on span "Menu" at bounding box center [490, 301] width 10 height 4
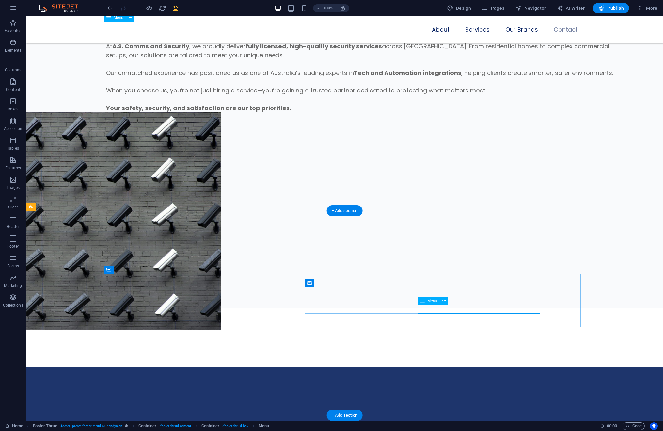
select select
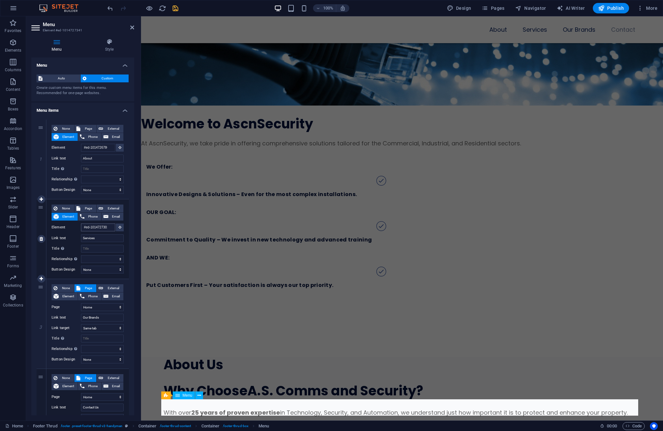
scroll to position [4243, 0]
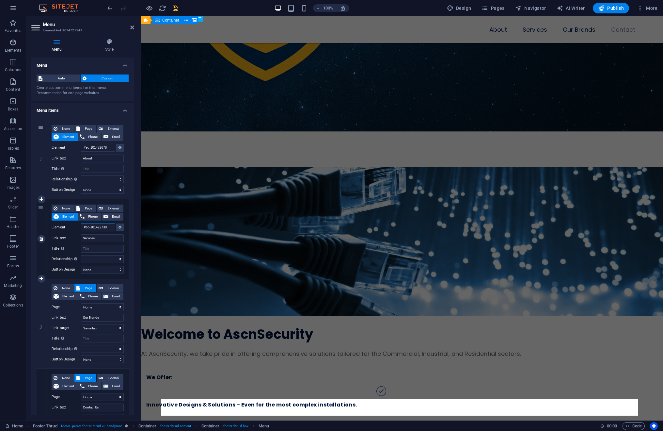
click at [104, 227] on input "#ed-1014727302" at bounding box center [98, 227] width 34 height 8
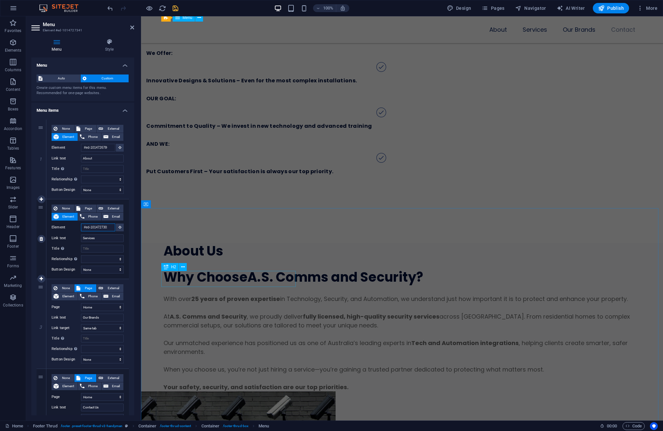
paste input "6966"
type input "#ed-1014726966"
select select
type input "#ed-1014726966"
select select
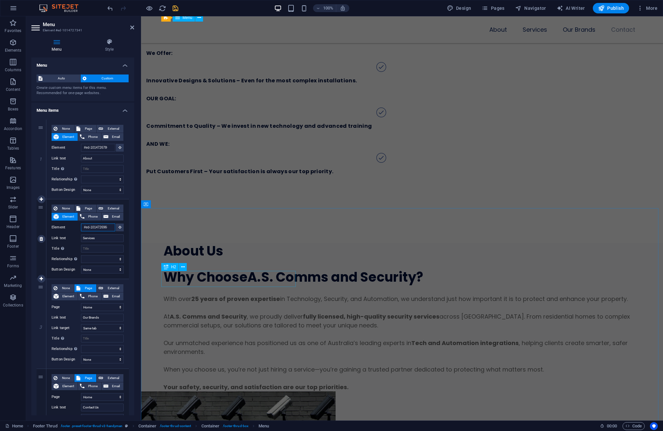
select select
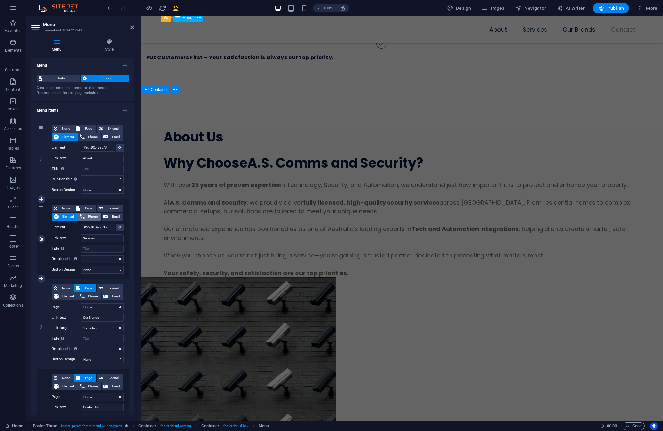
scroll to position [4682, 0]
click at [69, 296] on span "Element" at bounding box center [68, 296] width 15 height 8
select select
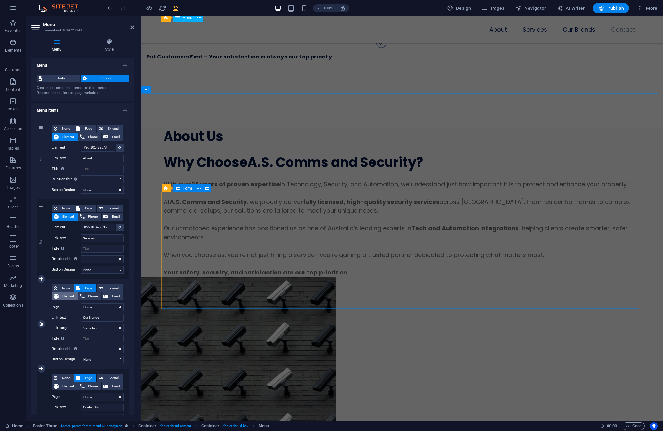
select select
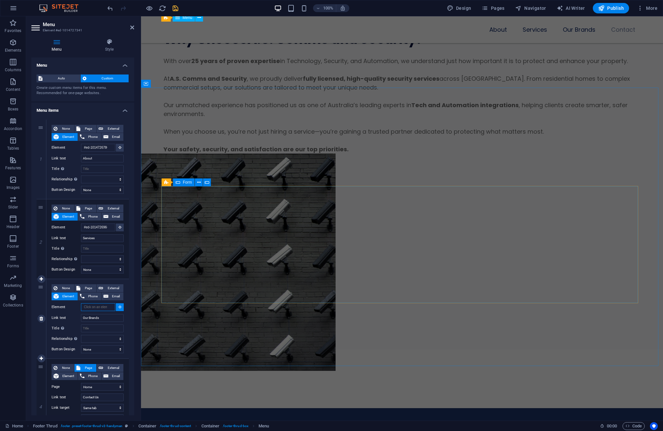
scroll to position [4843, 0]
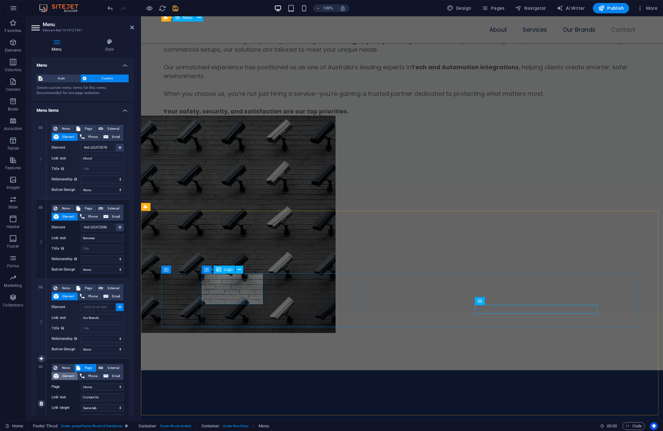
click at [65, 375] on span "Element" at bounding box center [68, 376] width 15 height 8
select select
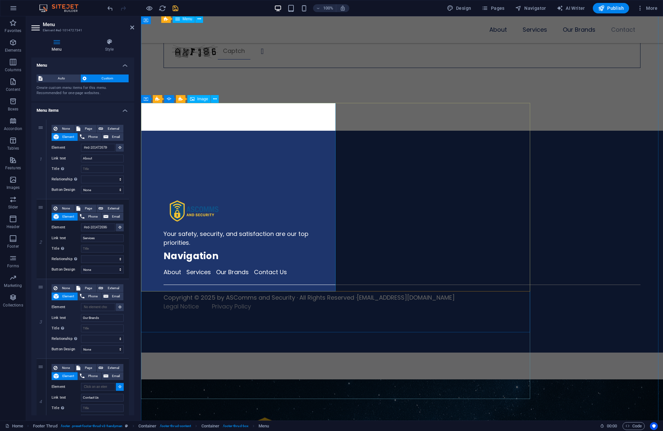
scroll to position [3699, 0]
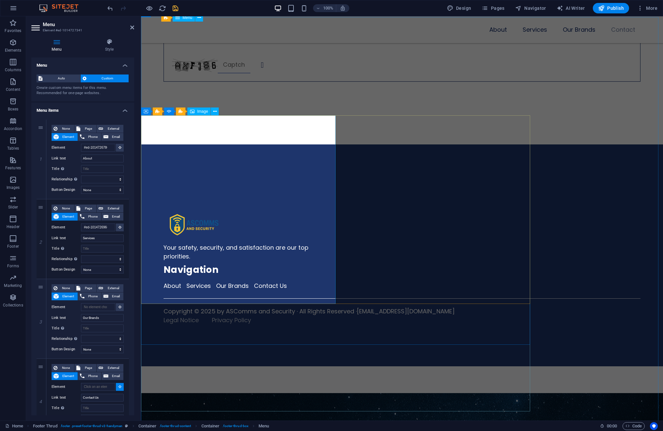
select select
type input "#ed-1014727467"
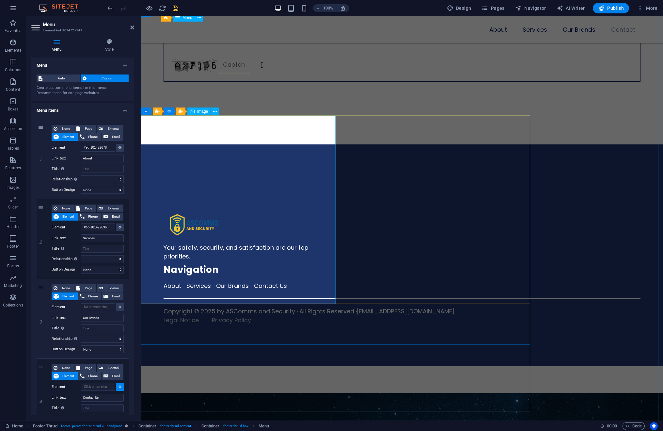
select select
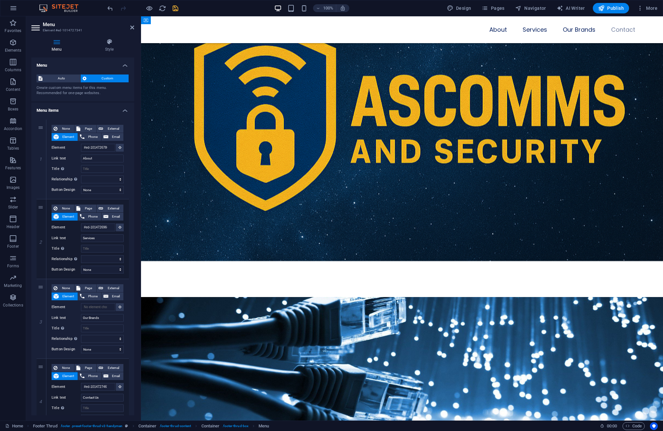
scroll to position [4843, 0]
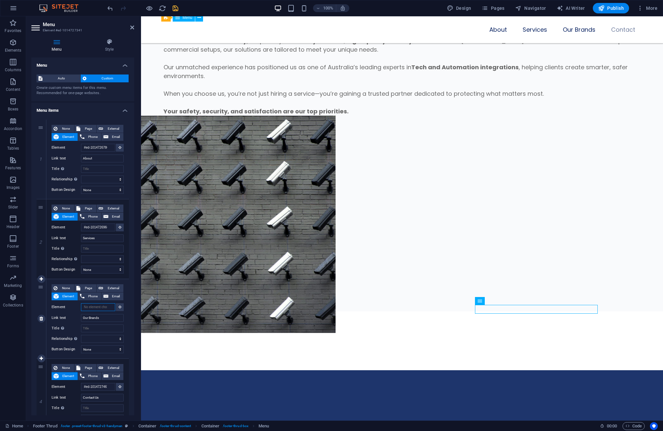
click at [103, 308] on input "Element" at bounding box center [98, 307] width 34 height 8
paste input "#ed-1014727170"
type input "#ed-1014727170"
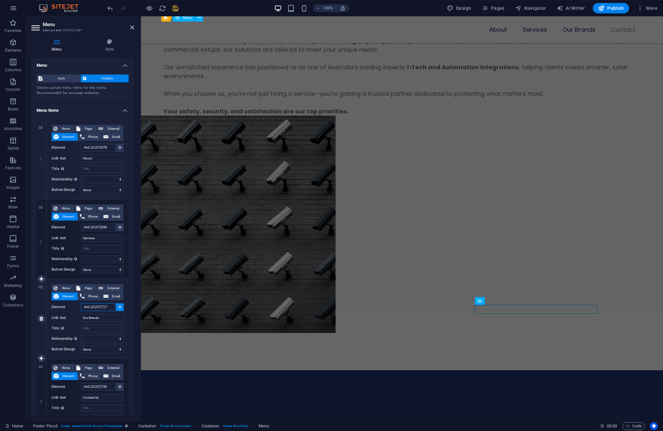
select select
type input "#ed-1014727170"
select select
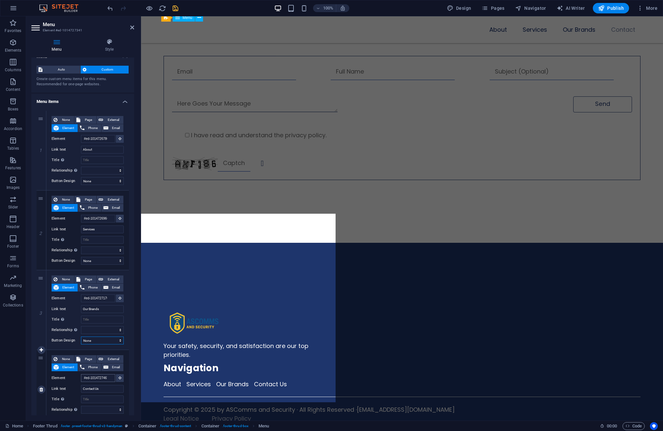
scroll to position [41, 0]
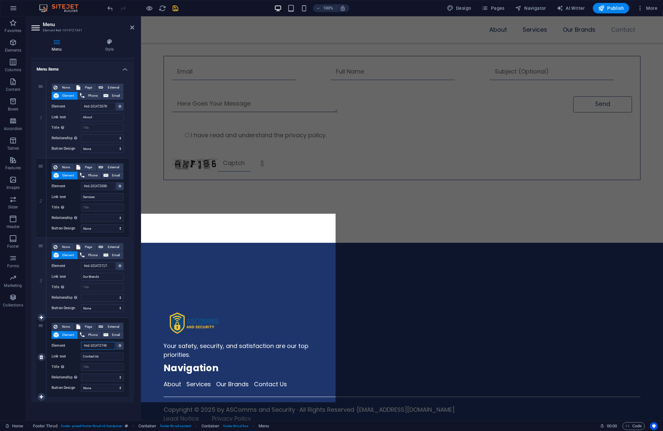
select select
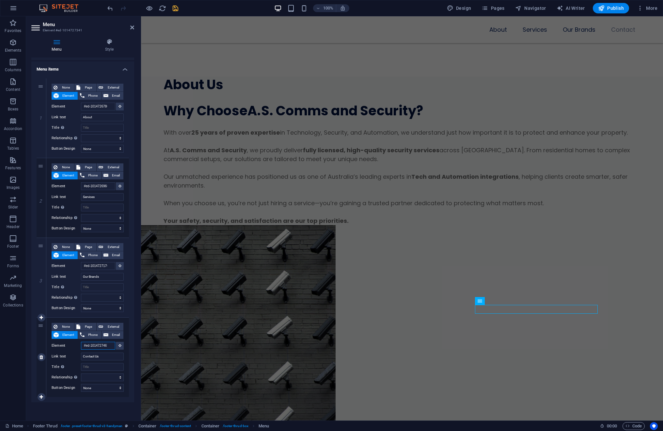
scroll to position [4843, 0]
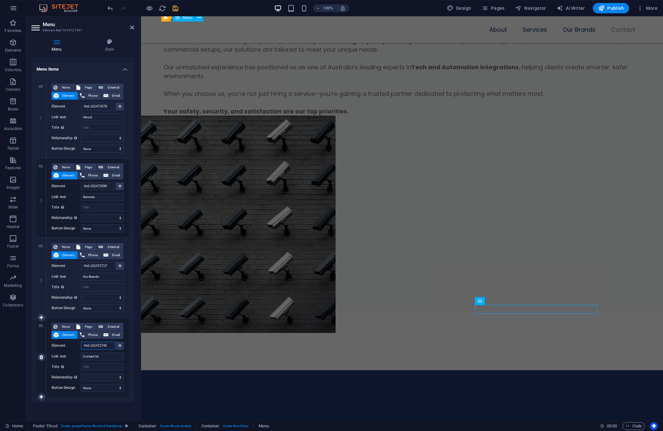
drag, startPoint x: 100, startPoint y: 346, endPoint x: 113, endPoint y: 345, distance: 13.7
click at [113, 345] on input "#ed-1014727467" at bounding box center [98, 346] width 34 height 8
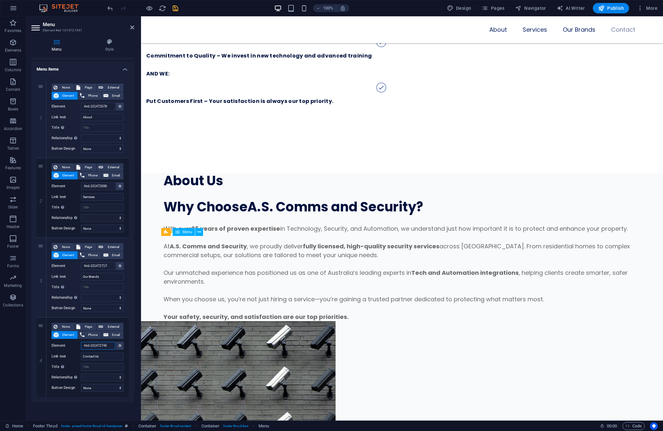
scroll to position [4629, 0]
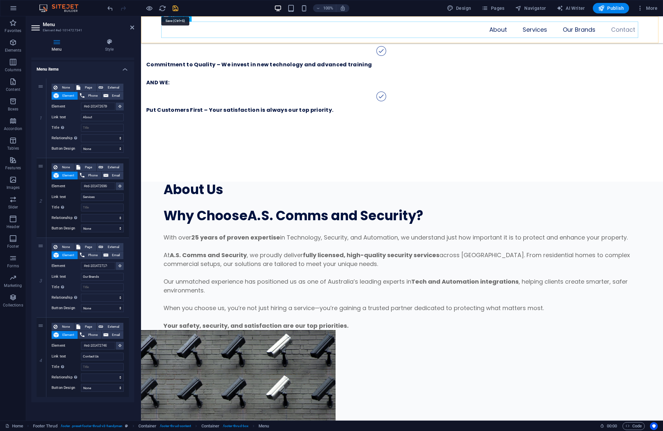
click at [178, 8] on icon "save" at bounding box center [176, 9] width 8 height 8
checkbox input "false"
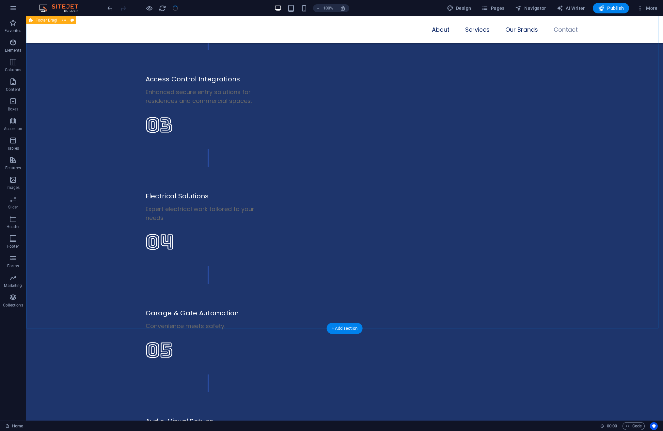
scroll to position [1227, 0]
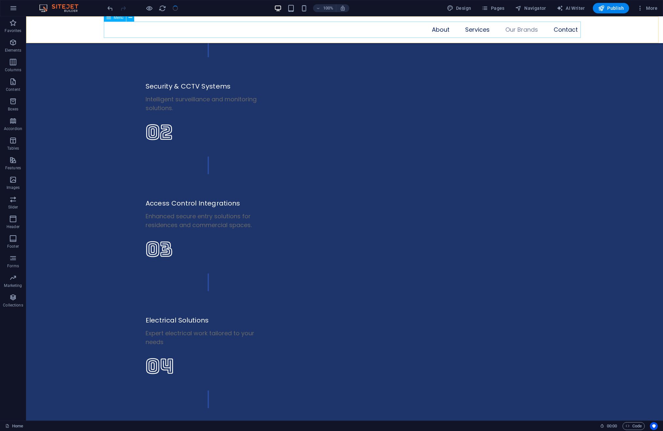
click at [420, 28] on nav "About Services Our Brands Contact" at bounding box center [344, 30] width 477 height 16
click at [420, 27] on nav "About Services Our Brands Contact" at bounding box center [344, 30] width 477 height 16
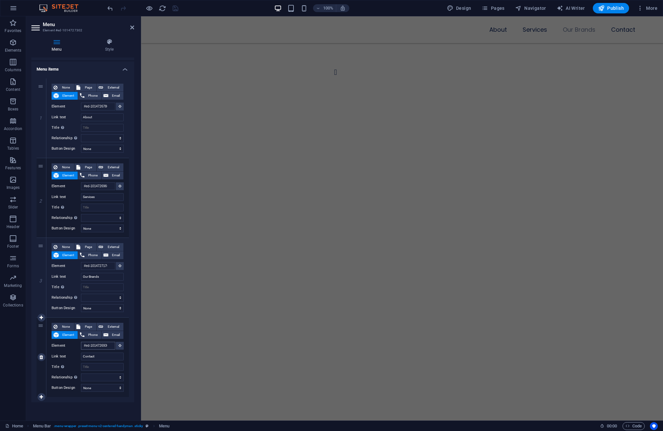
scroll to position [2072, 0]
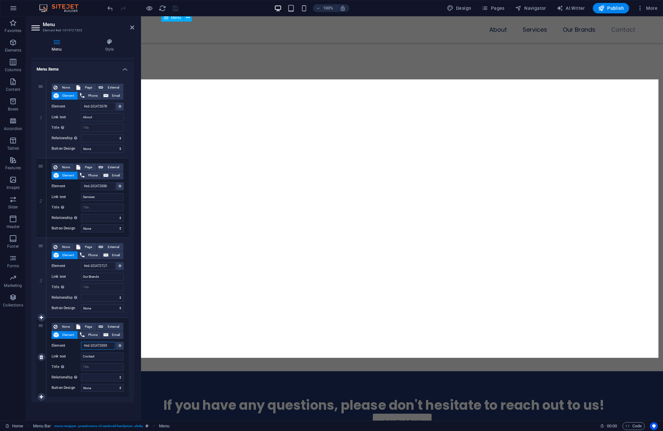
click at [106, 347] on input "#ed-1014726930" at bounding box center [98, 346] width 34 height 8
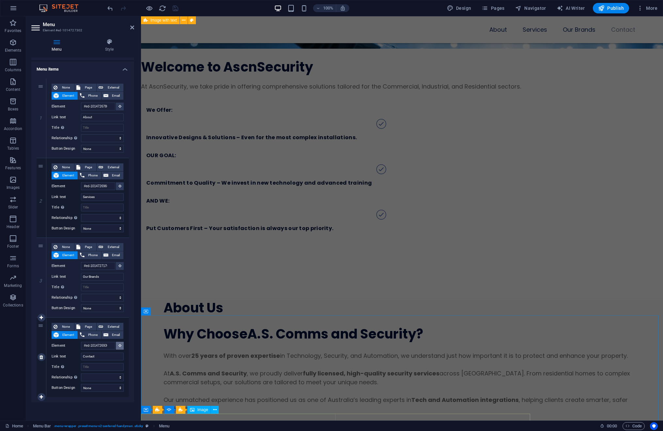
scroll to position [4515, 0]
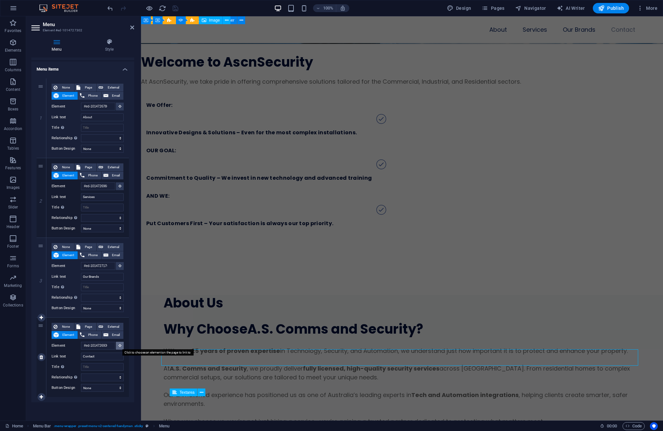
click at [116, 345] on button at bounding box center [120, 346] width 8 height 8
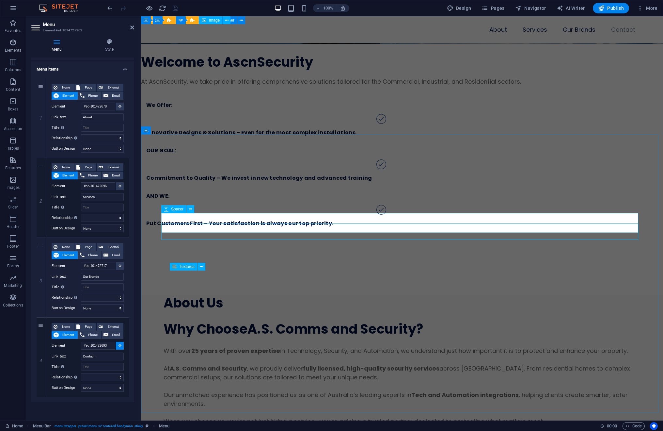
scroll to position [4795, 0]
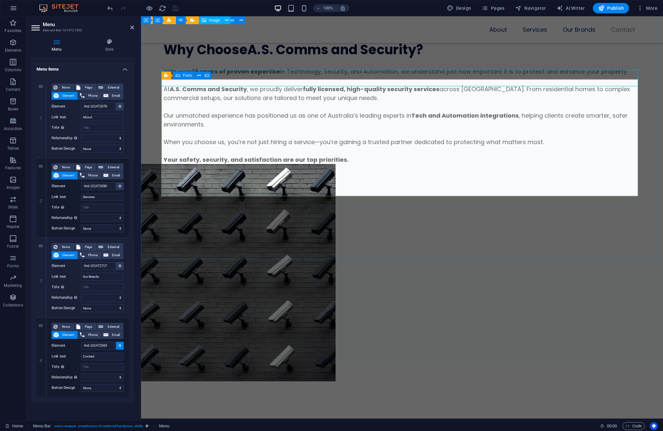
select select
type input "#ed-1014726942"
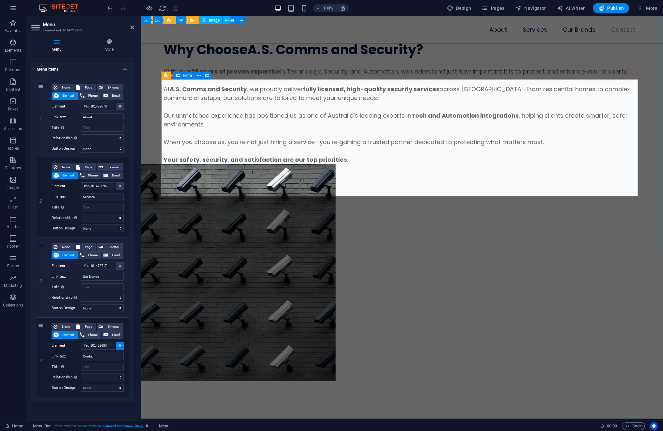
select select
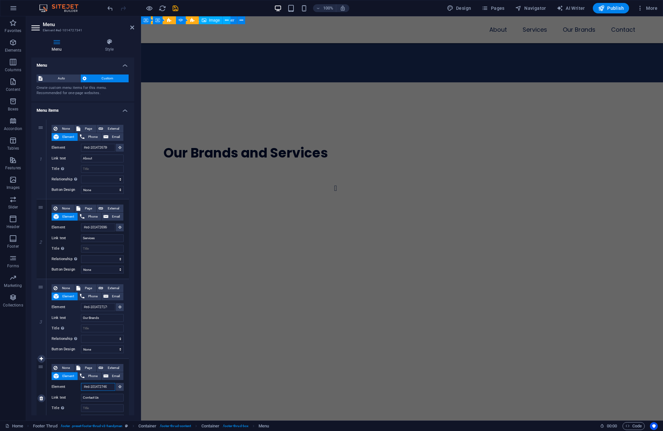
click at [97, 384] on input "#ed-1014727467" at bounding box center [98, 387] width 34 height 8
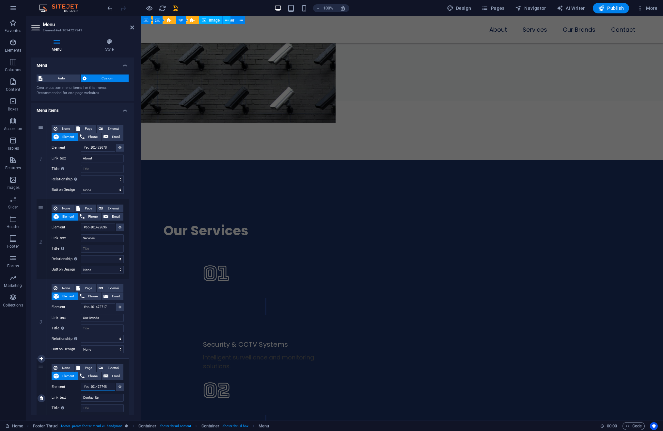
click at [97, 384] on input "#ed-1014727467" at bounding box center [98, 387] width 34 height 8
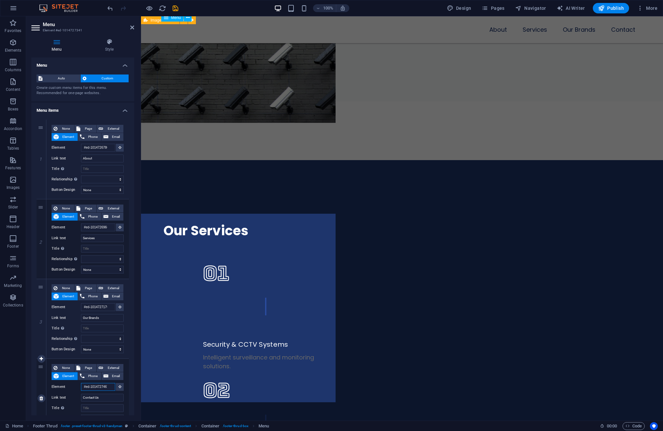
click at [97, 384] on input "#ed-1014727467" at bounding box center [98, 387] width 34 height 8
paste input "6930"
type input "#ed-1014726930"
select select
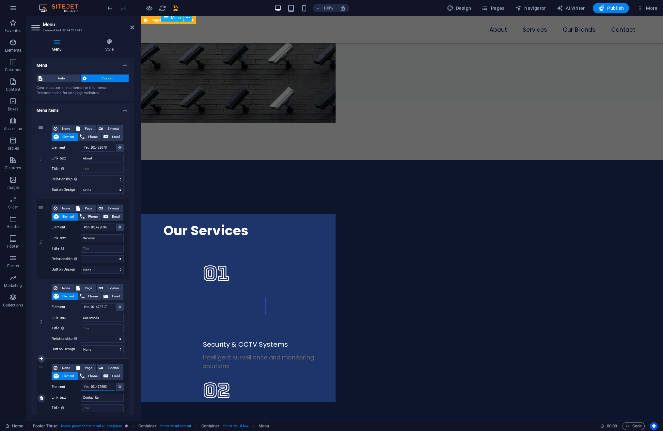
select select
type input "#ed-1014726930"
select select
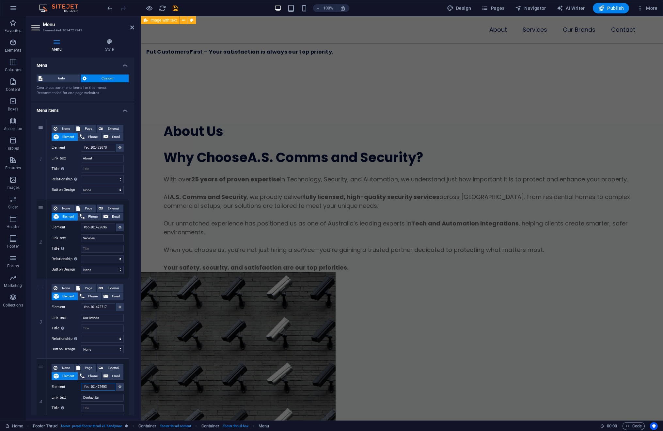
scroll to position [4688, 0]
click at [99, 386] on input "#ed-1014726930" at bounding box center [98, 387] width 34 height 8
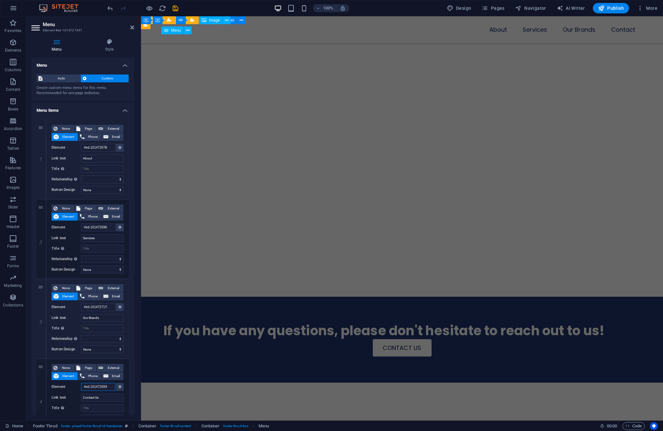
click at [99, 386] on input "#ed-1014726930" at bounding box center [98, 387] width 34 height 8
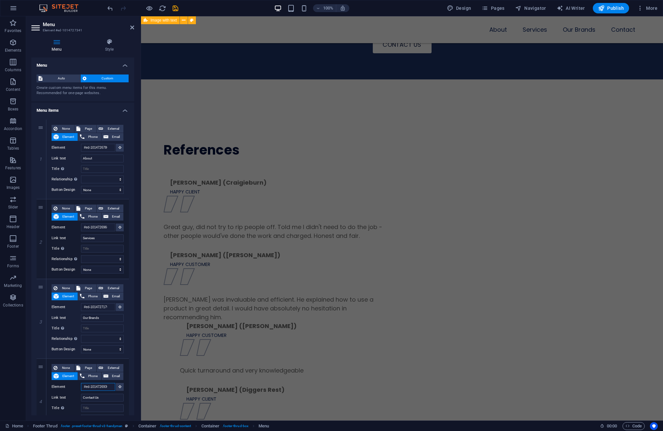
scroll to position [2411, 0]
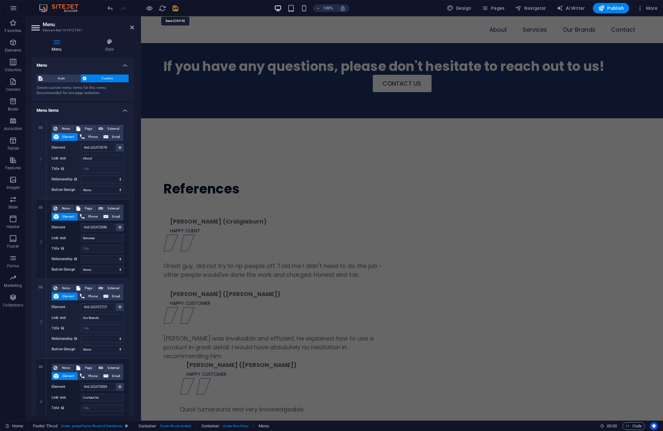
click at [178, 7] on icon "save" at bounding box center [176, 9] width 8 height 8
checkbox input "false"
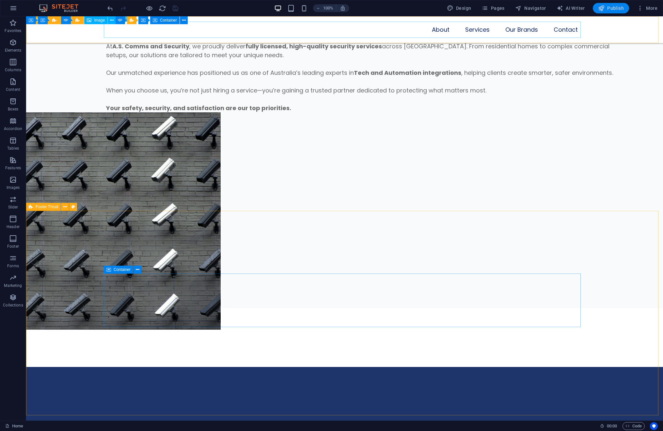
click at [616, 9] on span "Publish" at bounding box center [611, 8] width 26 height 7
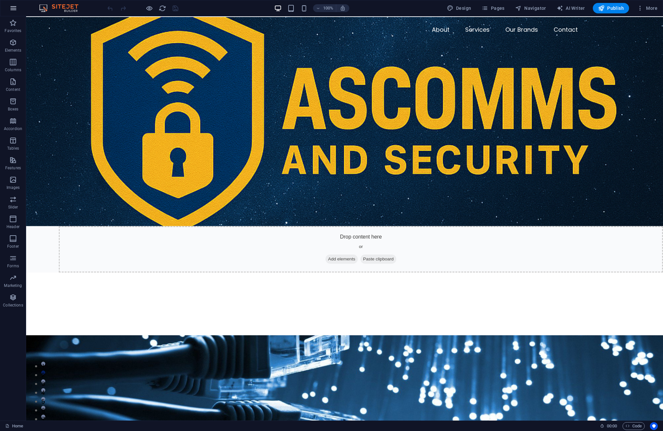
click at [14, 7] on icon "button" at bounding box center [13, 8] width 8 height 8
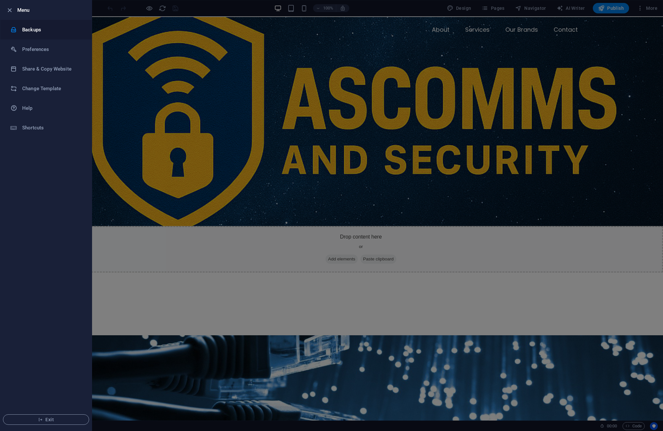
click at [76, 28] on h6 "Backups" at bounding box center [52, 30] width 60 height 8
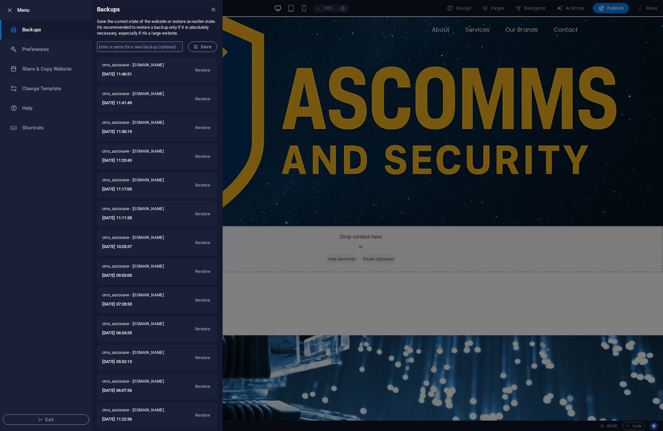
click at [142, 47] on input "text" at bounding box center [140, 46] width 86 height 10
type input "Tested and Working Only Email Issue to be fixed"
click at [202, 48] on span "Save" at bounding box center [203, 46] width 18 height 5
click at [551, 92] on div at bounding box center [331, 215] width 663 height 431
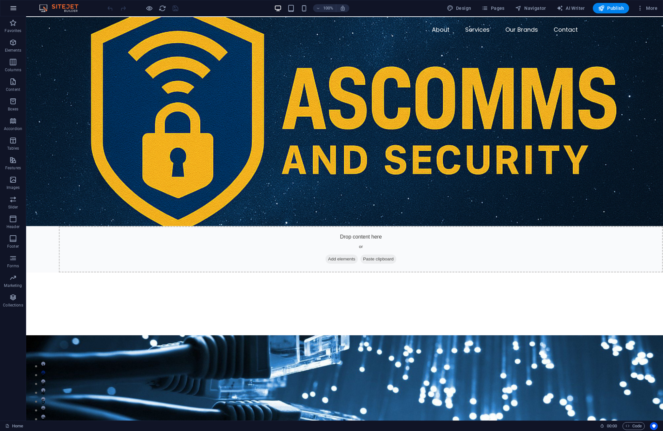
click at [13, 6] on icon "button" at bounding box center [13, 8] width 8 height 8
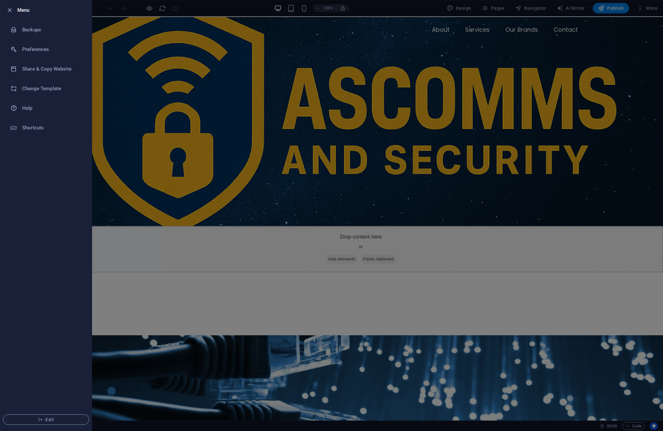
click at [456, 273] on div at bounding box center [331, 215] width 663 height 431
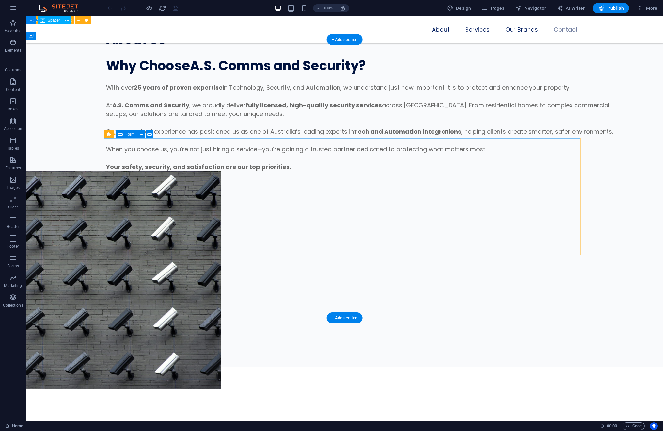
scroll to position [4757, 0]
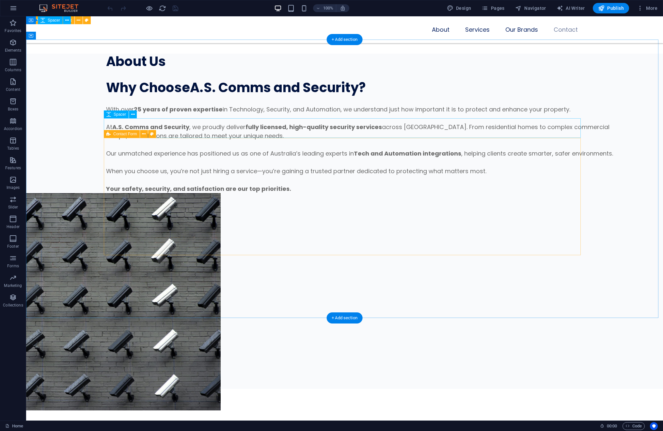
click at [135, 135] on span "Contact Form" at bounding box center [125, 134] width 24 height 4
select select "px"
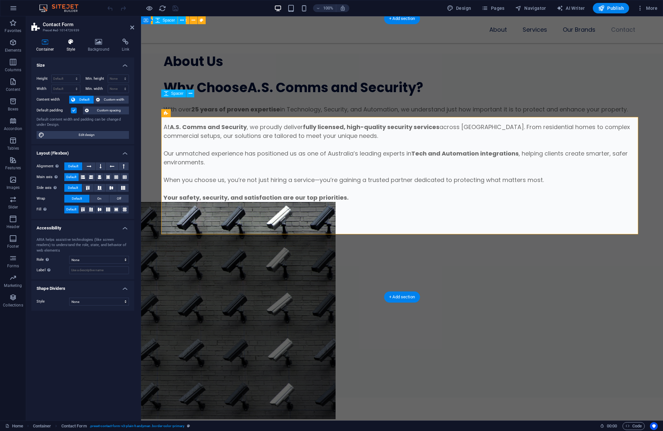
click at [71, 42] on icon at bounding box center [71, 42] width 19 height 7
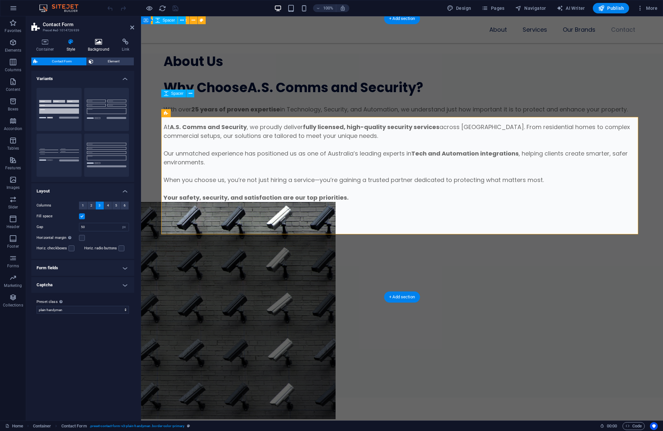
click at [101, 42] on icon at bounding box center [99, 42] width 32 height 7
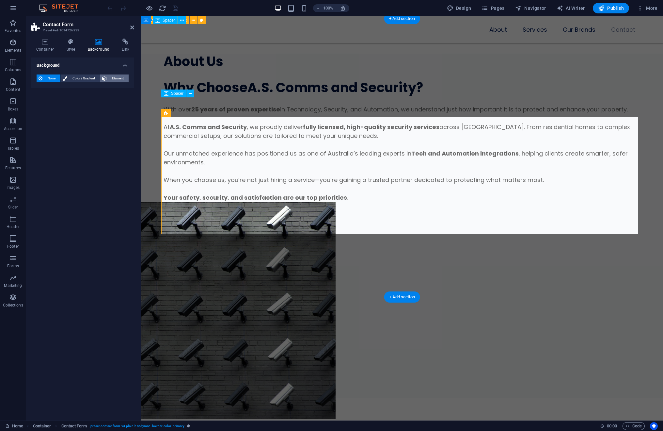
click at [114, 76] on span "Element" at bounding box center [118, 78] width 18 height 8
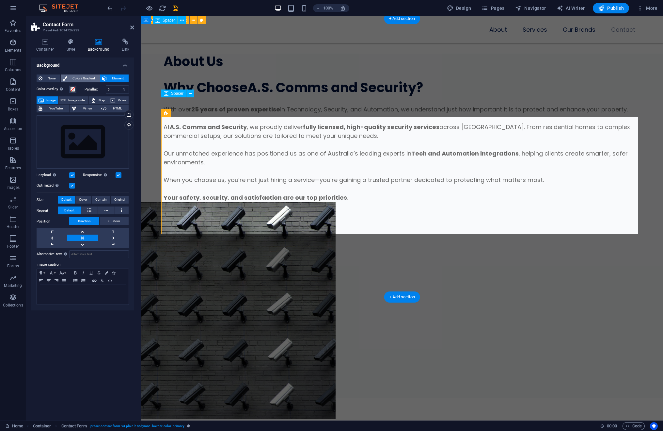
click at [84, 78] on span "Color / Gradient" at bounding box center [83, 78] width 29 height 8
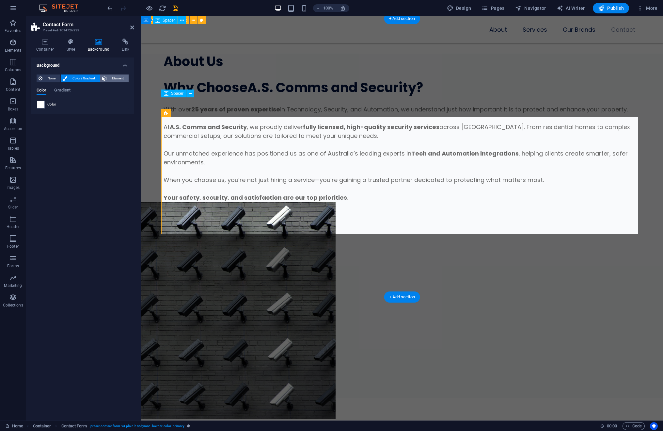
click at [120, 78] on span "Element" at bounding box center [118, 78] width 18 height 8
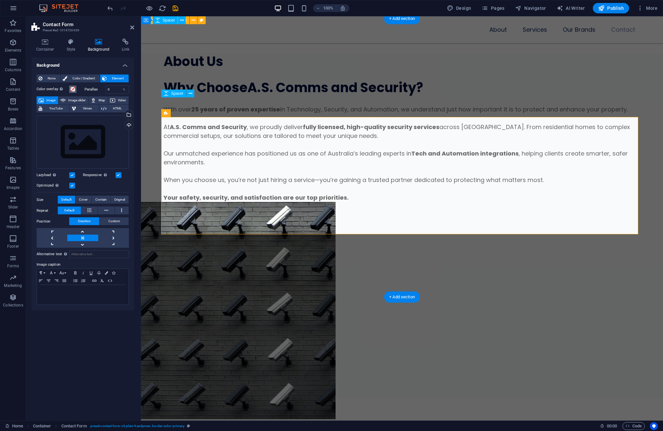
click at [72, 88] on span at bounding box center [72, 89] width 5 height 5
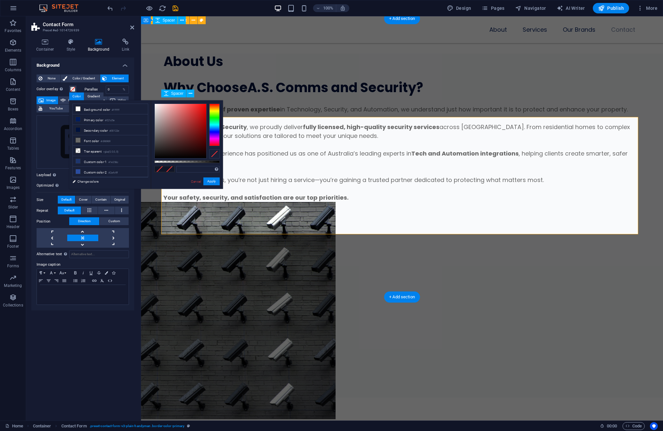
click at [74, 61] on h4 "Background" at bounding box center [82, 63] width 103 height 12
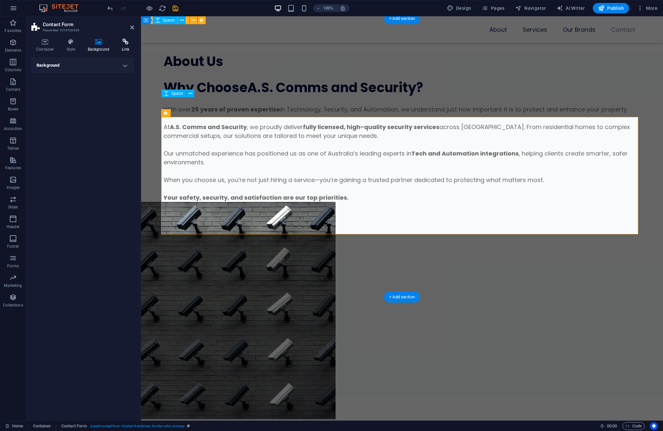
click at [126, 46] on h4 "Link" at bounding box center [125, 46] width 17 height 14
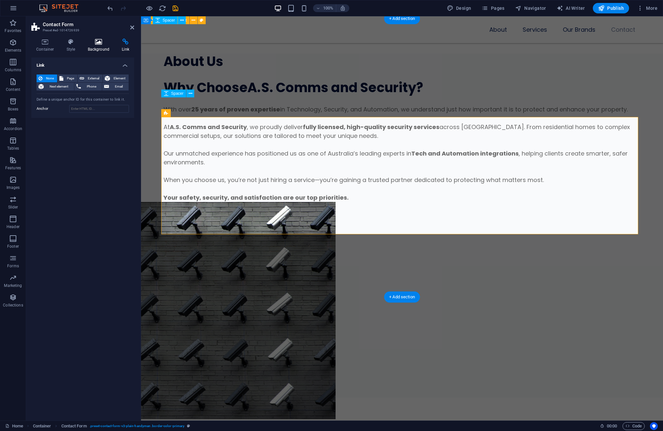
click at [97, 42] on icon at bounding box center [99, 42] width 32 height 7
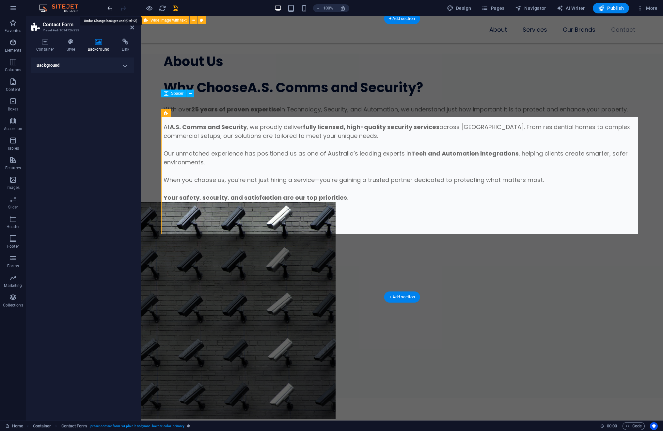
click at [109, 10] on icon "undo" at bounding box center [110, 9] width 8 height 8
click at [49, 45] on h4 "Container" at bounding box center [46, 46] width 30 height 14
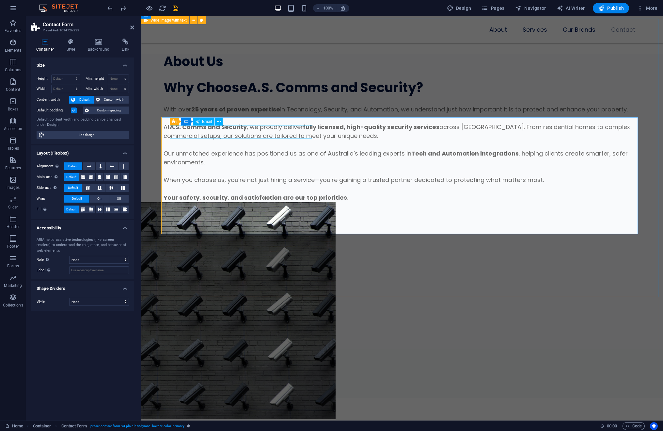
click at [204, 122] on span "Email" at bounding box center [207, 122] width 10 height 4
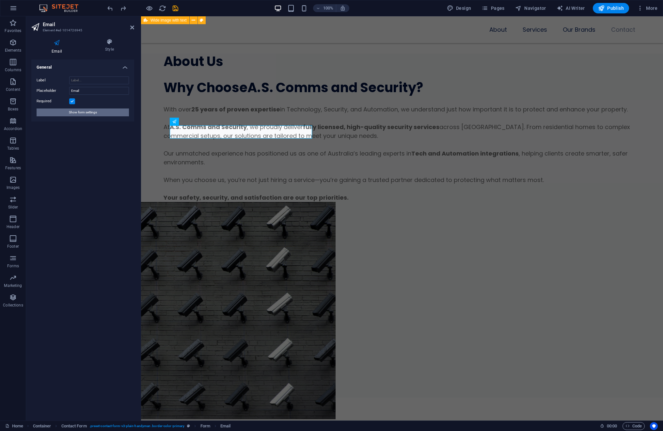
click at [106, 113] on button "Show form settings" at bounding box center [83, 112] width 92 height 8
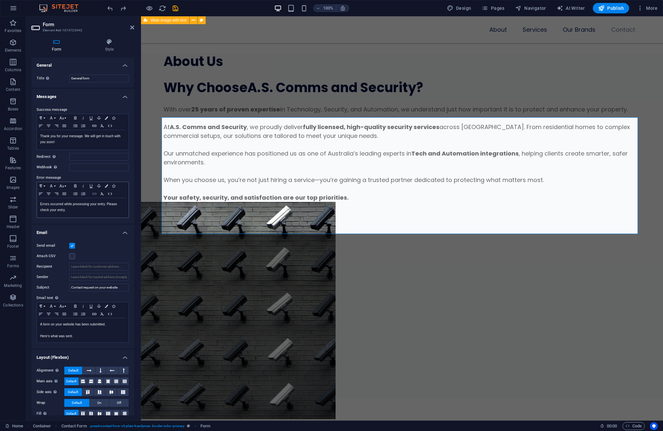
scroll to position [8, 0]
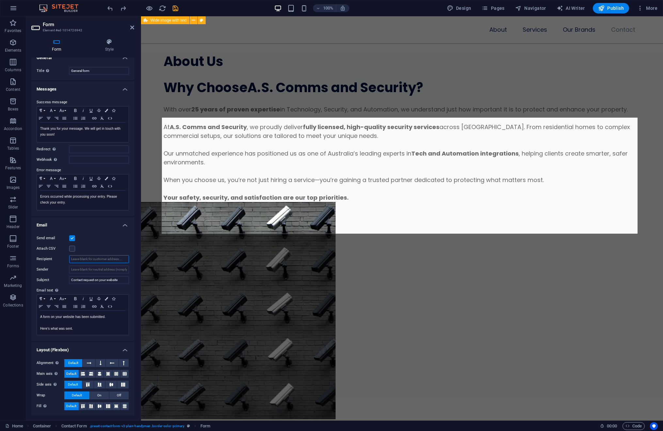
click at [125, 258] on input "Recipient" at bounding box center [99, 259] width 60 height 8
click at [108, 257] on input "7 [PERSON_NAME]" at bounding box center [99, 259] width 60 height 8
type input "7"
drag, startPoint x: 100, startPoint y: 258, endPoint x: 133, endPoint y: 260, distance: 33.7
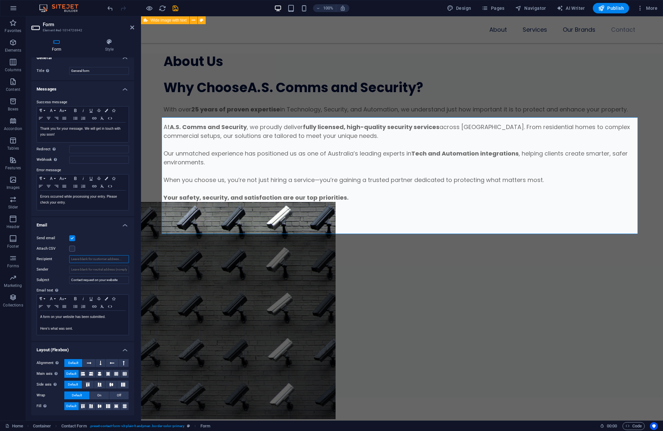
click at [133, 260] on div "General Title Define a name for the form. General form Messages Success message…" at bounding box center [82, 236] width 103 height 358
drag, startPoint x: 87, startPoint y: 258, endPoint x: 102, endPoint y: 259, distance: 14.7
click at [102, 259] on input "[EMAIL_ADDRESS][DOMAIN_NAME]" at bounding box center [99, 259] width 60 height 8
type input "[EMAIL_ADDRESS][DOMAIN_NAME]"
click at [102, 242] on div "Send email Attach CSV Recipient [EMAIL_ADDRESS][DOMAIN_NAME] Sender Subject Con…" at bounding box center [82, 285] width 103 height 112
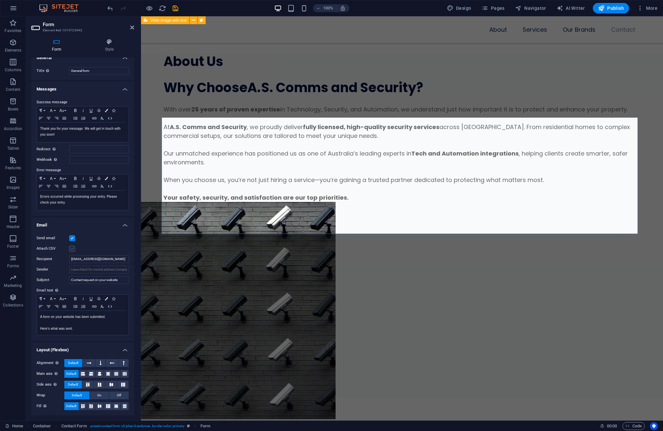
click at [73, 249] on label at bounding box center [72, 249] width 6 height 6
click at [0, 0] on input "Attach CSV" at bounding box center [0, 0] width 0 height 0
click at [73, 249] on label at bounding box center [72, 249] width 6 height 6
click at [0, 0] on input "Attach CSV" at bounding box center [0, 0] width 0 height 0
click at [177, 11] on icon "save" at bounding box center [176, 9] width 8 height 8
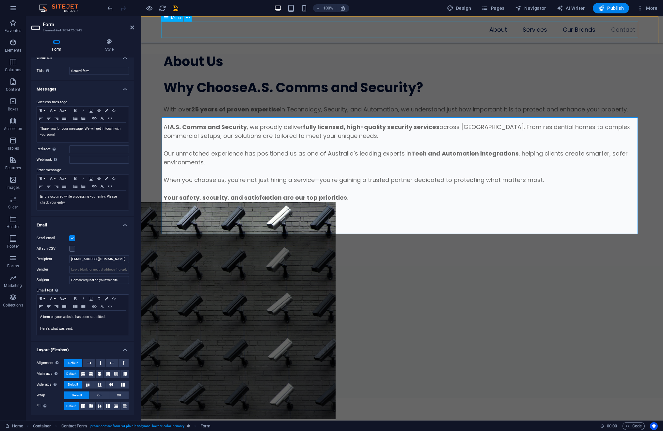
checkbox input "false"
click at [113, 44] on icon at bounding box center [110, 42] width 50 height 7
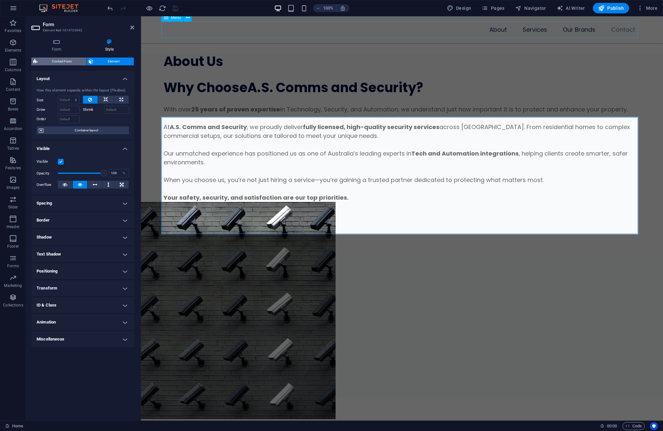
click at [59, 60] on span "Contact Form" at bounding box center [62, 61] width 45 height 8
select select "px"
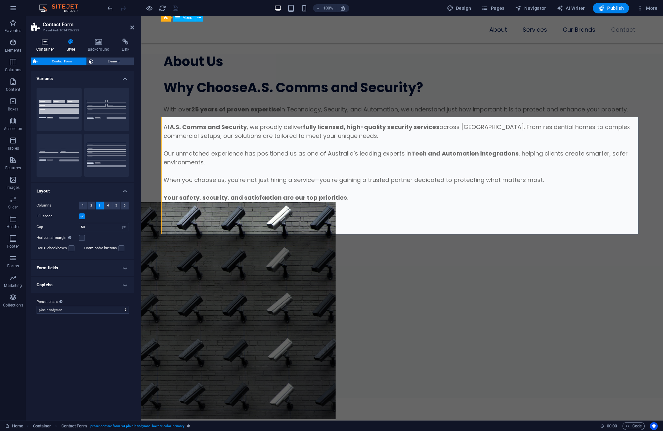
click at [47, 44] on icon at bounding box center [45, 42] width 28 height 7
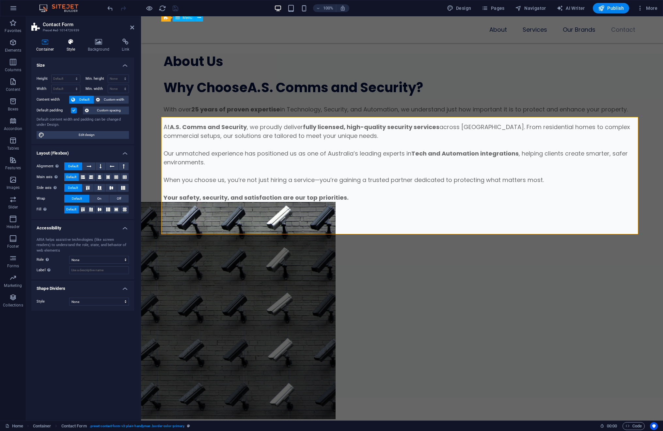
click at [66, 45] on h4 "Style" at bounding box center [72, 46] width 21 height 14
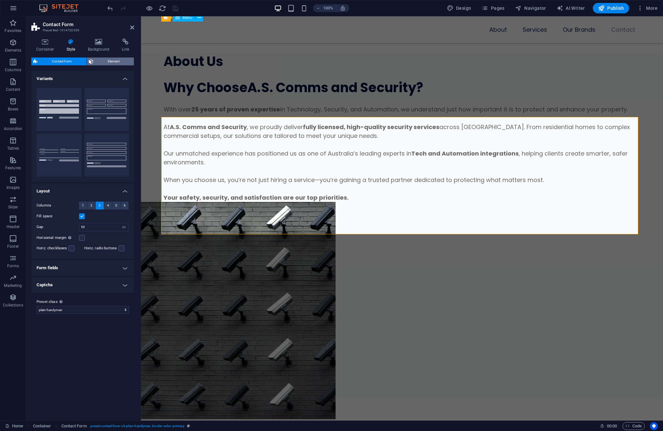
click at [104, 58] on span "Element" at bounding box center [113, 61] width 37 height 8
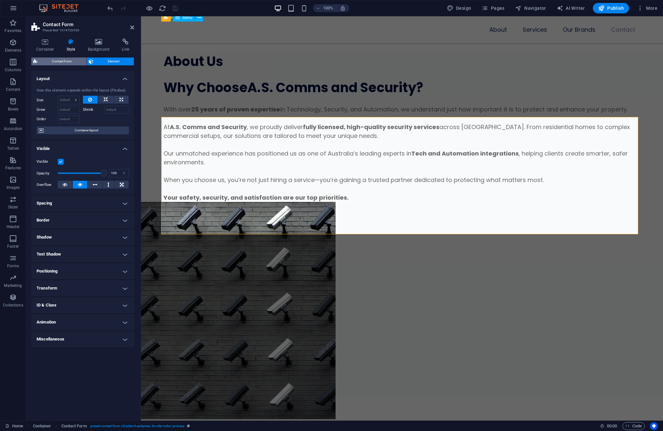
click at [62, 62] on span "Contact Form" at bounding box center [62, 61] width 45 height 8
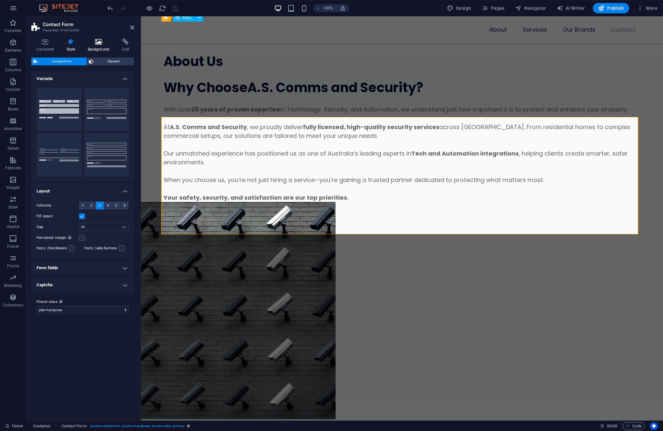
click at [98, 44] on icon at bounding box center [99, 42] width 32 height 7
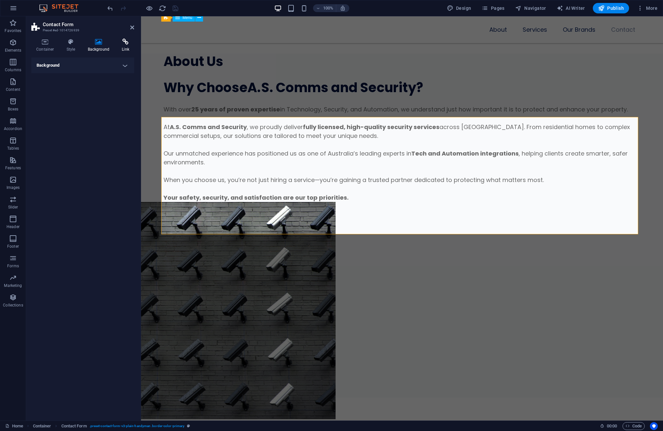
click at [122, 44] on icon at bounding box center [125, 42] width 17 height 7
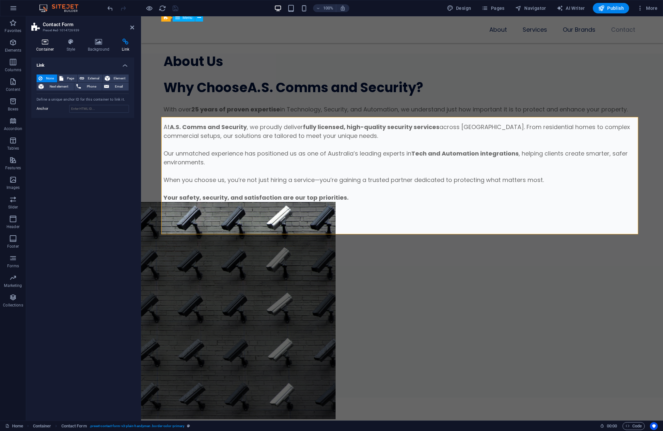
click at [41, 45] on icon at bounding box center [45, 42] width 28 height 7
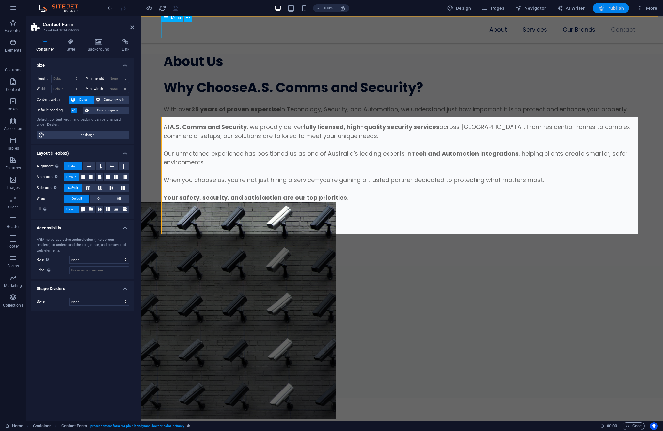
click at [604, 11] on button "Publish" at bounding box center [611, 8] width 36 height 10
